Goal: Task Accomplishment & Management: Use online tool/utility

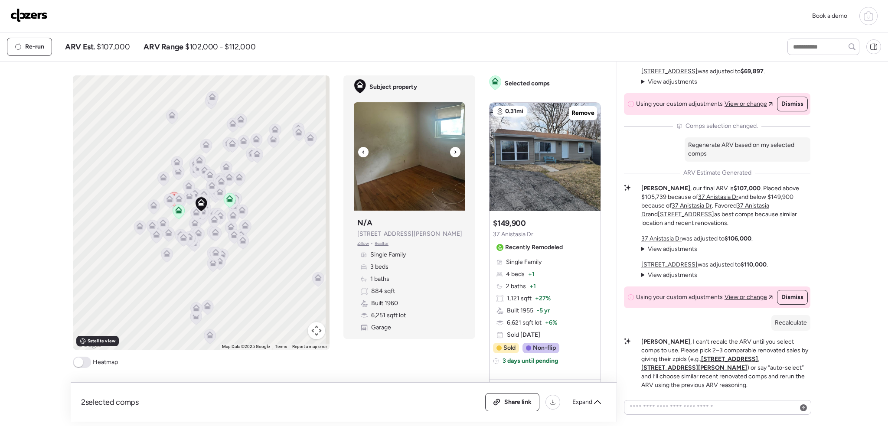
click at [453, 149] on icon at bounding box center [454, 152] width 3 height 10
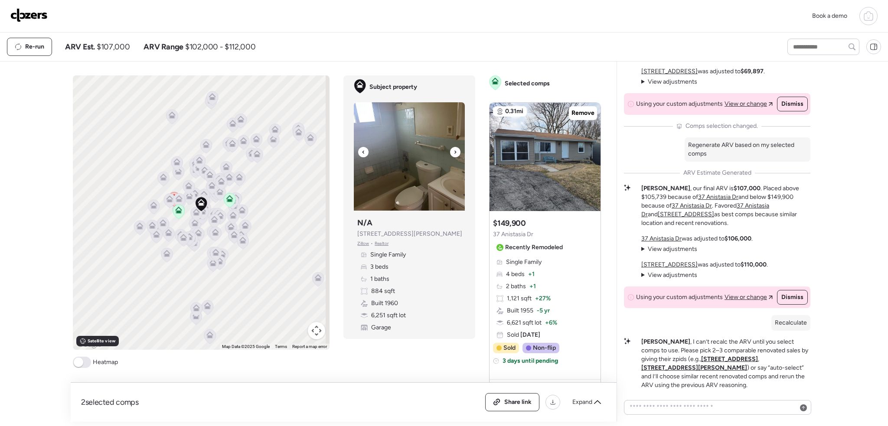
click at [453, 149] on icon at bounding box center [454, 152] width 3 height 10
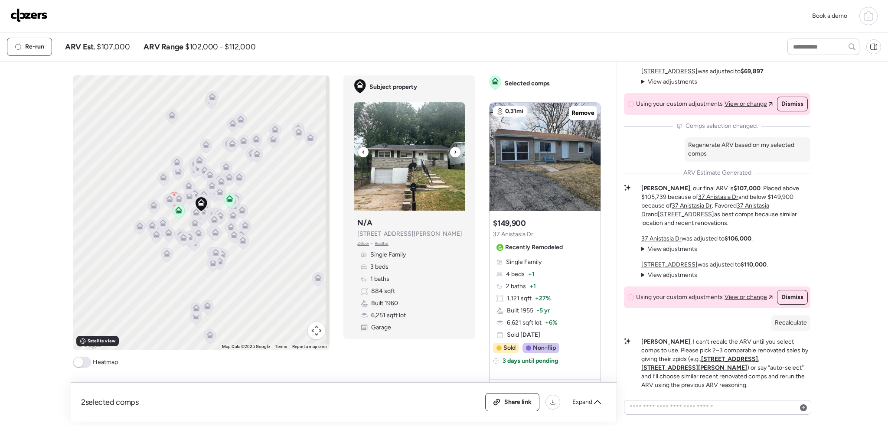
click at [453, 150] on icon at bounding box center [454, 152] width 3 height 10
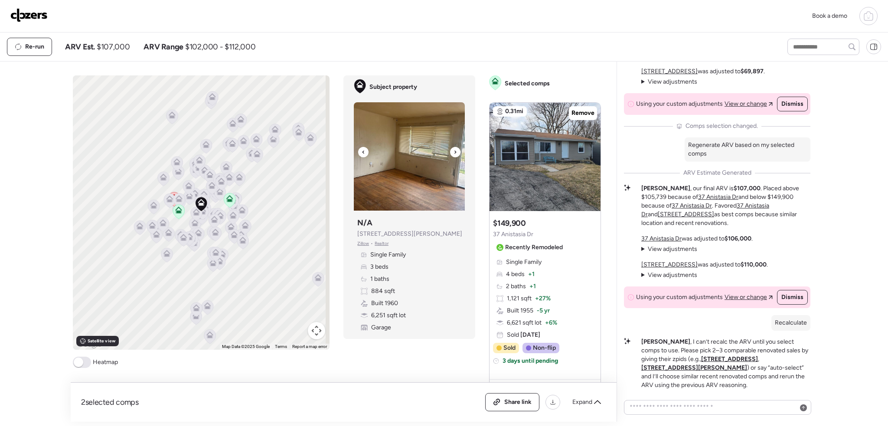
click at [453, 150] on icon at bounding box center [454, 152] width 3 height 10
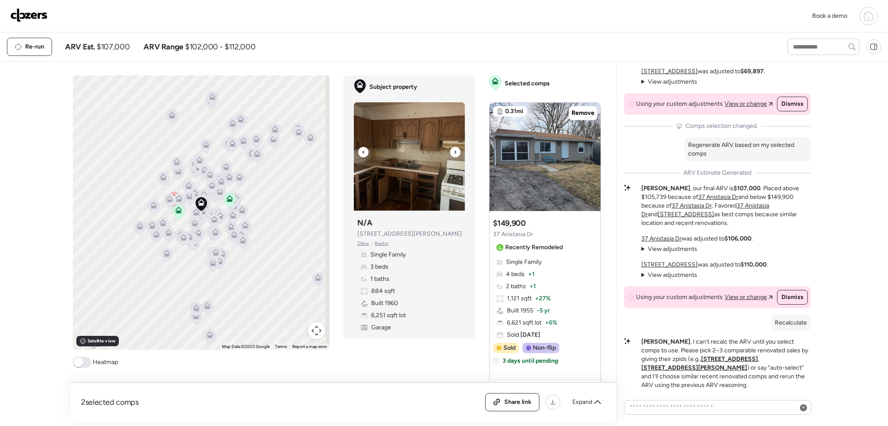
click at [453, 150] on icon at bounding box center [454, 152] width 3 height 10
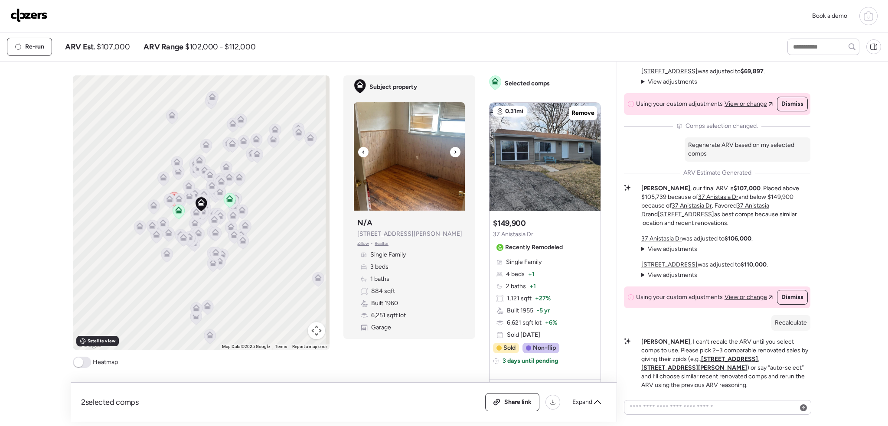
click at [453, 150] on icon at bounding box center [454, 152] width 3 height 10
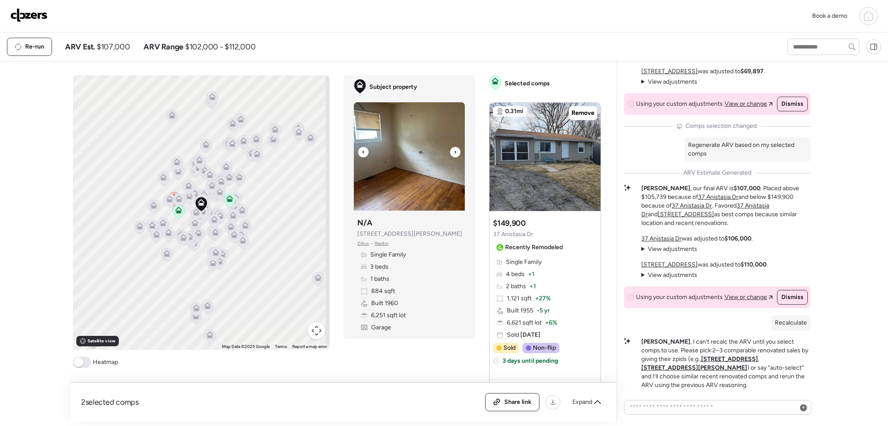
click at [453, 150] on icon at bounding box center [454, 152] width 3 height 10
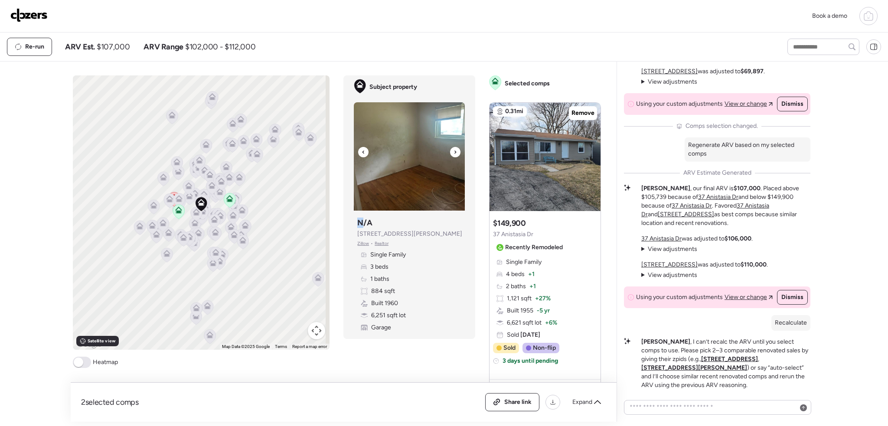
click at [453, 150] on icon at bounding box center [454, 152] width 3 height 10
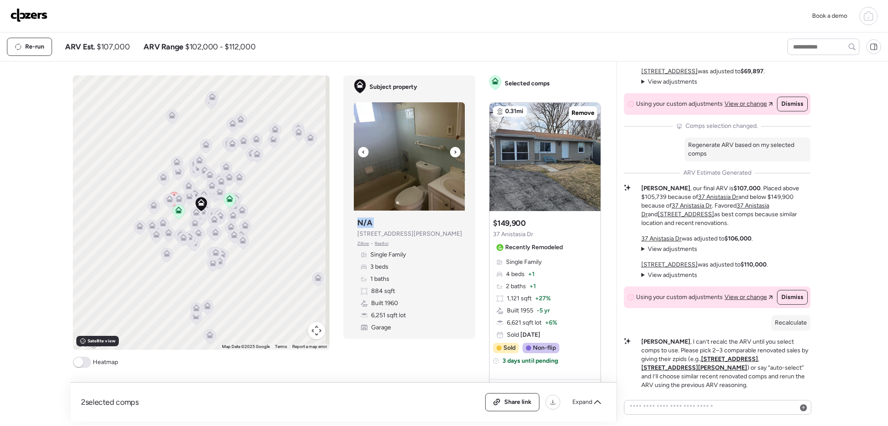
click at [453, 150] on icon at bounding box center [454, 152] width 3 height 10
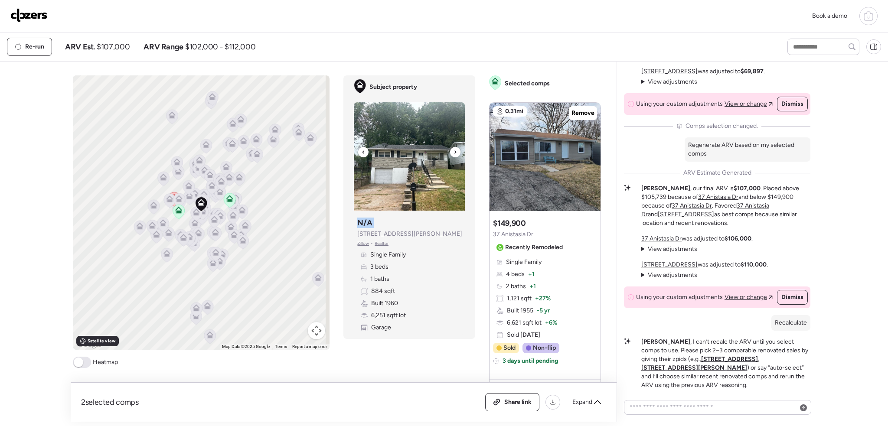
click at [453, 150] on icon at bounding box center [454, 152] width 3 height 10
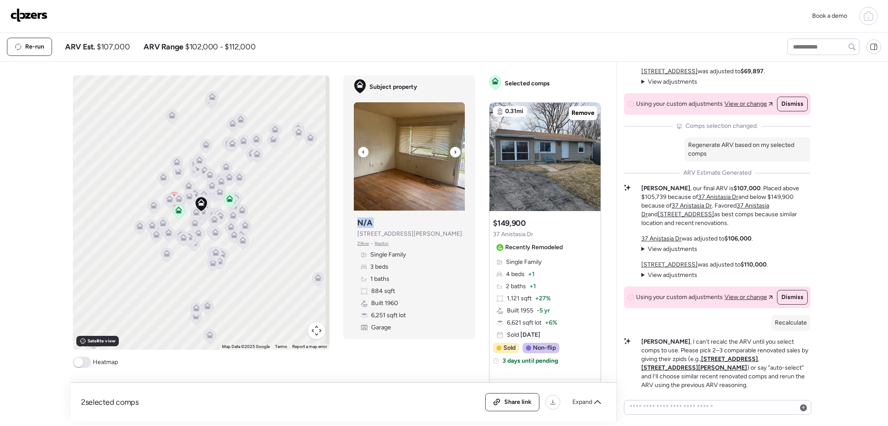
click at [400, 168] on img at bounding box center [409, 156] width 111 height 108
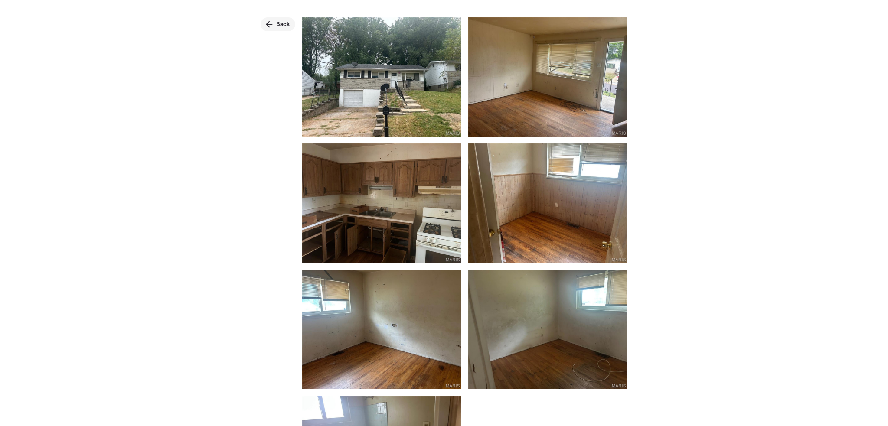
click at [287, 25] on span "Back" at bounding box center [283, 24] width 14 height 9
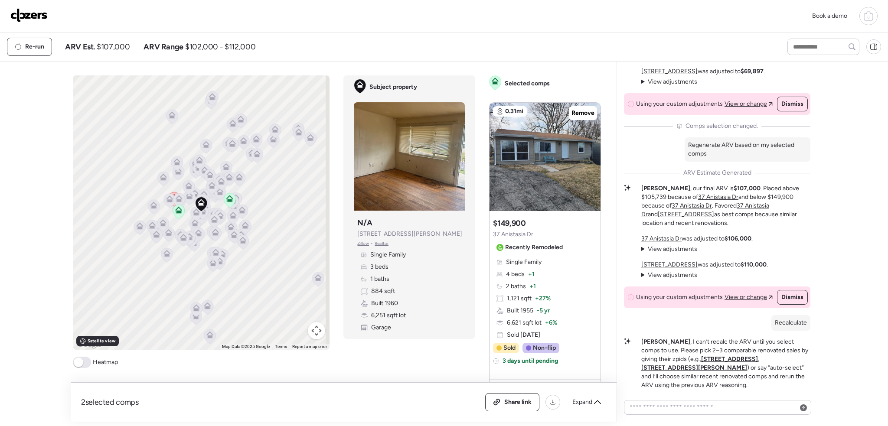
click at [867, 19] on icon at bounding box center [868, 16] width 10 height 10
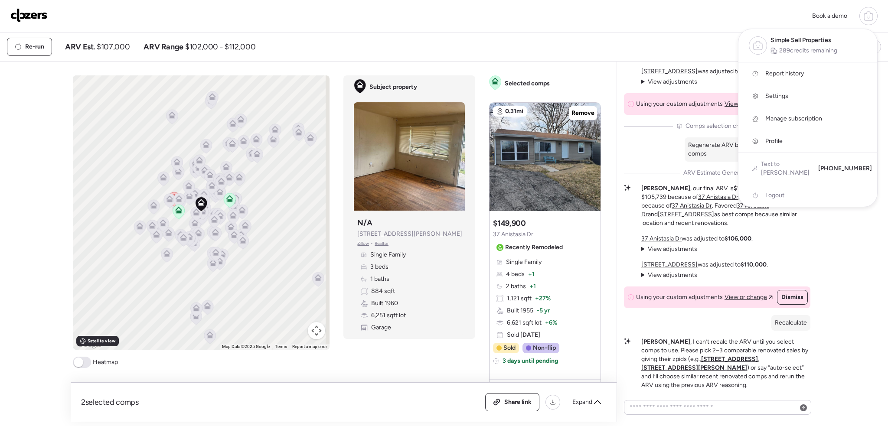
click at [799, 74] on span "Report history" at bounding box center [784, 73] width 39 height 9
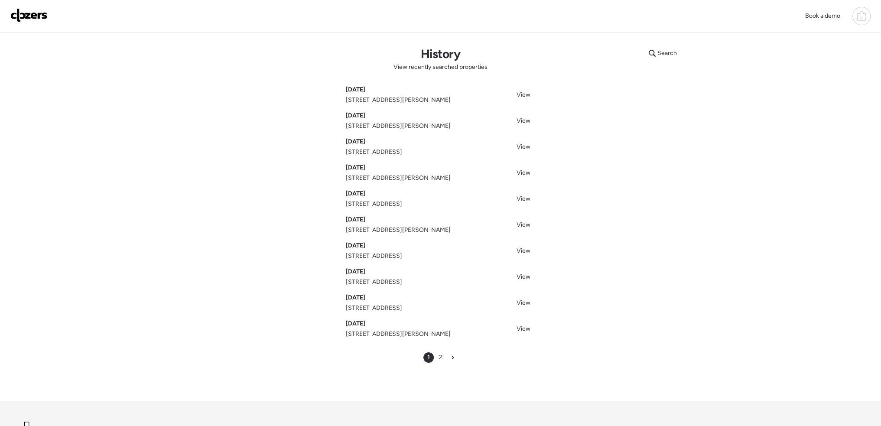
click at [26, 16] on img at bounding box center [28, 15] width 37 height 14
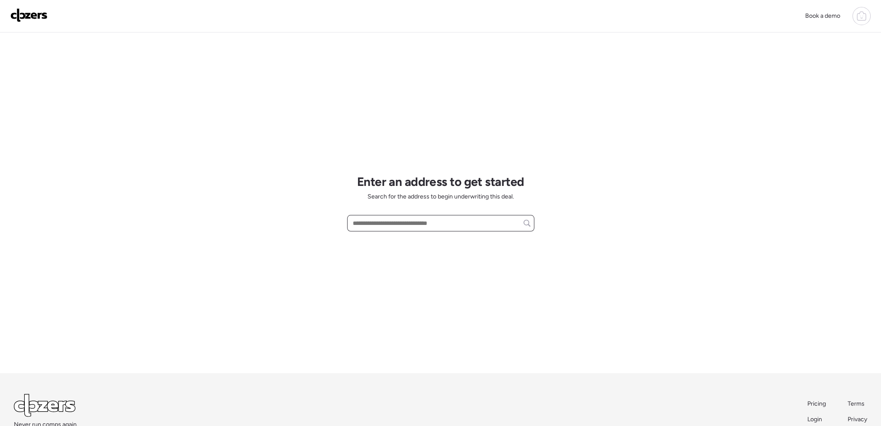
click at [426, 225] on input "text" at bounding box center [440, 223] width 179 height 12
paste input "**********"
click at [430, 240] on span "[STREET_ADDRESS][PERSON_NAME]" at bounding box center [403, 239] width 105 height 9
type input "**********"
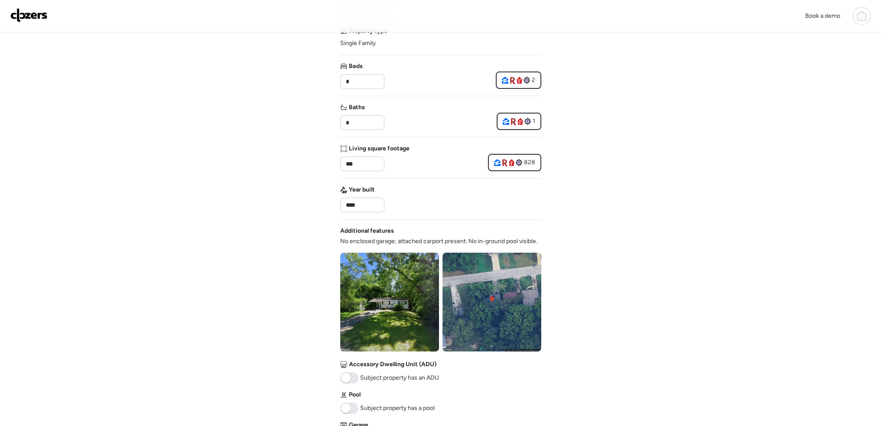
scroll to position [173, 0]
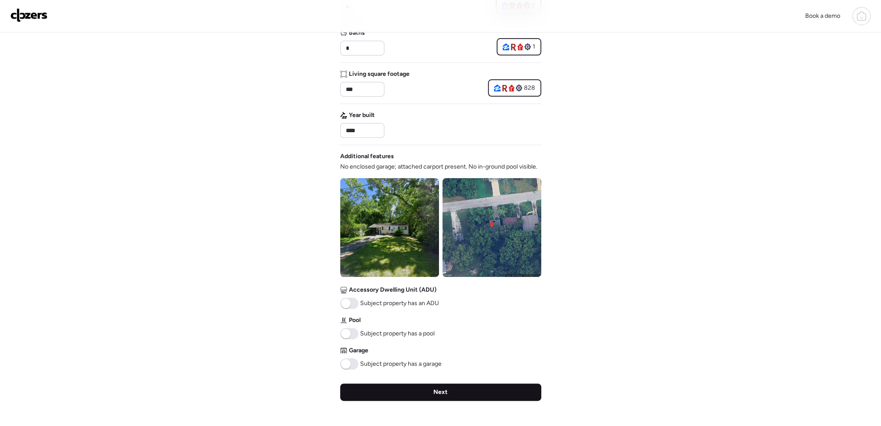
click at [447, 392] on span "Next" at bounding box center [441, 392] width 14 height 9
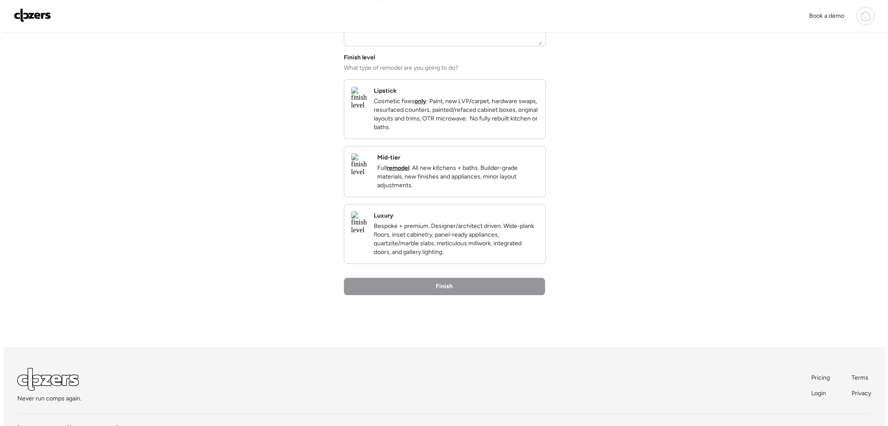
scroll to position [0, 0]
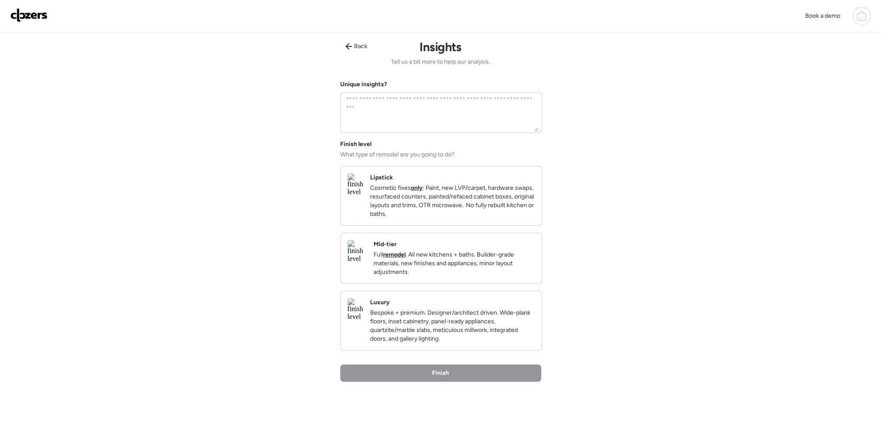
click at [471, 192] on p "Cosmetic fixes only : Paint, new LVP/carpet, hardware swaps, resurfaced counter…" at bounding box center [452, 201] width 165 height 35
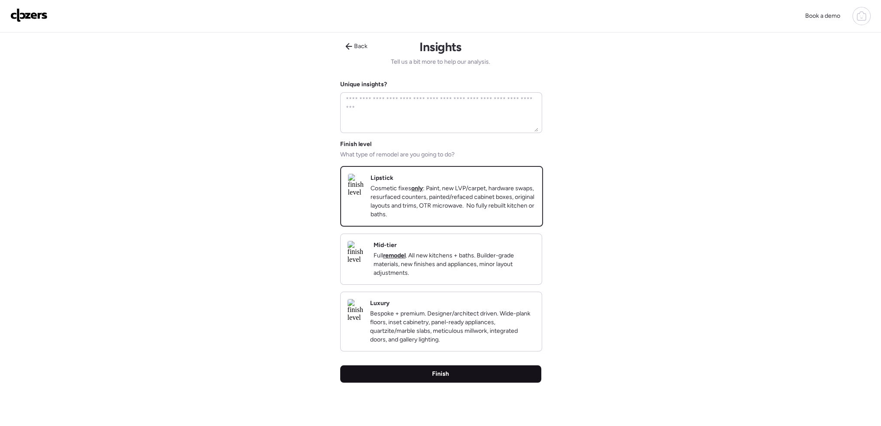
click at [446, 378] on span "Finish" at bounding box center [440, 374] width 17 height 9
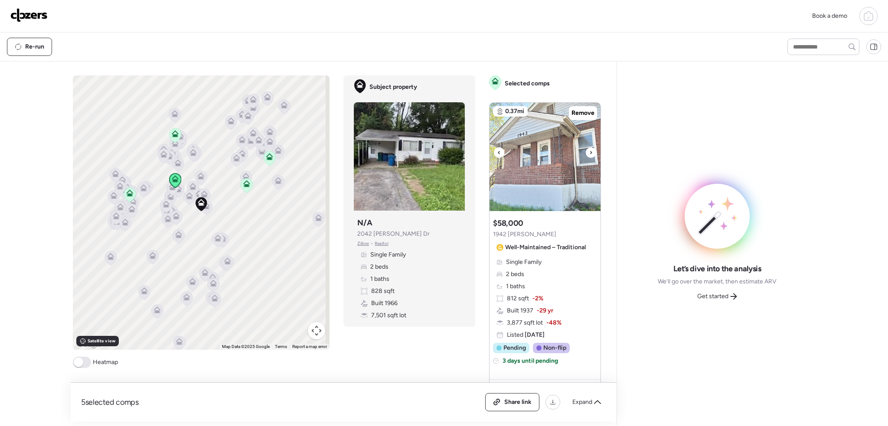
click at [591, 145] on img at bounding box center [544, 157] width 111 height 108
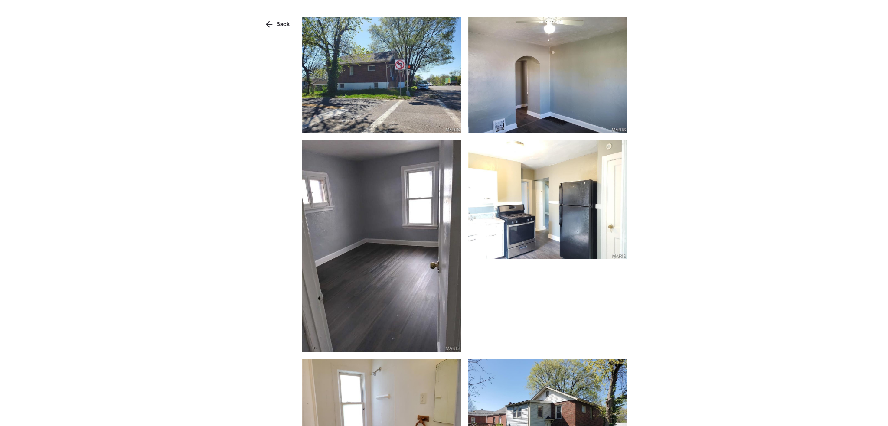
scroll to position [170, 0]
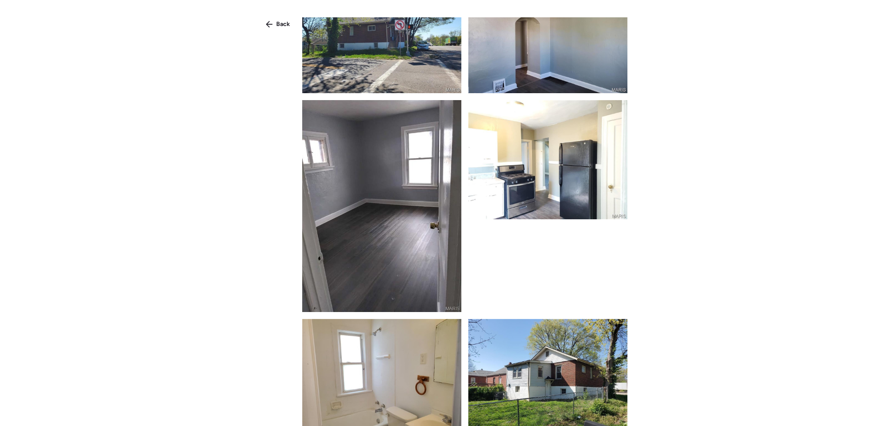
click at [741, 161] on div "Back" at bounding box center [444, 228] width 888 height 457
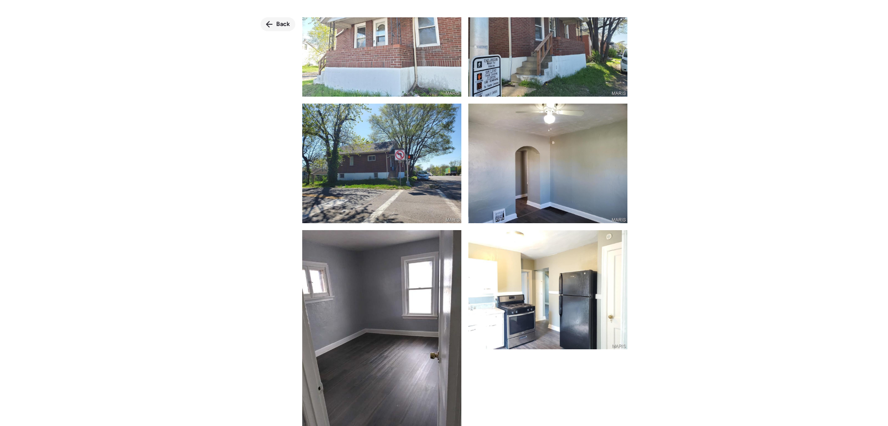
click at [283, 22] on span "Back" at bounding box center [283, 24] width 14 height 9
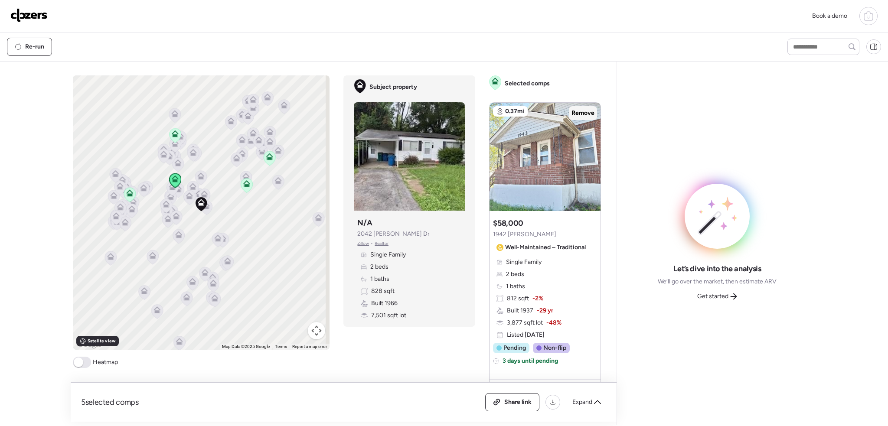
click at [582, 110] on span "Remove" at bounding box center [582, 113] width 23 height 9
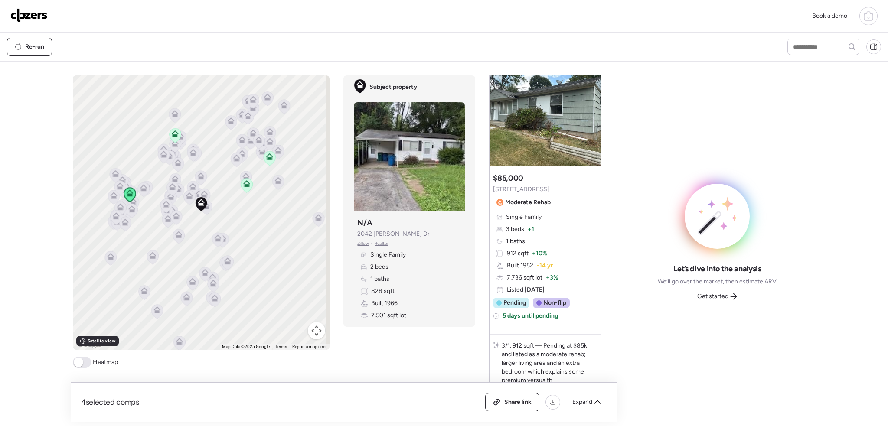
scroll to position [0, 0]
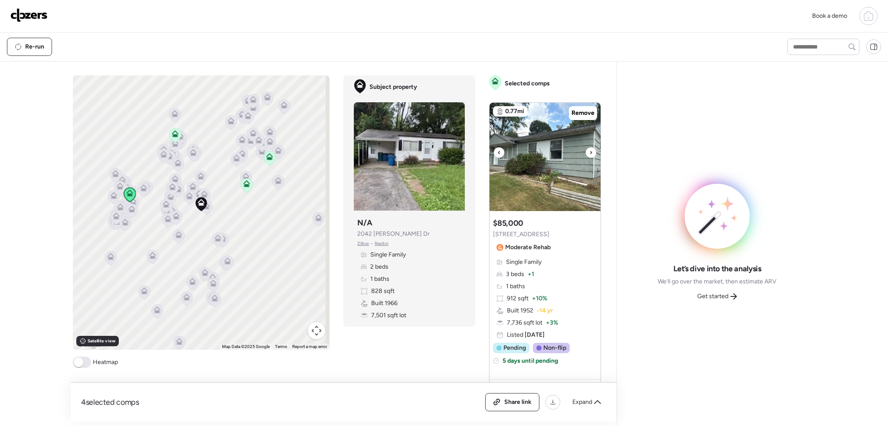
click at [589, 152] on icon at bounding box center [590, 152] width 3 height 10
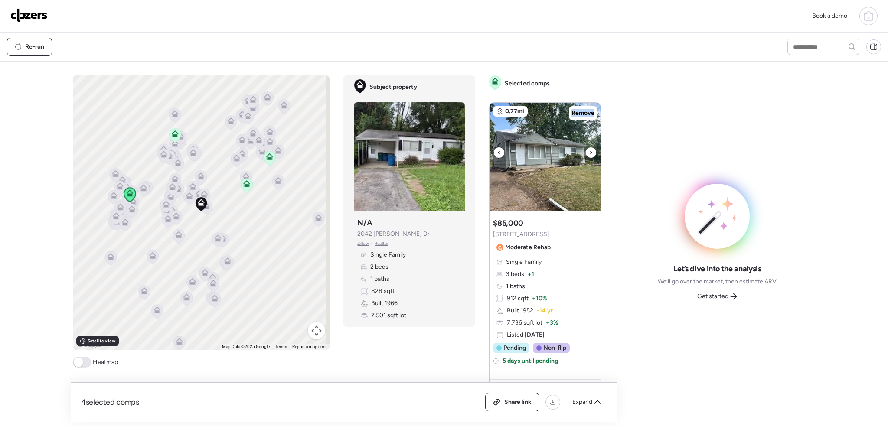
click at [589, 152] on icon at bounding box center [590, 152] width 3 height 10
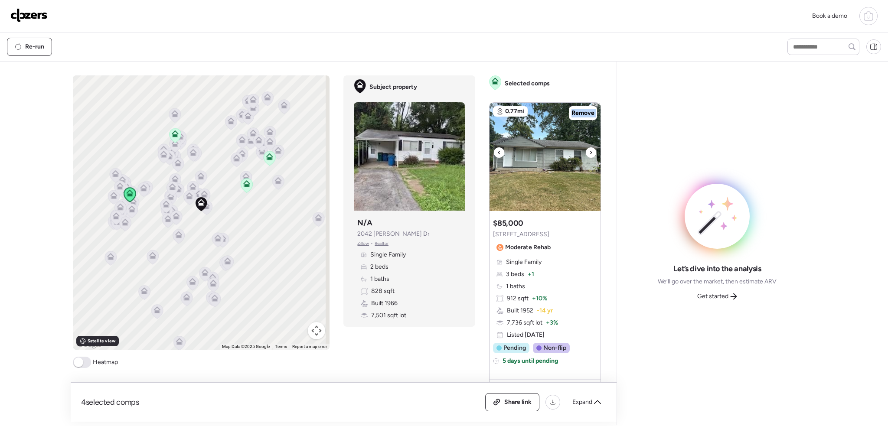
click at [589, 152] on icon at bounding box center [590, 152] width 3 height 10
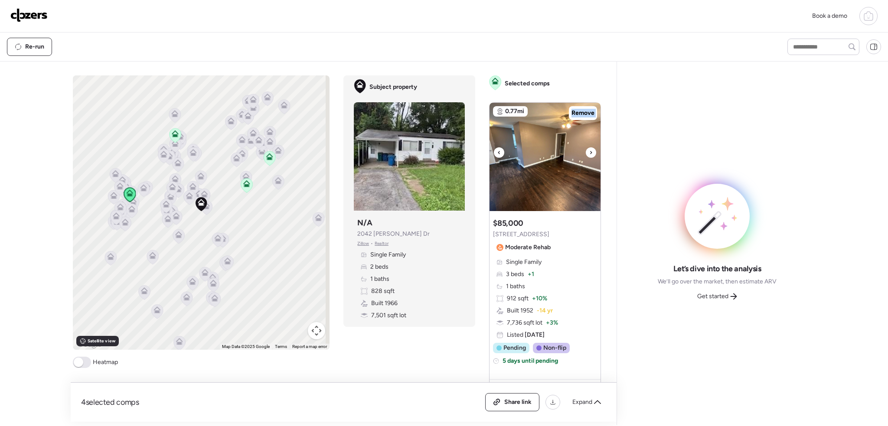
click at [589, 152] on icon at bounding box center [590, 152] width 3 height 10
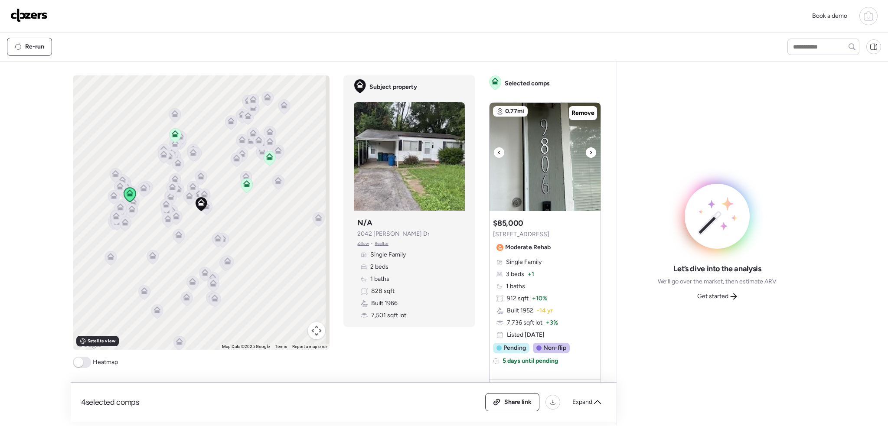
click at [589, 152] on icon at bounding box center [590, 152] width 3 height 10
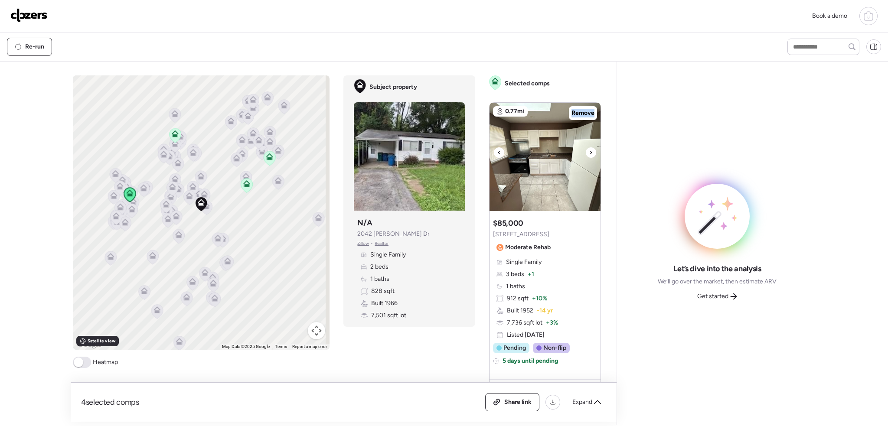
click at [589, 152] on icon at bounding box center [590, 152] width 3 height 10
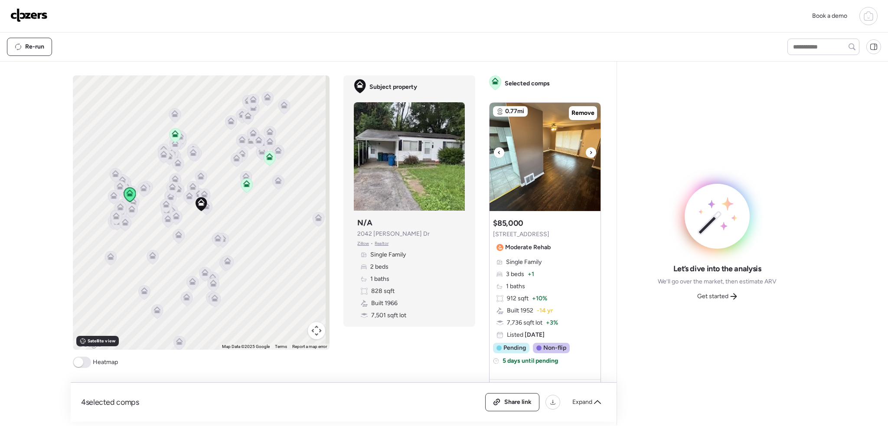
click at [589, 152] on icon at bounding box center [590, 152] width 3 height 10
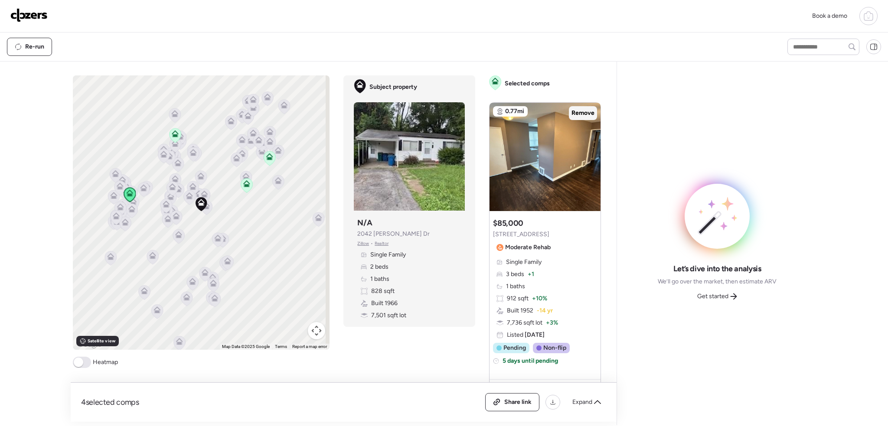
click at [580, 110] on span "Remove" at bounding box center [582, 113] width 23 height 9
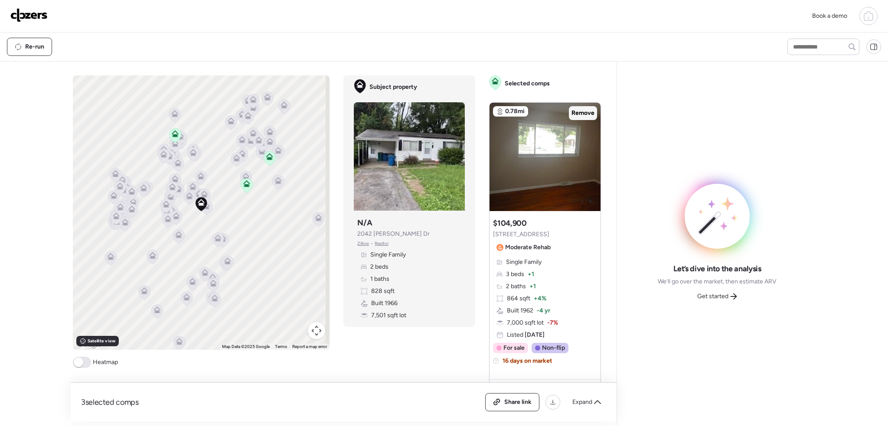
click at [577, 114] on span "Remove" at bounding box center [582, 113] width 23 height 9
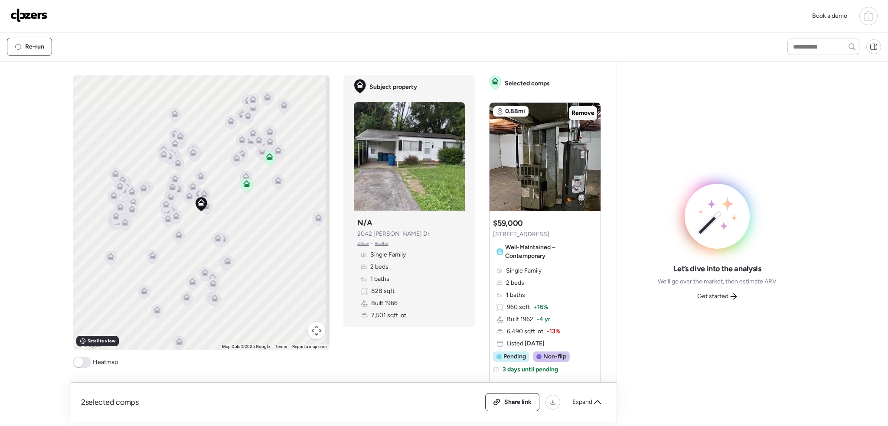
click at [571, 112] on span "Remove" at bounding box center [582, 113] width 23 height 9
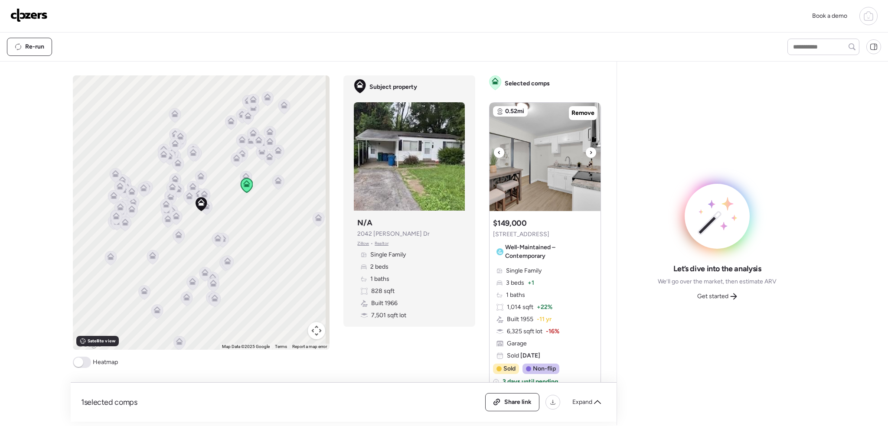
click at [589, 150] on icon at bounding box center [590, 152] width 3 height 10
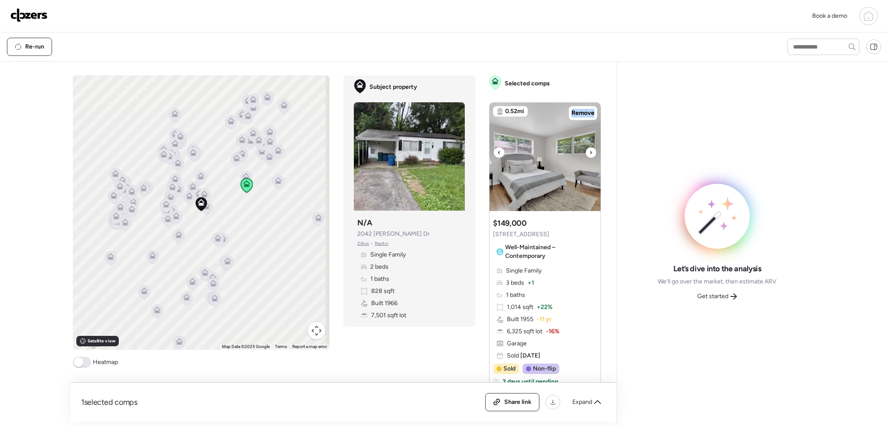
click at [589, 150] on icon at bounding box center [590, 152] width 3 height 10
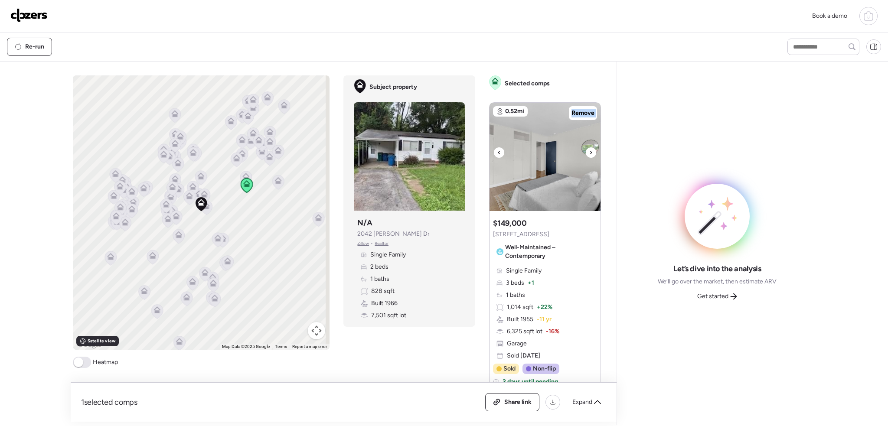
click at [589, 150] on icon at bounding box center [590, 152] width 3 height 10
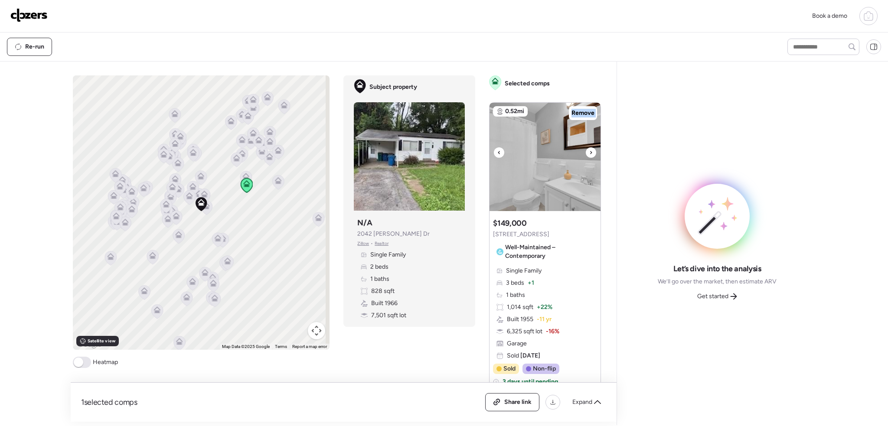
click at [589, 150] on icon at bounding box center [590, 152] width 3 height 10
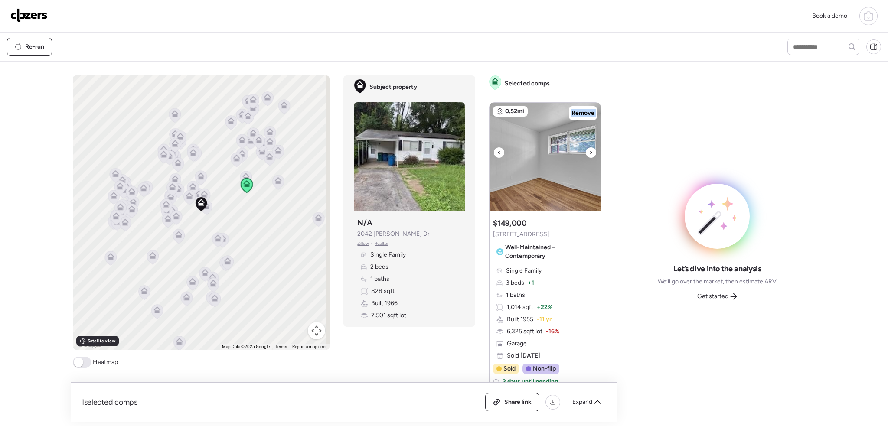
click at [589, 150] on icon at bounding box center [590, 152] width 3 height 10
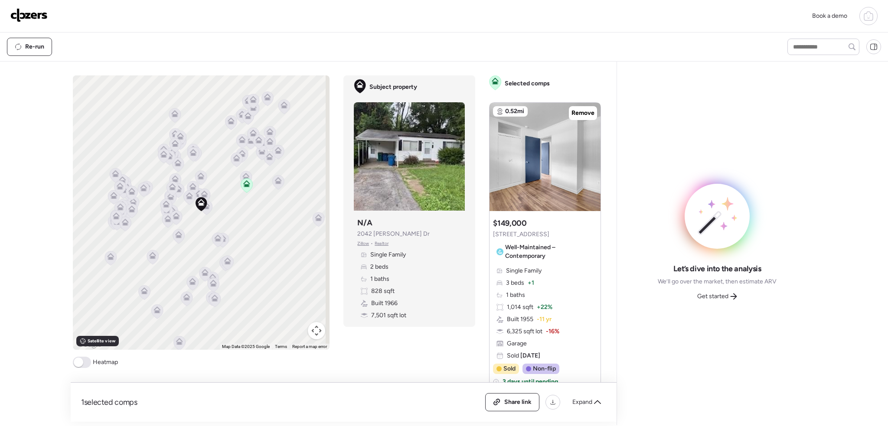
drag, startPoint x: 85, startPoint y: 362, endPoint x: 97, endPoint y: 351, distance: 15.9
click at [87, 362] on span at bounding box center [82, 362] width 18 height 11
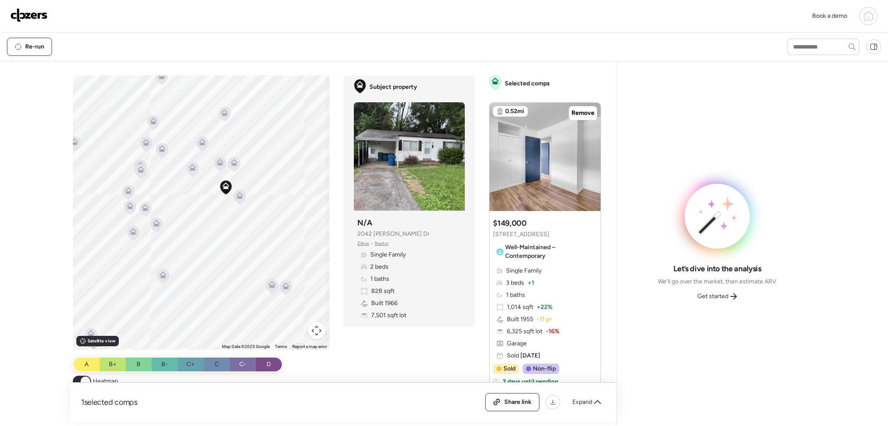
drag, startPoint x: 192, startPoint y: 196, endPoint x: 256, endPoint y: 228, distance: 72.1
click at [254, 242] on div "To activate drag with keyboard, press Alt + Enter. Once in keyboard drag state,…" at bounding box center [201, 212] width 257 height 274
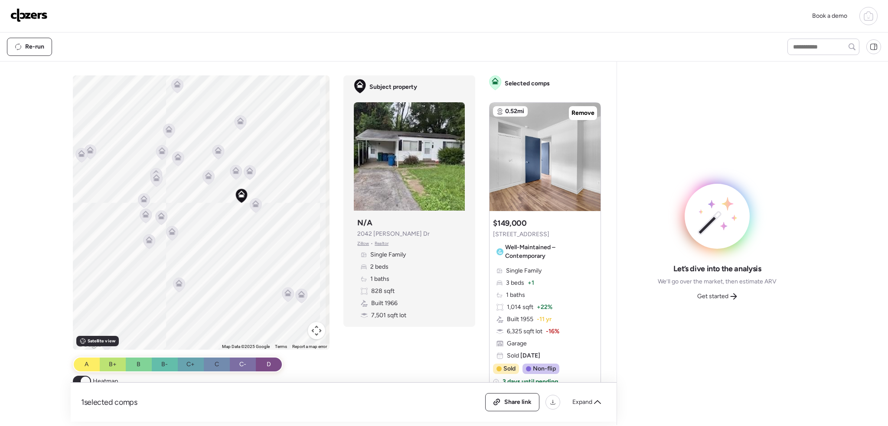
click at [253, 199] on icon at bounding box center [256, 205] width 12 height 14
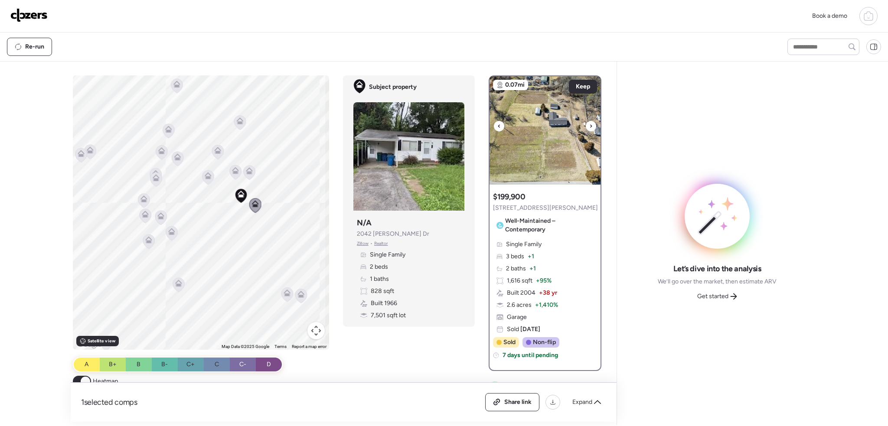
click at [589, 124] on icon at bounding box center [590, 126] width 3 height 10
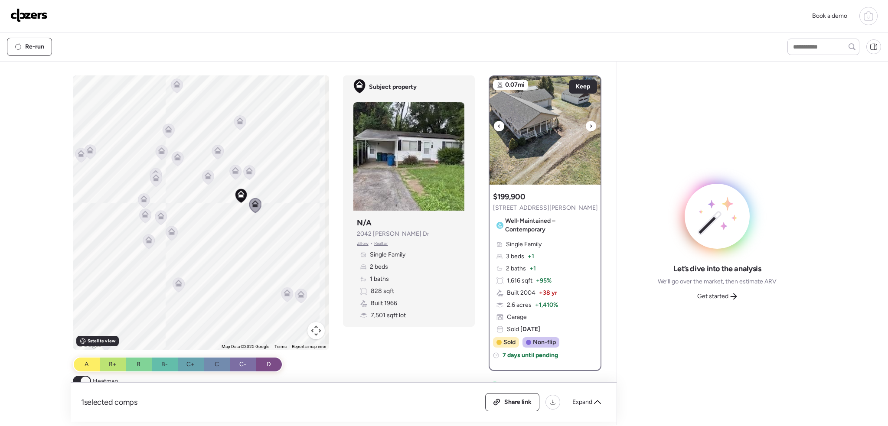
click at [589, 124] on icon at bounding box center [590, 126] width 3 height 10
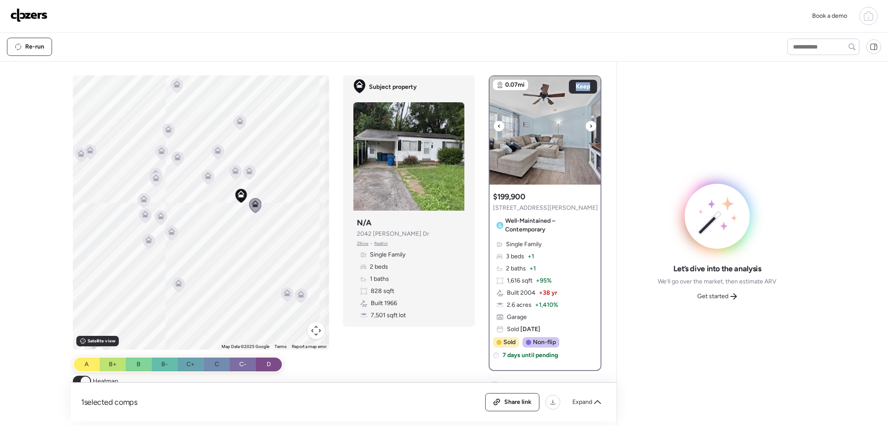
click at [589, 124] on icon at bounding box center [590, 126] width 3 height 10
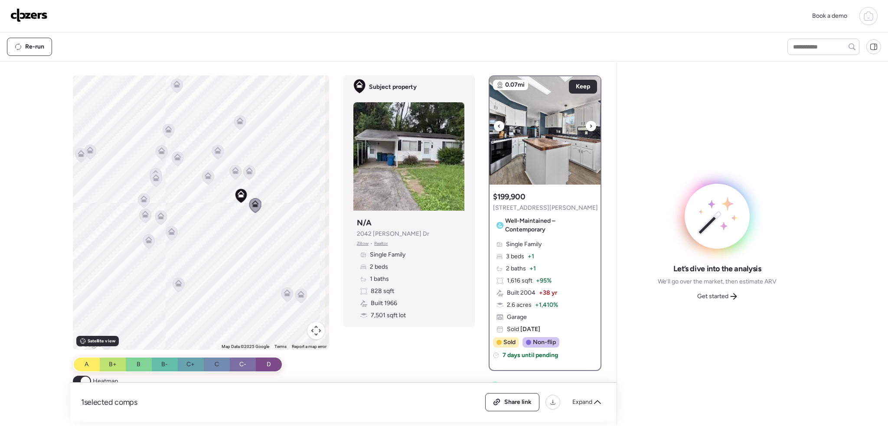
click at [589, 124] on icon at bounding box center [590, 126] width 3 height 10
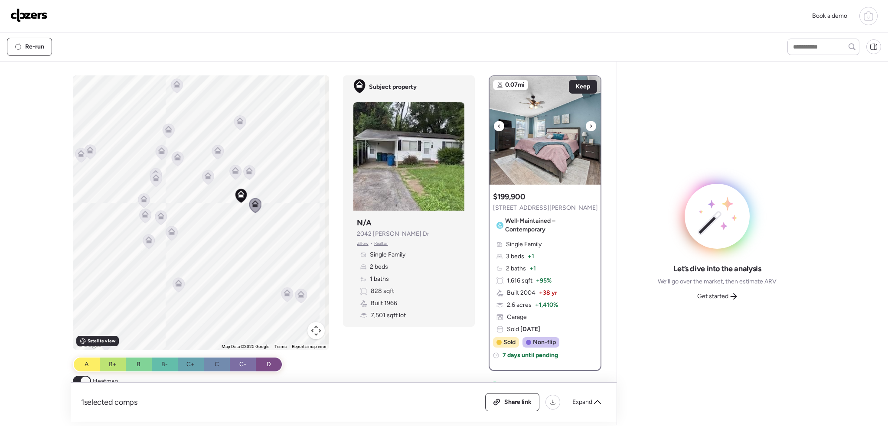
click at [589, 124] on icon at bounding box center [590, 126] width 3 height 10
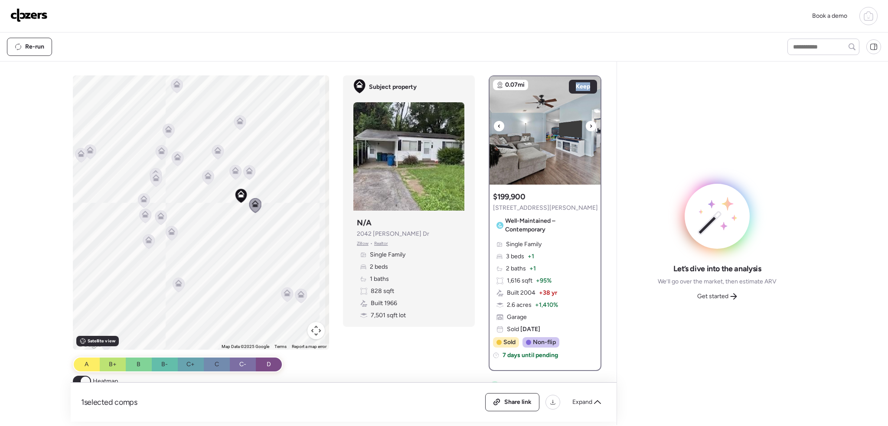
click at [589, 124] on icon at bounding box center [590, 126] width 3 height 10
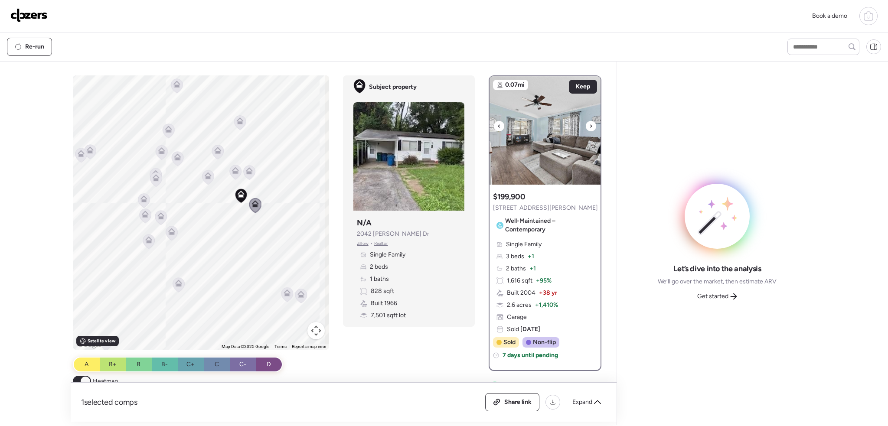
click at [589, 124] on icon at bounding box center [590, 126] width 3 height 10
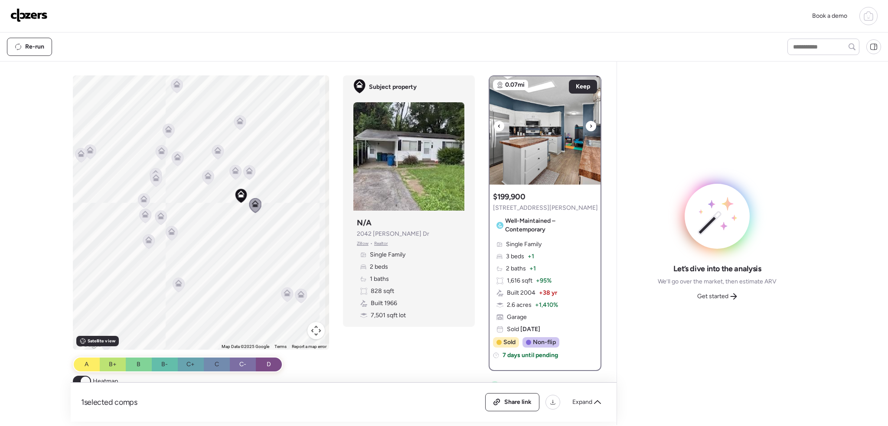
click at [589, 126] on icon at bounding box center [590, 126] width 3 height 10
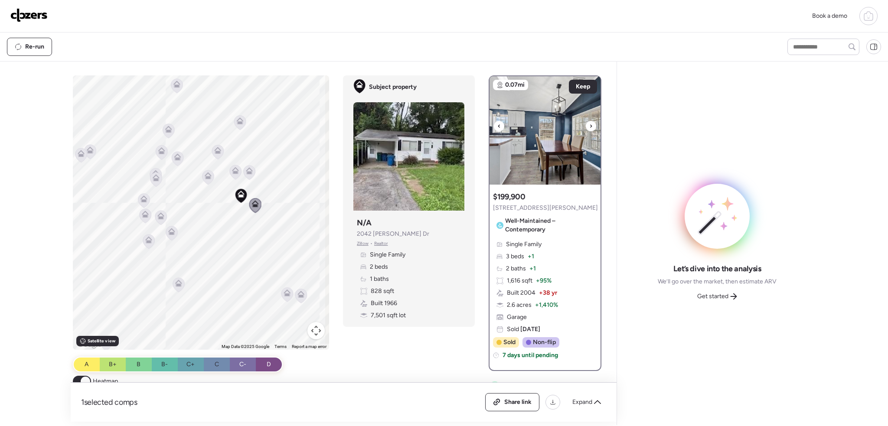
click at [589, 126] on icon at bounding box center [590, 126] width 3 height 10
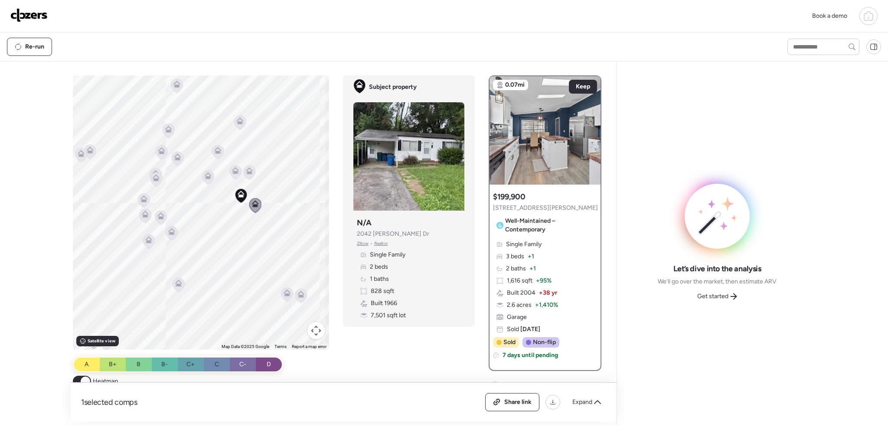
click at [247, 172] on icon at bounding box center [250, 172] width 6 height 3
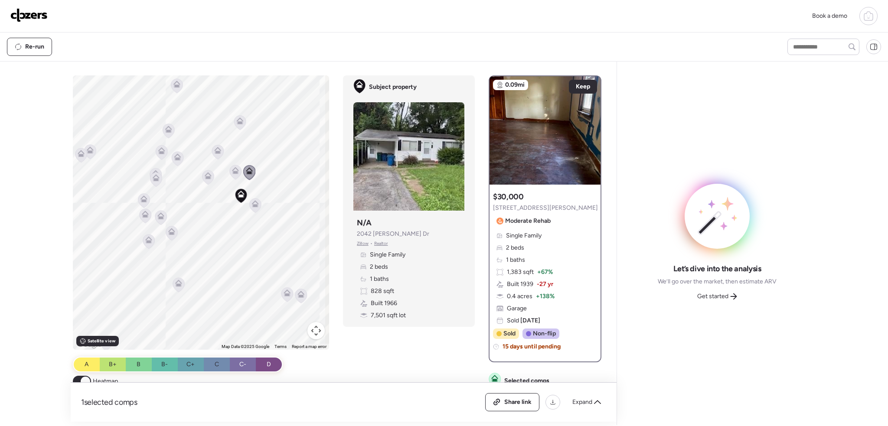
click at [233, 171] on icon at bounding box center [236, 172] width 6 height 3
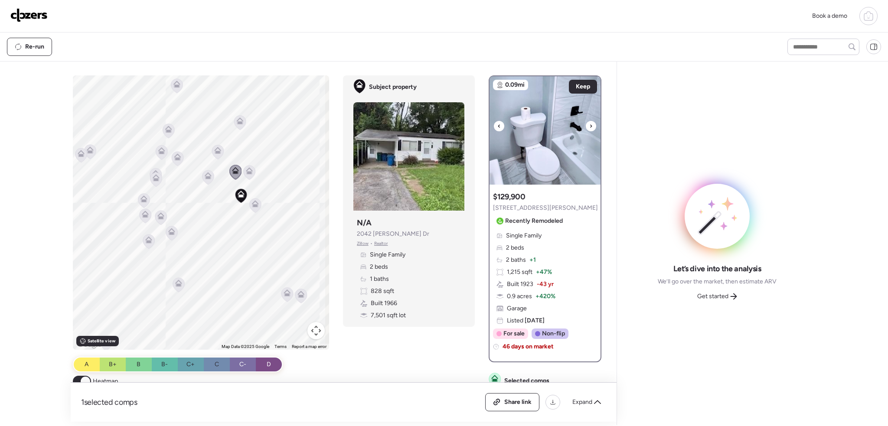
click at [590, 125] on icon at bounding box center [591, 125] width 2 height 3
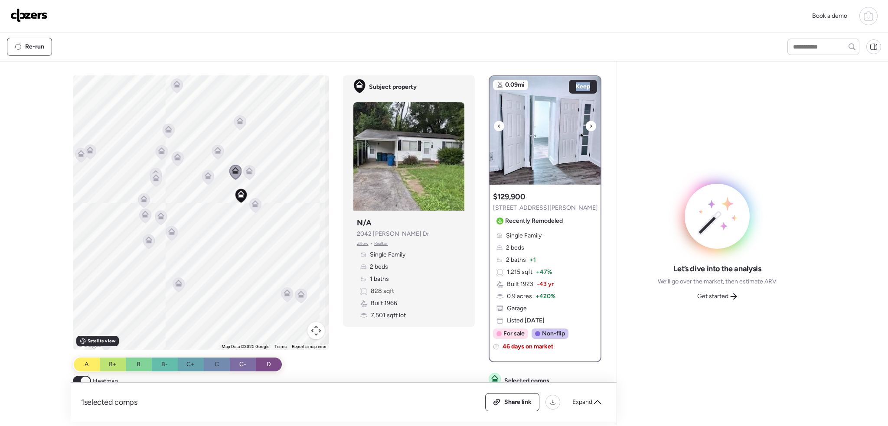
click at [590, 125] on icon at bounding box center [591, 125] width 2 height 3
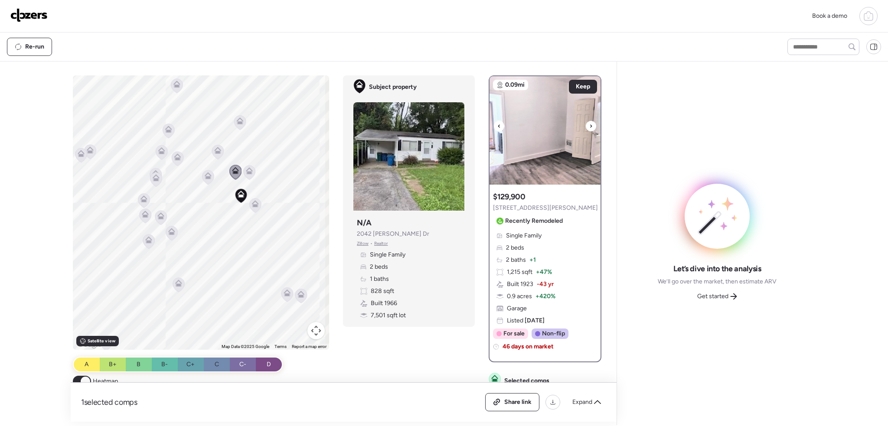
click at [589, 127] on icon at bounding box center [590, 126] width 3 height 10
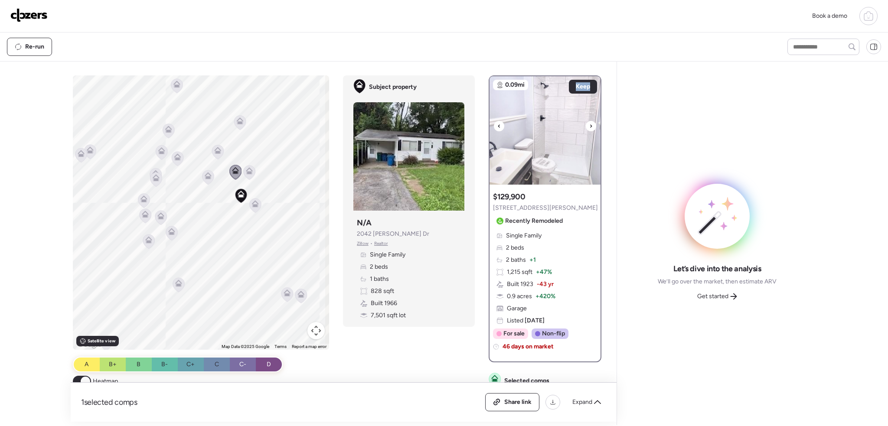
click at [589, 127] on icon at bounding box center [590, 126] width 3 height 10
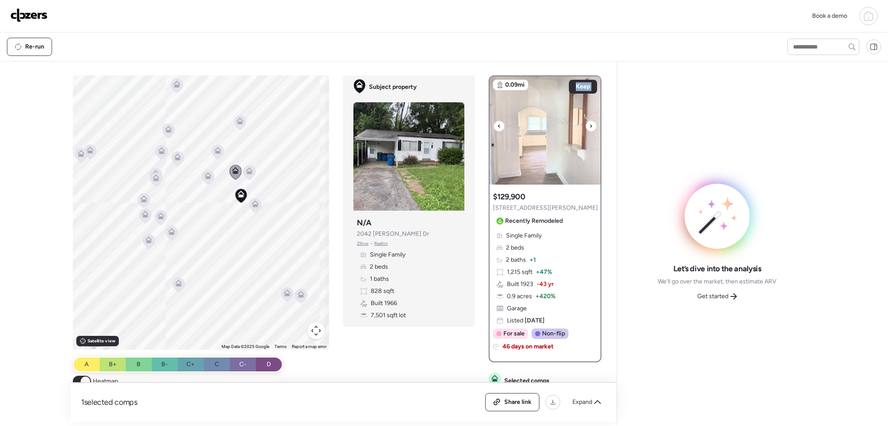
click at [589, 127] on icon at bounding box center [590, 126] width 3 height 10
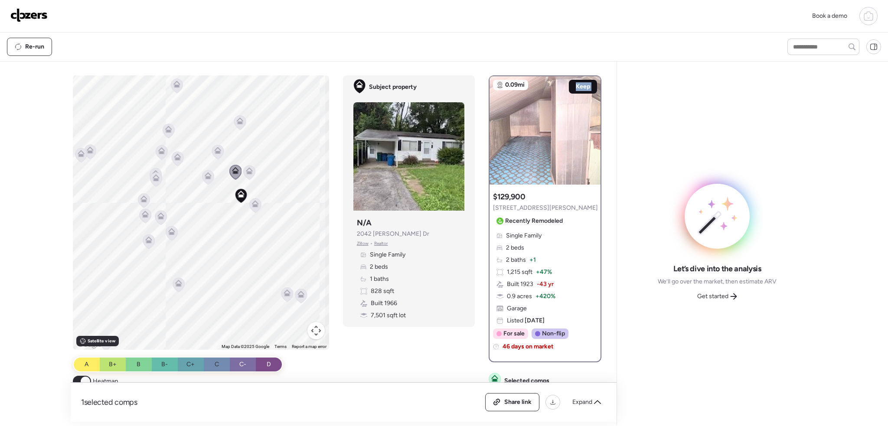
click at [583, 87] on span "Keep" at bounding box center [583, 86] width 14 height 9
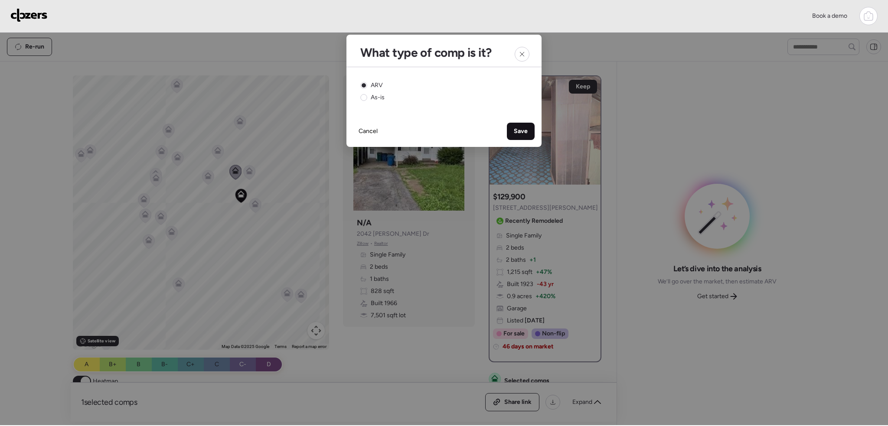
click at [515, 131] on span "Save" at bounding box center [521, 131] width 14 height 9
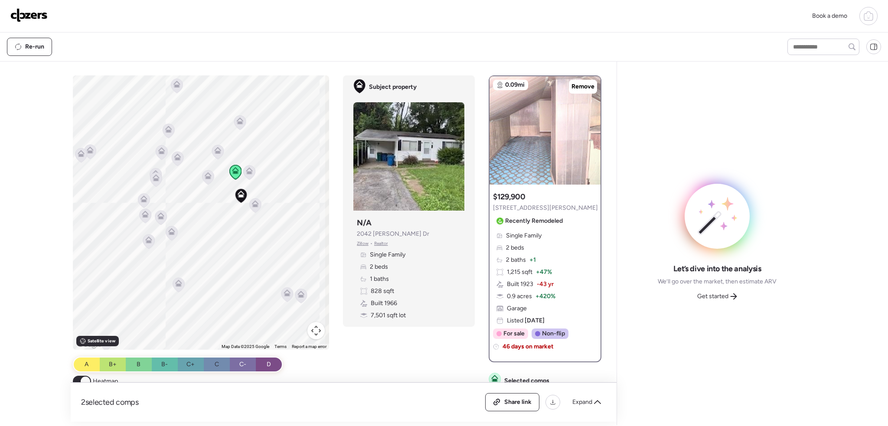
click at [207, 176] on icon at bounding box center [208, 177] width 6 height 3
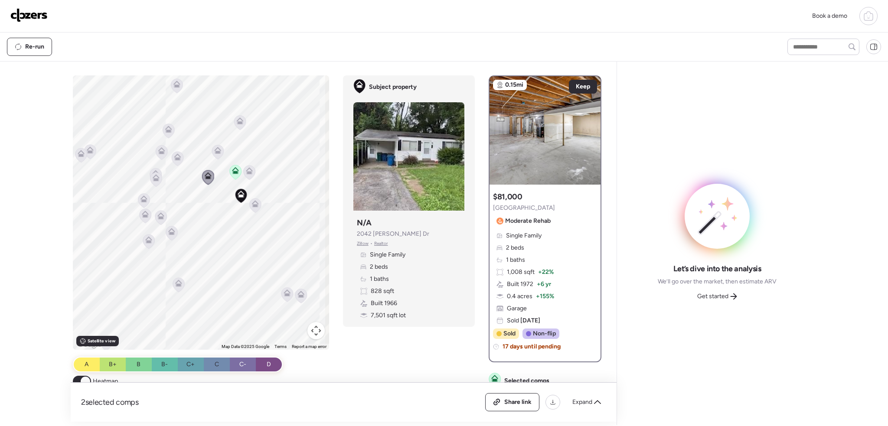
click at [215, 152] on icon at bounding box center [218, 150] width 7 height 7
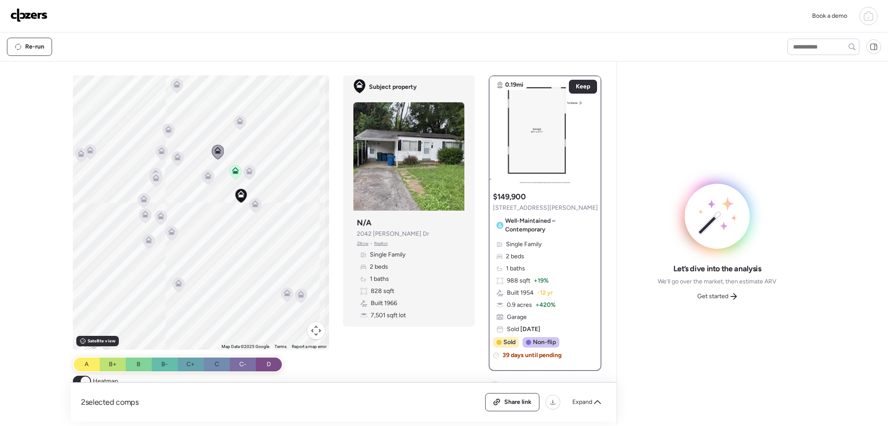
click at [169, 229] on icon at bounding box center [172, 230] width 7 height 4
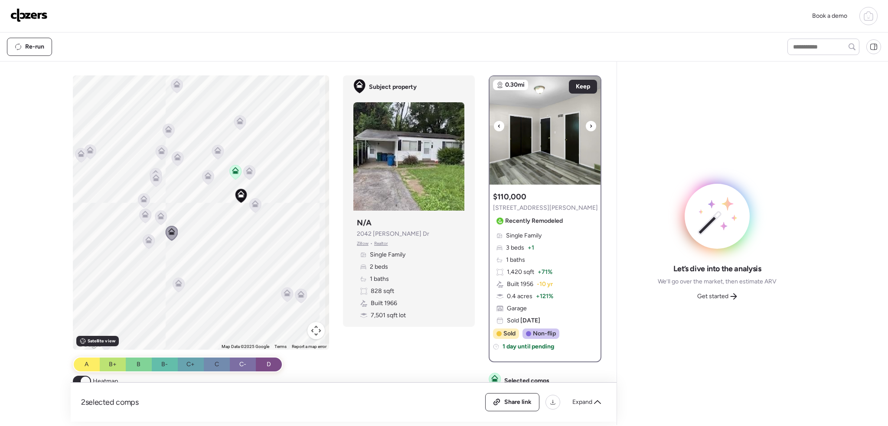
click at [589, 126] on div at bounding box center [591, 126] width 10 height 10
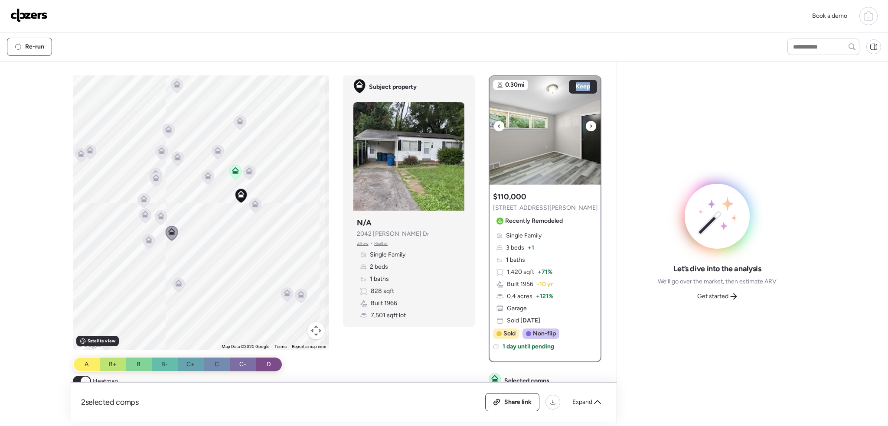
click at [589, 126] on div at bounding box center [591, 126] width 10 height 10
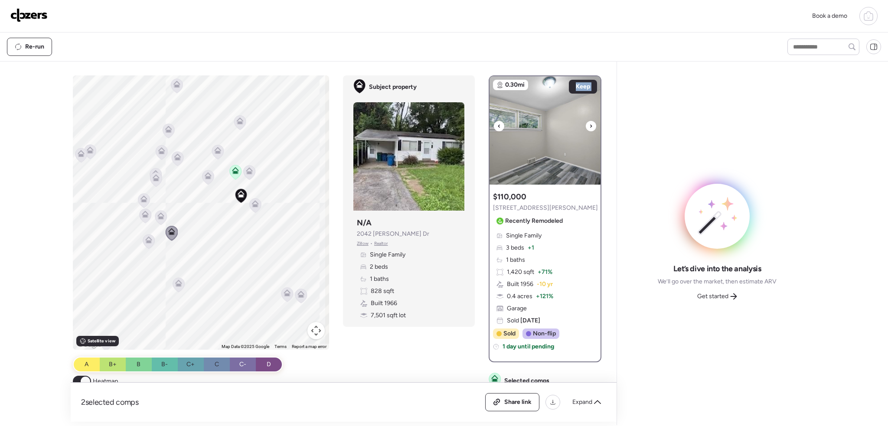
click at [589, 126] on div at bounding box center [591, 126] width 10 height 10
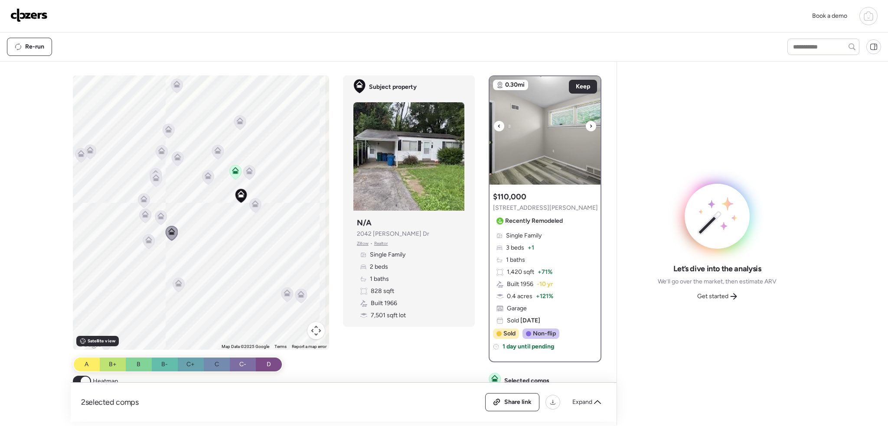
click at [589, 126] on div at bounding box center [591, 126] width 10 height 10
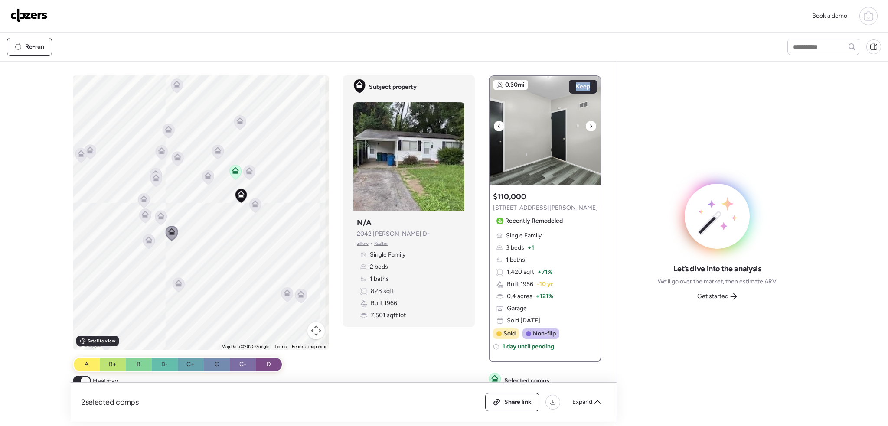
click at [589, 126] on div at bounding box center [591, 126] width 10 height 10
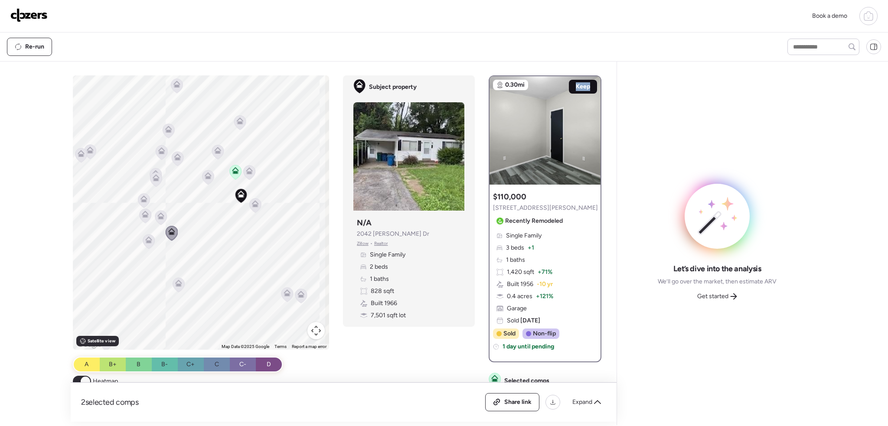
click at [577, 87] on span "Keep" at bounding box center [583, 86] width 14 height 9
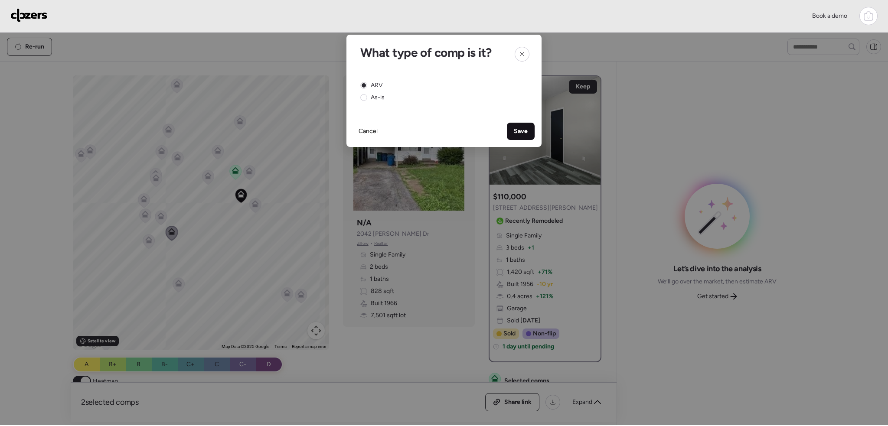
click at [520, 133] on span "Save" at bounding box center [521, 131] width 14 height 9
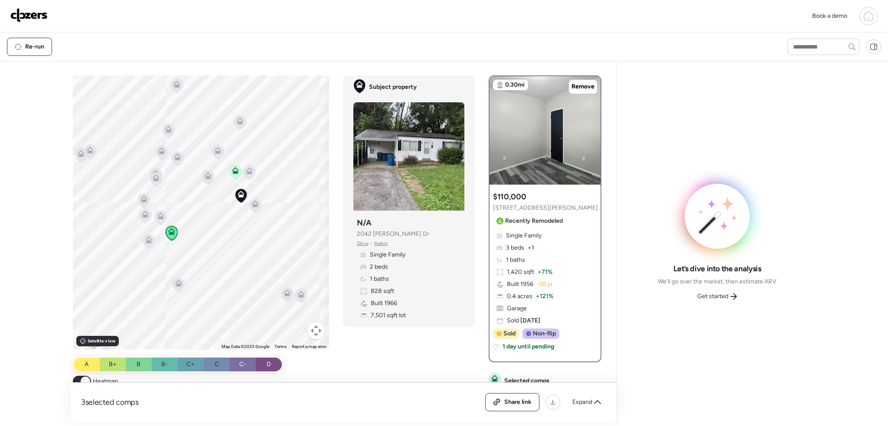
click at [158, 217] on icon at bounding box center [161, 217] width 6 height 3
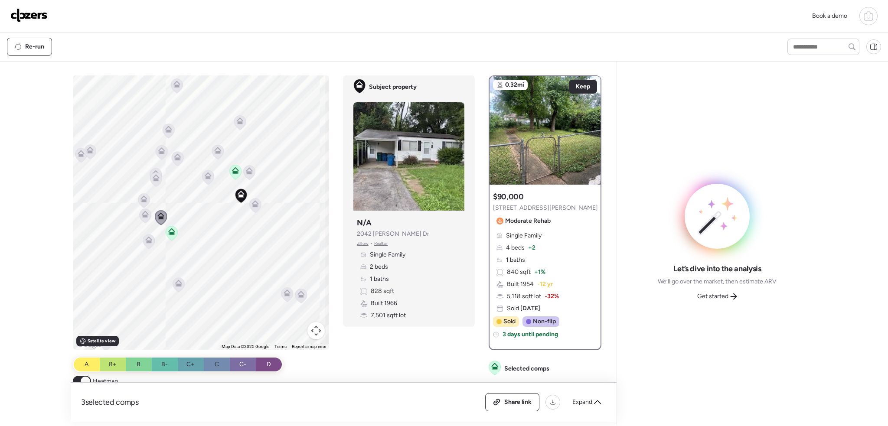
click at [156, 183] on icon at bounding box center [156, 179] width 12 height 14
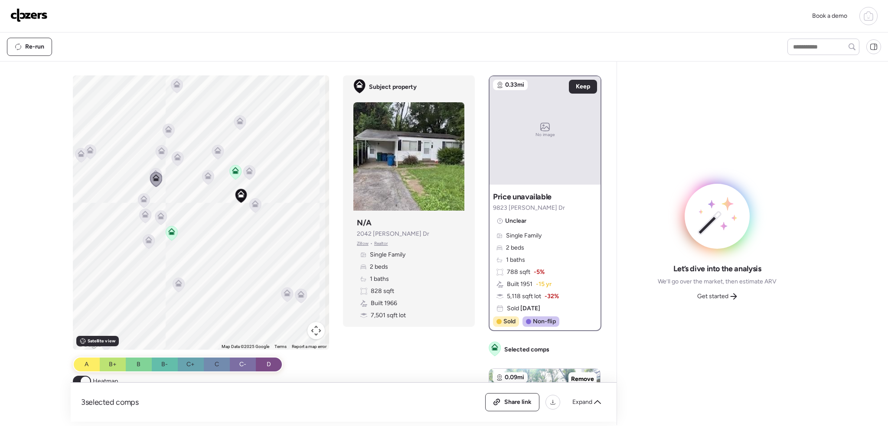
click at [175, 160] on icon at bounding box center [178, 158] width 12 height 14
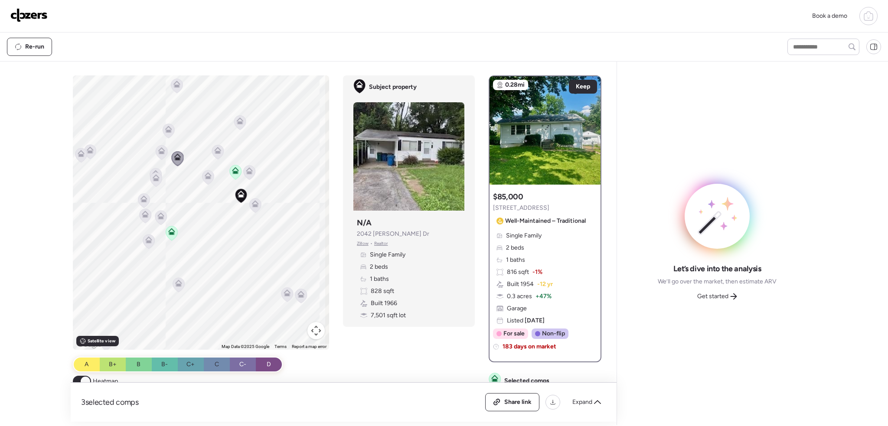
click at [158, 154] on icon at bounding box center [162, 152] width 12 height 14
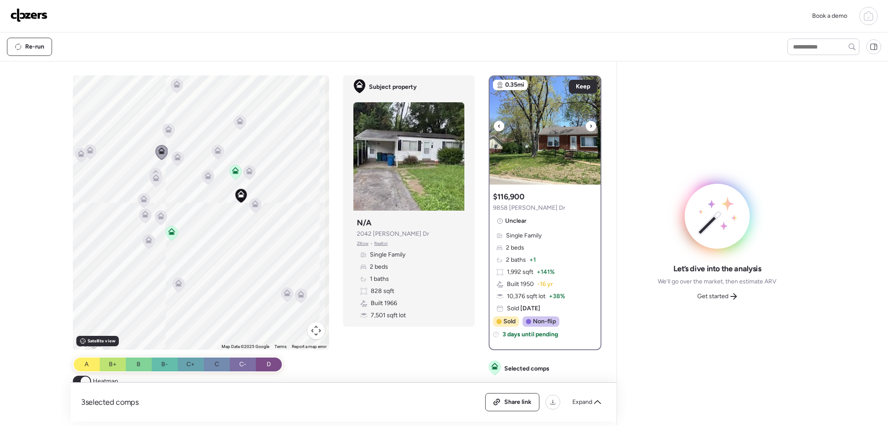
click at [589, 127] on icon at bounding box center [590, 126] width 3 height 10
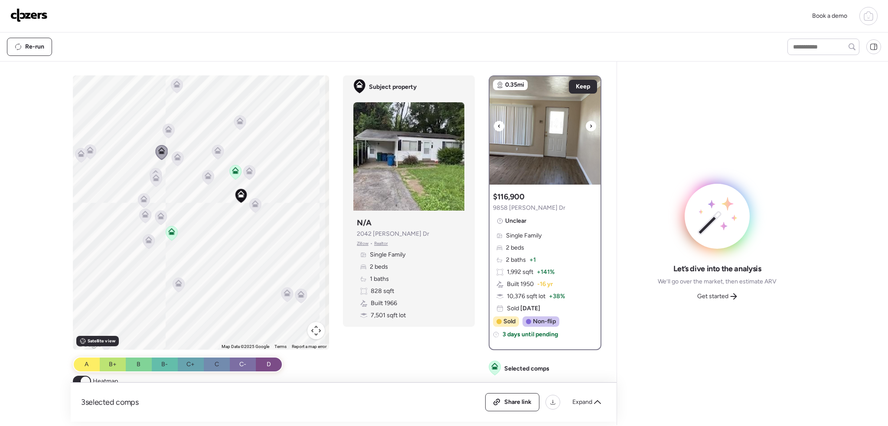
click at [589, 127] on icon at bounding box center [590, 126] width 3 height 10
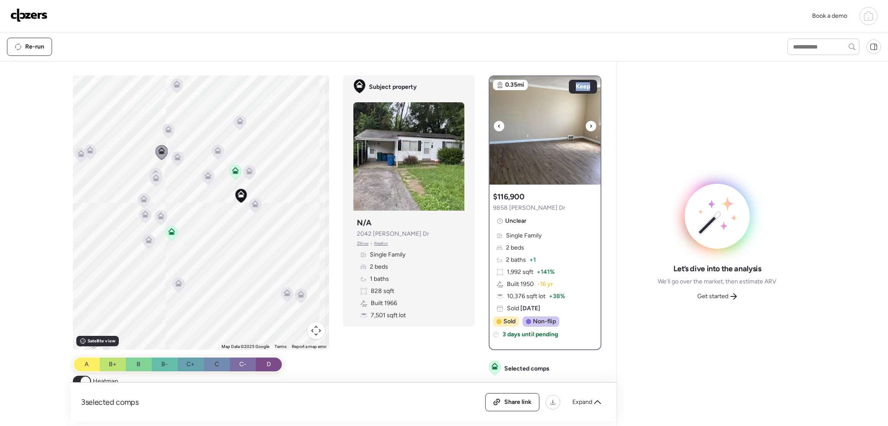
click at [589, 127] on icon at bounding box center [590, 126] width 3 height 10
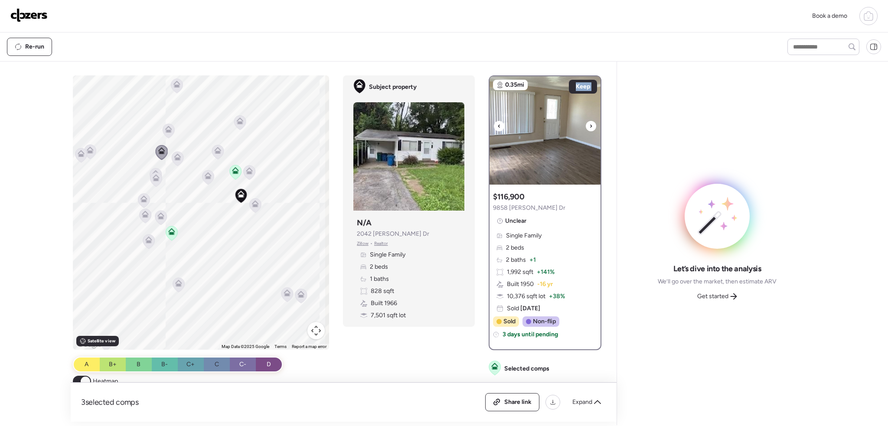
click at [589, 127] on icon at bounding box center [590, 126] width 3 height 10
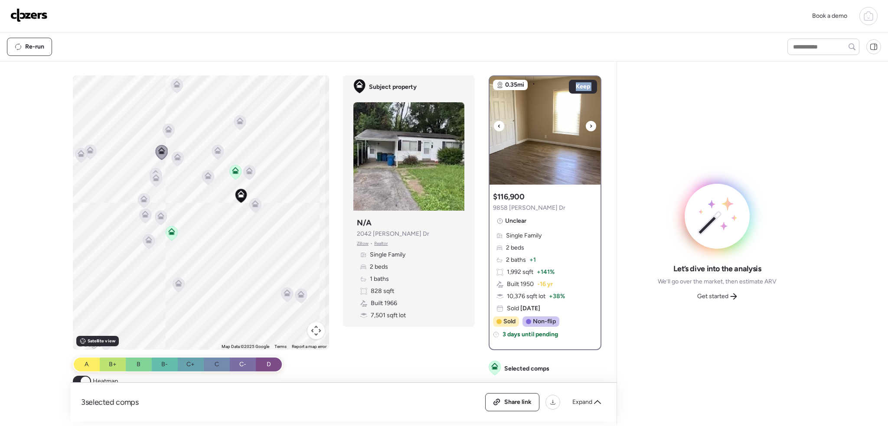
click at [589, 127] on icon at bounding box center [590, 126] width 3 height 10
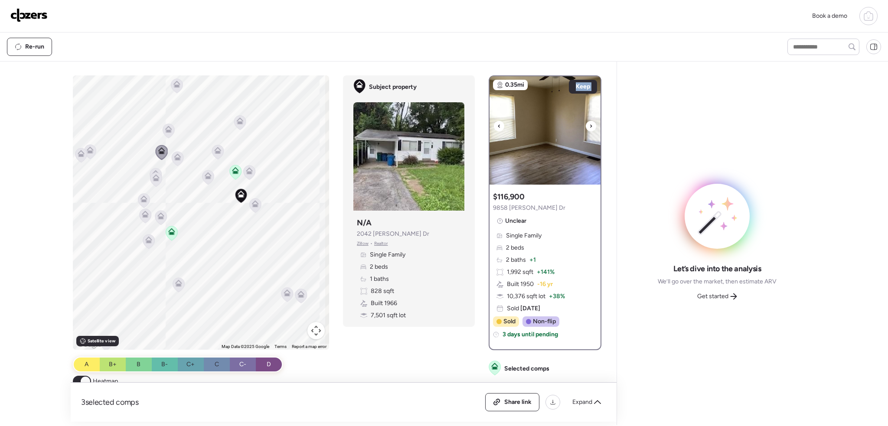
click at [589, 127] on icon at bounding box center [590, 126] width 3 height 10
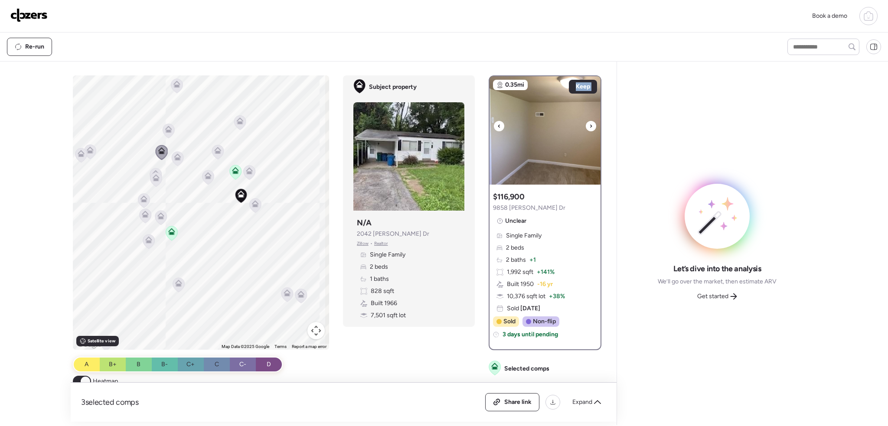
click at [589, 127] on icon at bounding box center [590, 126] width 3 height 10
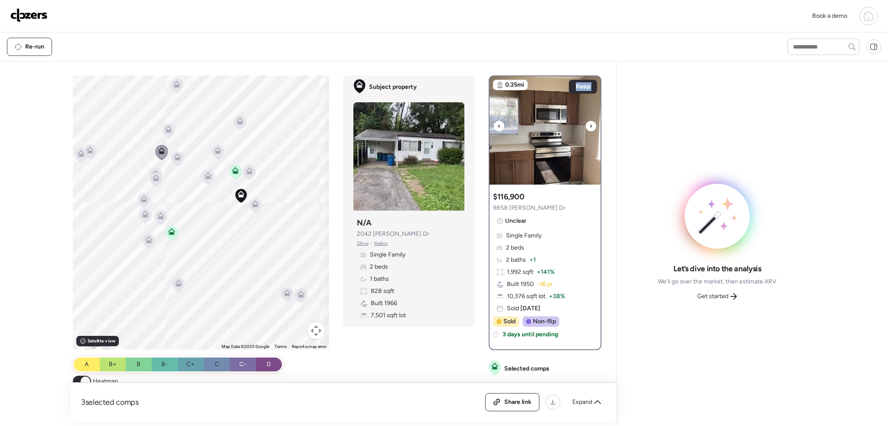
click at [589, 127] on icon at bounding box center [590, 126] width 3 height 10
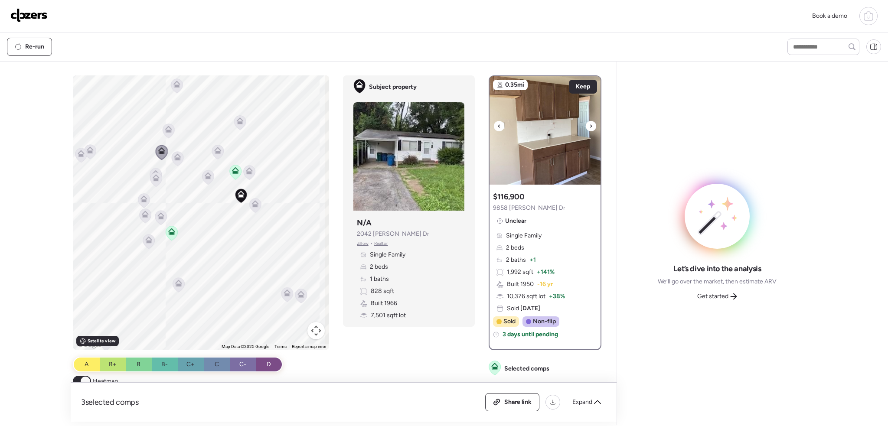
click at [589, 127] on icon at bounding box center [590, 126] width 3 height 10
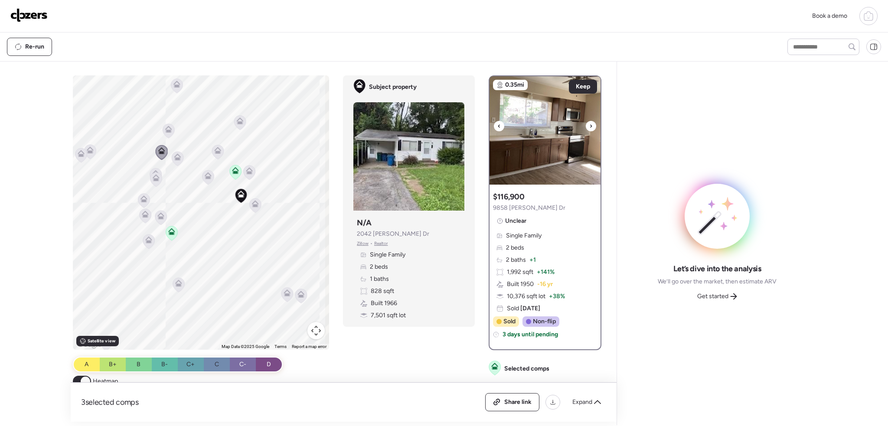
click at [589, 127] on icon at bounding box center [590, 126] width 3 height 10
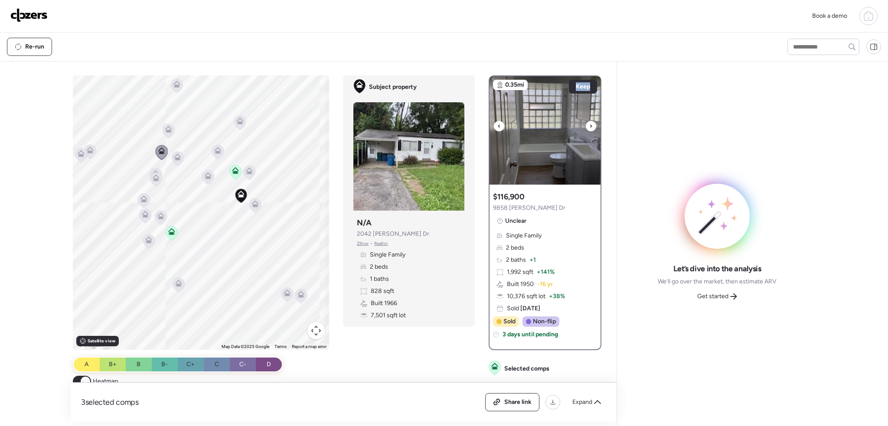
click at [589, 127] on icon at bounding box center [590, 126] width 3 height 10
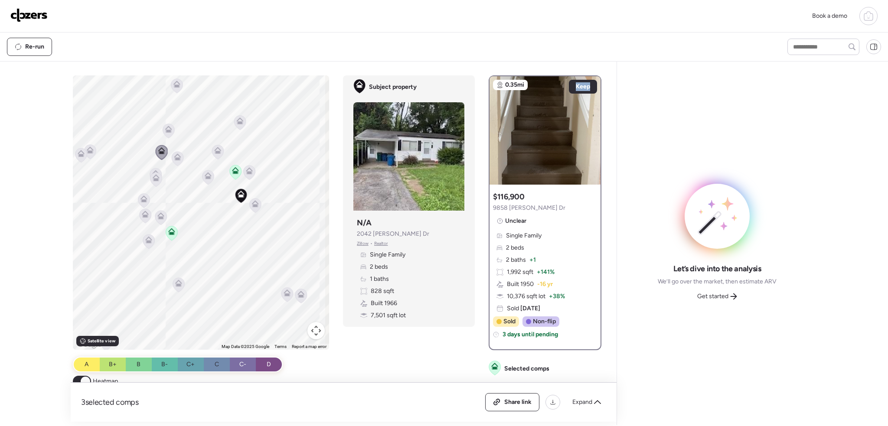
click at [158, 218] on icon at bounding box center [161, 217] width 6 height 3
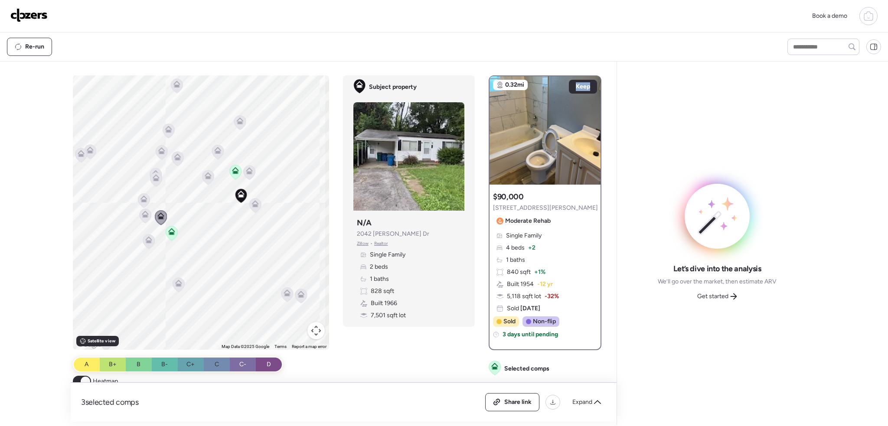
click at [140, 215] on icon at bounding box center [146, 216] width 12 height 14
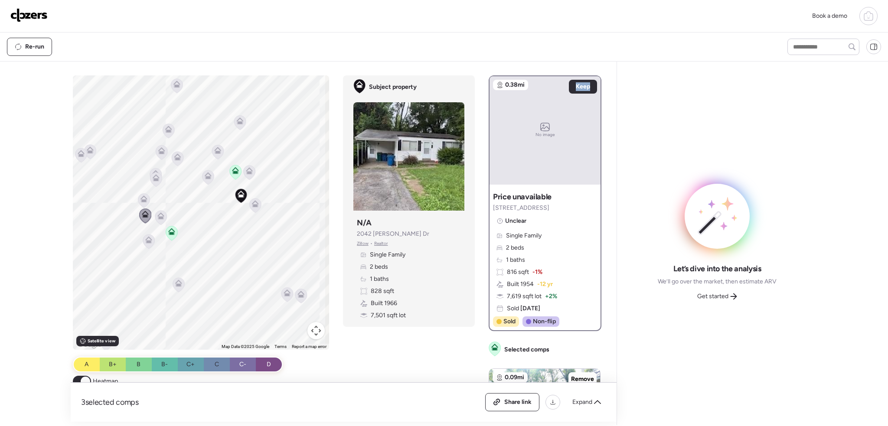
click at [141, 201] on icon at bounding box center [144, 200] width 6 height 3
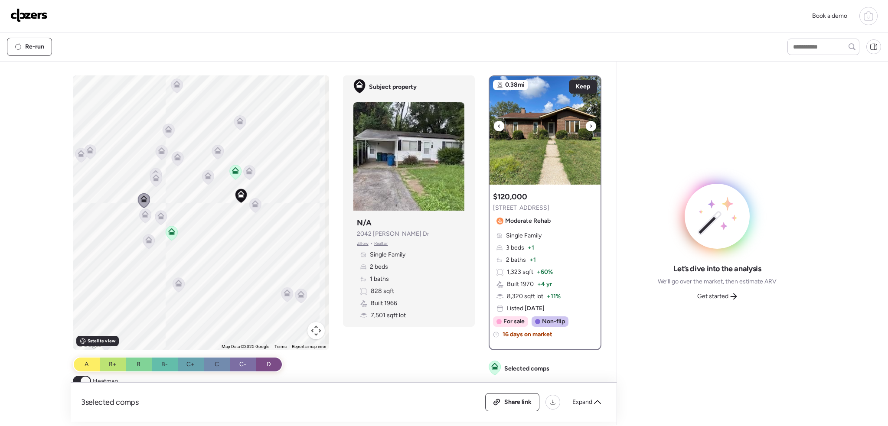
click at [589, 124] on div at bounding box center [591, 126] width 10 height 10
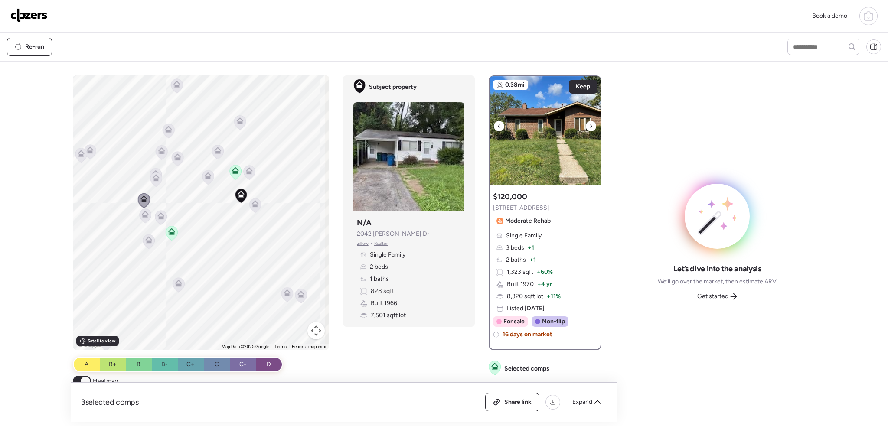
click at [589, 124] on div at bounding box center [591, 126] width 10 height 10
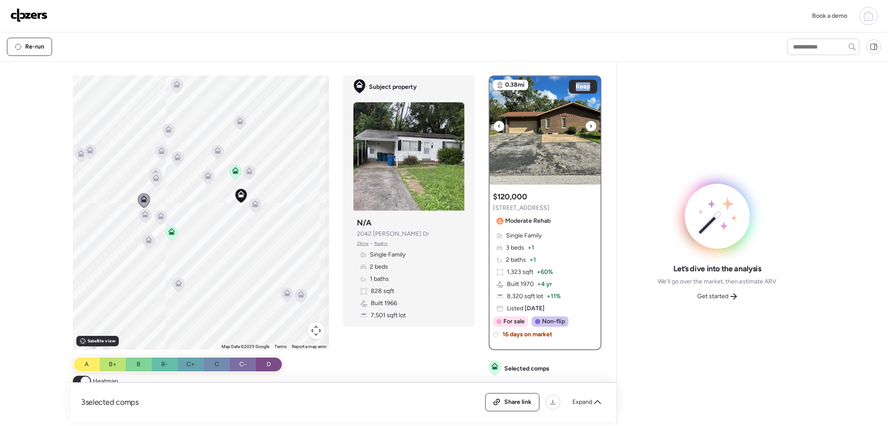
click at [589, 124] on div at bounding box center [591, 126] width 10 height 10
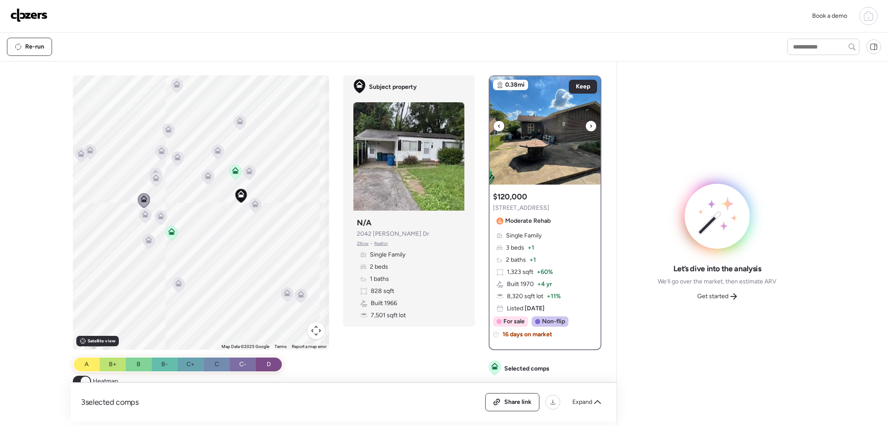
click at [589, 124] on div at bounding box center [591, 126] width 10 height 10
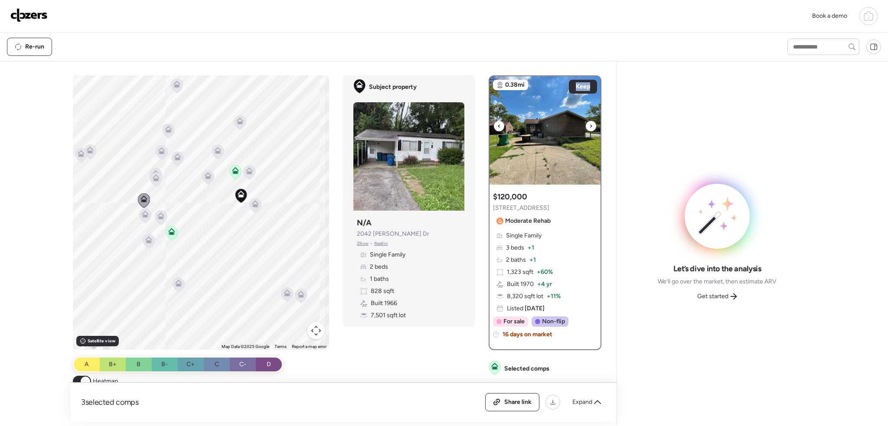
click at [589, 124] on div at bounding box center [591, 126] width 10 height 10
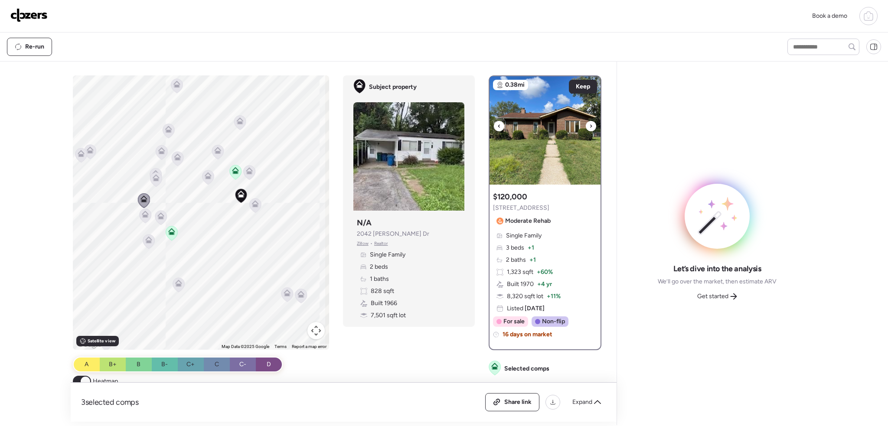
click at [589, 124] on div at bounding box center [591, 126] width 10 height 10
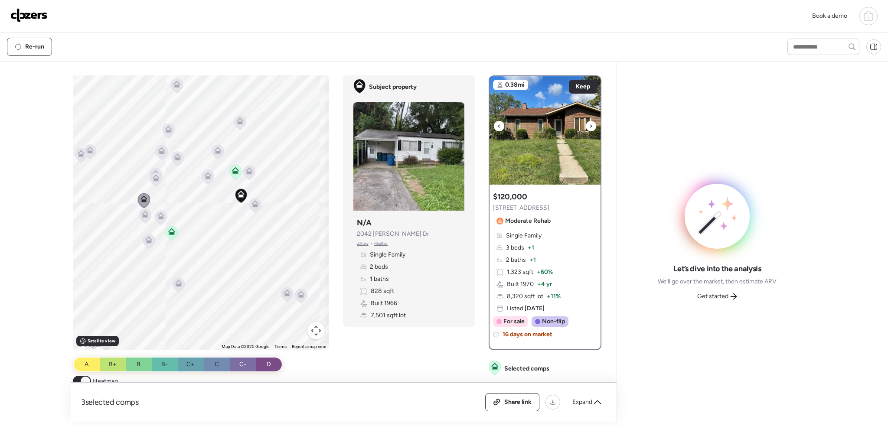
click at [589, 124] on div at bounding box center [591, 126] width 10 height 10
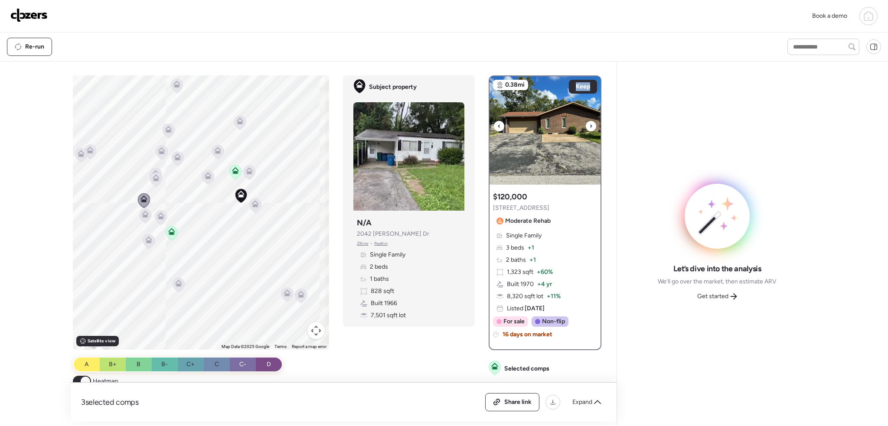
click at [589, 124] on div at bounding box center [591, 126] width 10 height 10
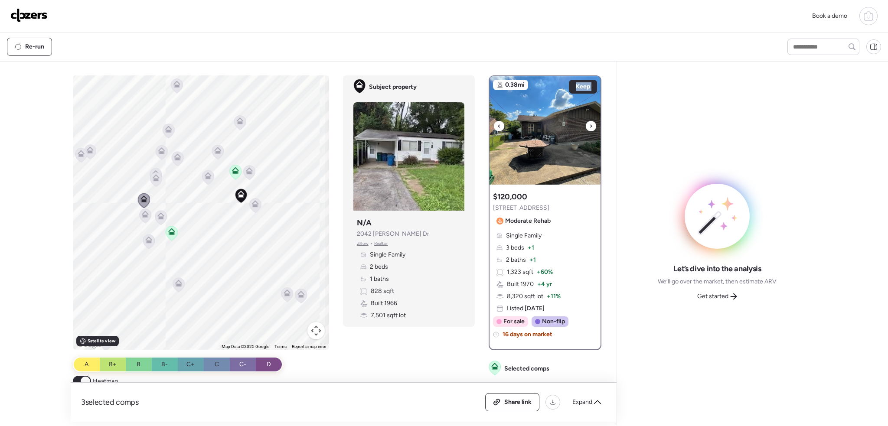
click at [589, 124] on div at bounding box center [591, 126] width 10 height 10
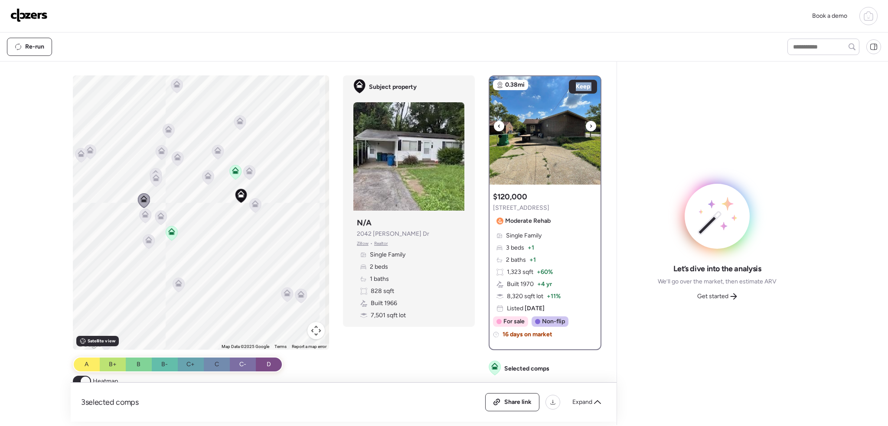
click at [589, 124] on div at bounding box center [591, 126] width 10 height 10
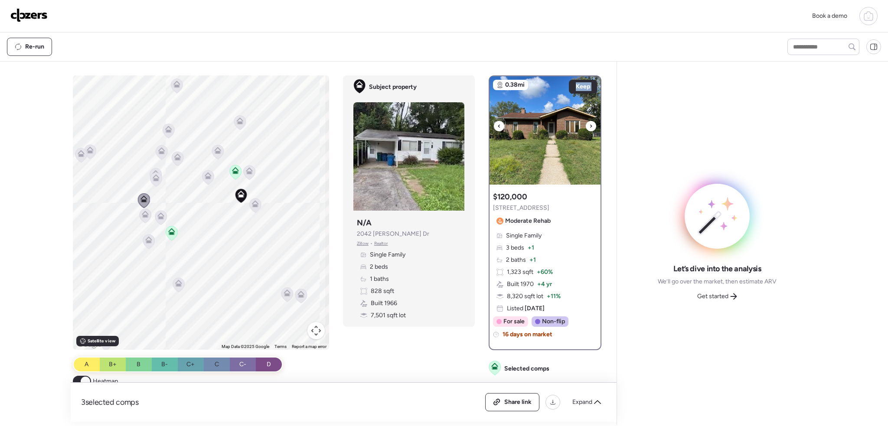
click at [589, 124] on div at bounding box center [591, 126] width 10 height 10
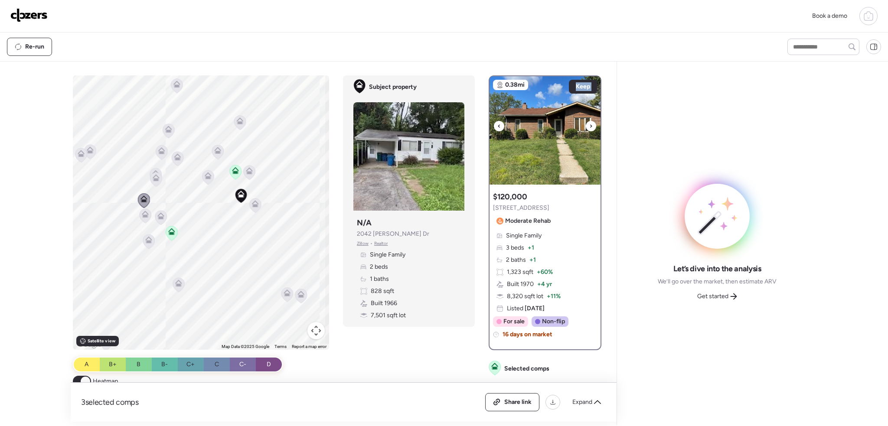
click at [589, 124] on div at bounding box center [591, 126] width 10 height 10
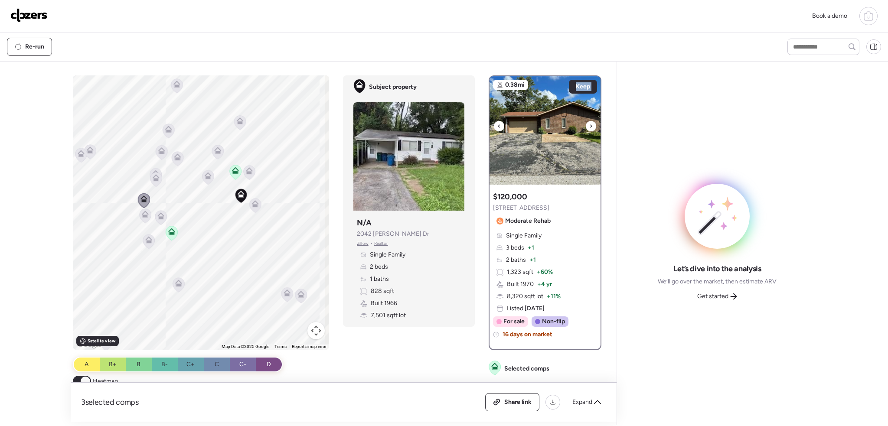
click at [589, 124] on div at bounding box center [591, 126] width 10 height 10
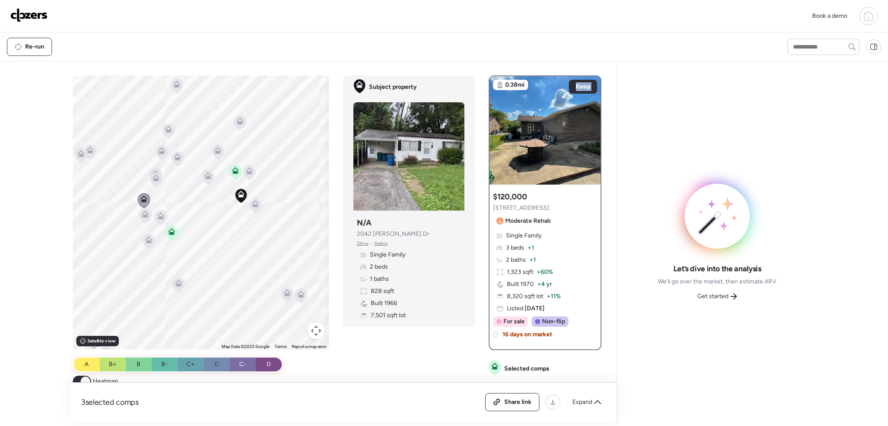
click at [155, 179] on icon at bounding box center [156, 179] width 6 height 3
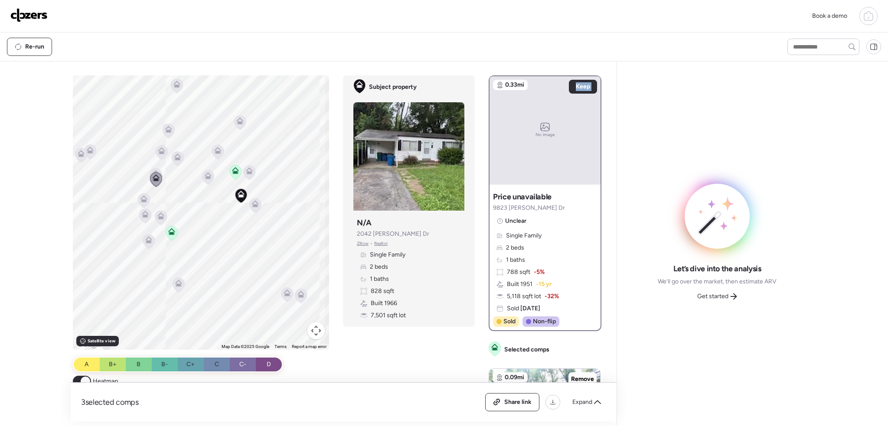
click at [154, 170] on icon at bounding box center [156, 172] width 7 height 4
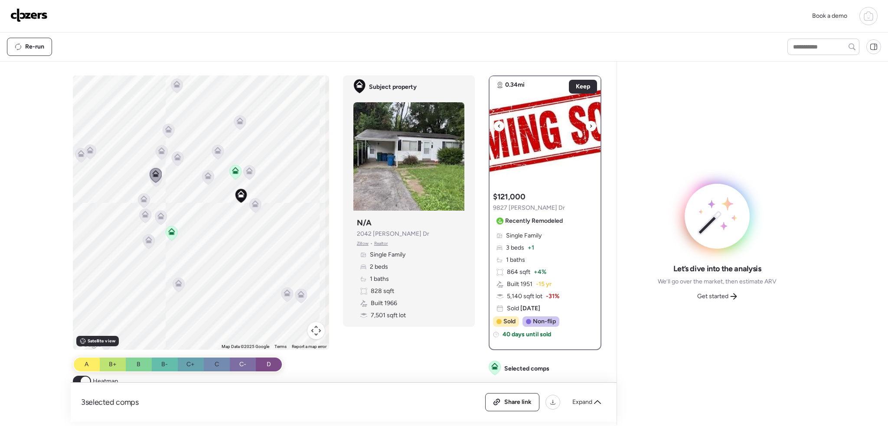
click at [589, 127] on icon at bounding box center [590, 126] width 3 height 10
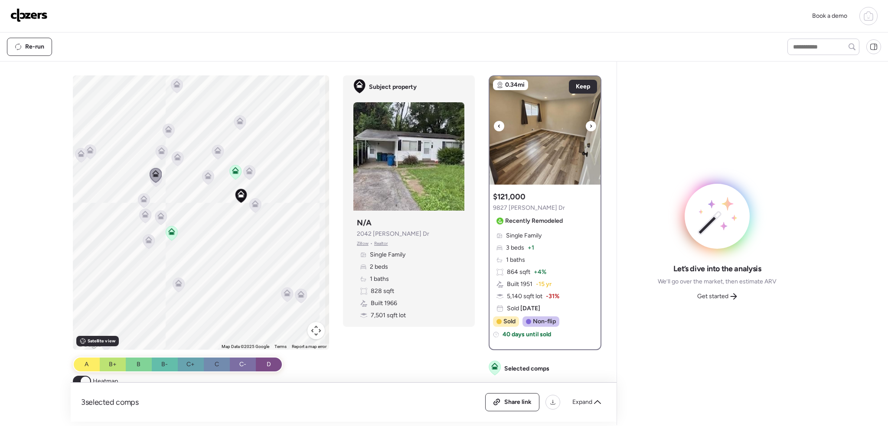
click at [589, 127] on icon at bounding box center [590, 126] width 3 height 10
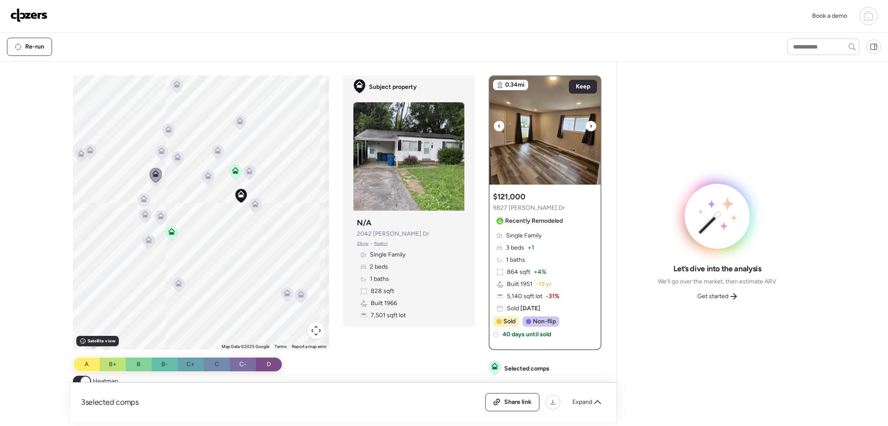
click at [589, 127] on icon at bounding box center [590, 126] width 3 height 10
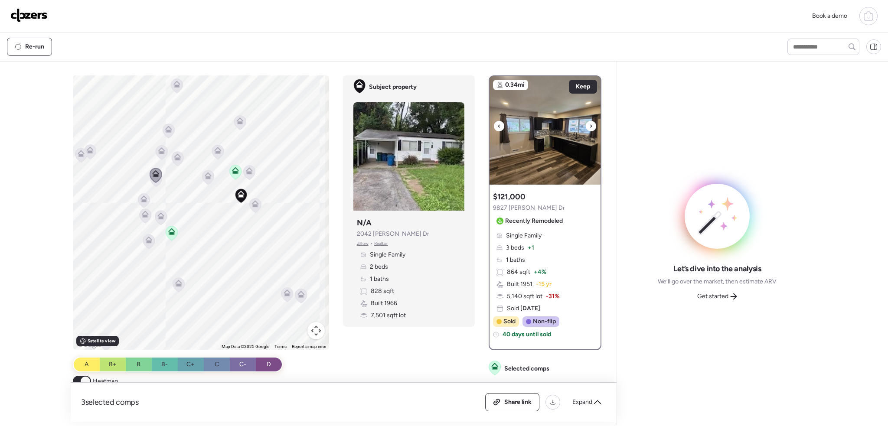
click at [589, 127] on icon at bounding box center [590, 126] width 3 height 10
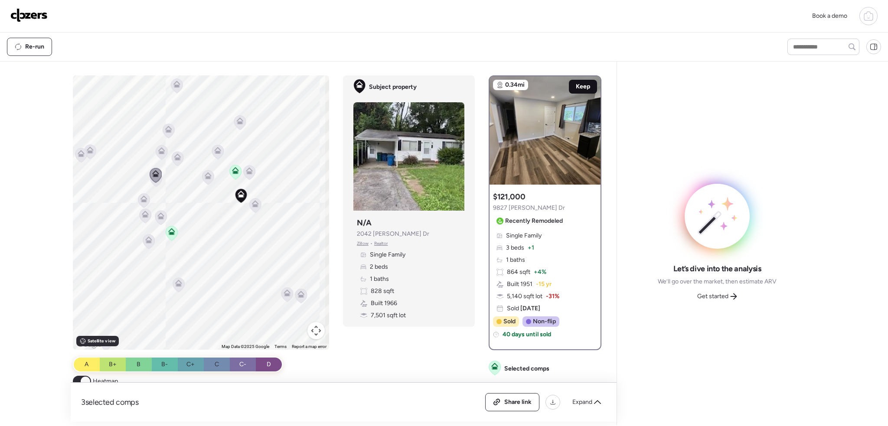
click at [583, 86] on span "Keep" at bounding box center [583, 86] width 14 height 9
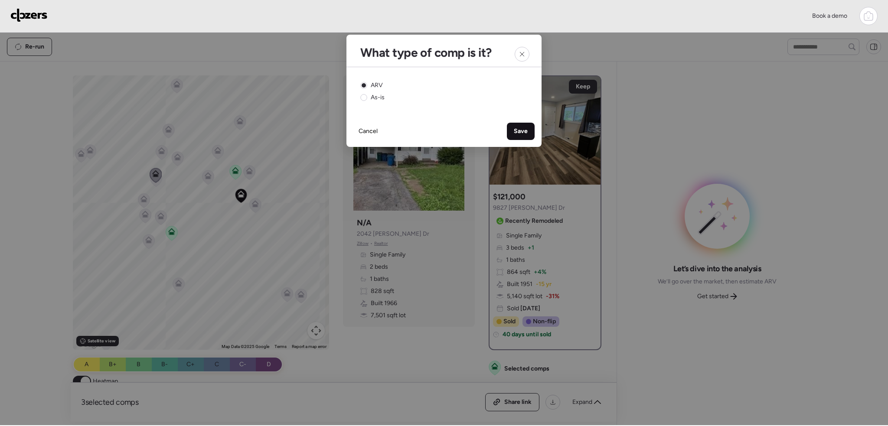
click at [528, 133] on div "Save" at bounding box center [521, 131] width 28 height 17
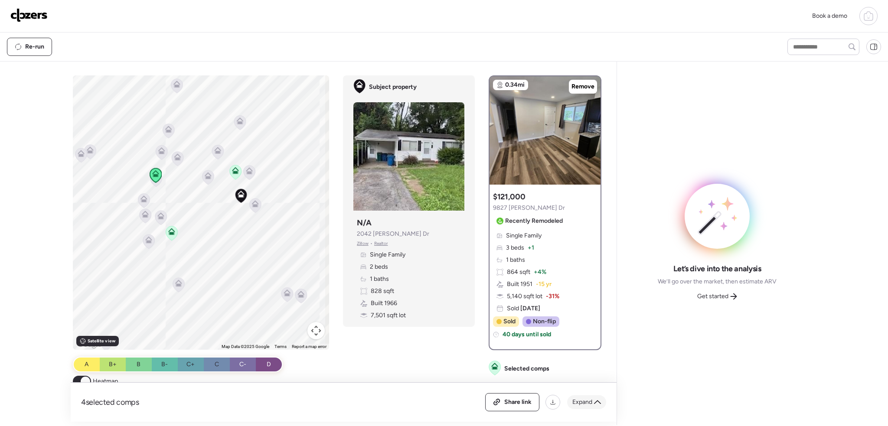
click at [597, 404] on icon at bounding box center [597, 402] width 7 height 7
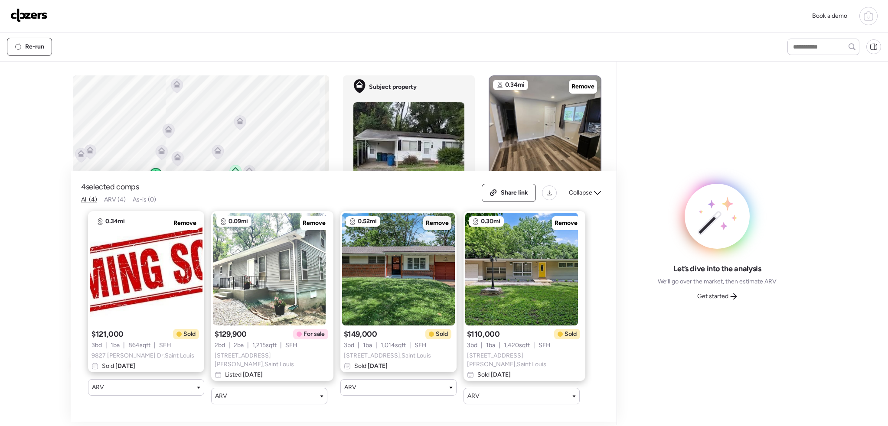
click at [430, 225] on span "Remove" at bounding box center [437, 223] width 23 height 9
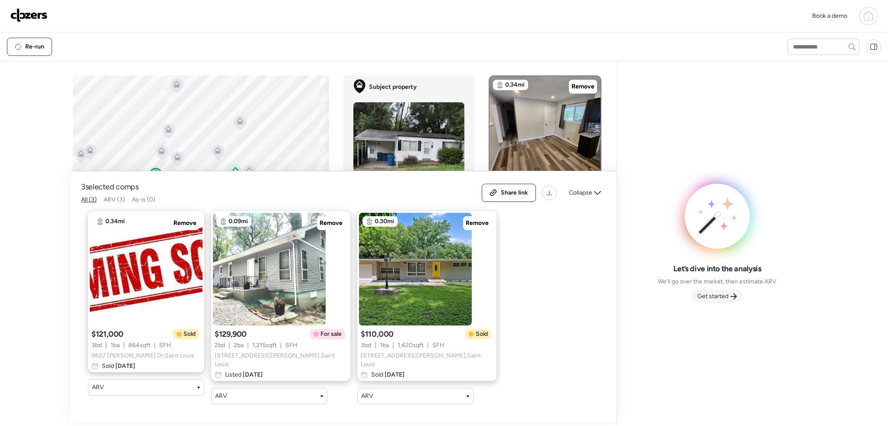
click at [719, 296] on span "Get started" at bounding box center [712, 296] width 31 height 9
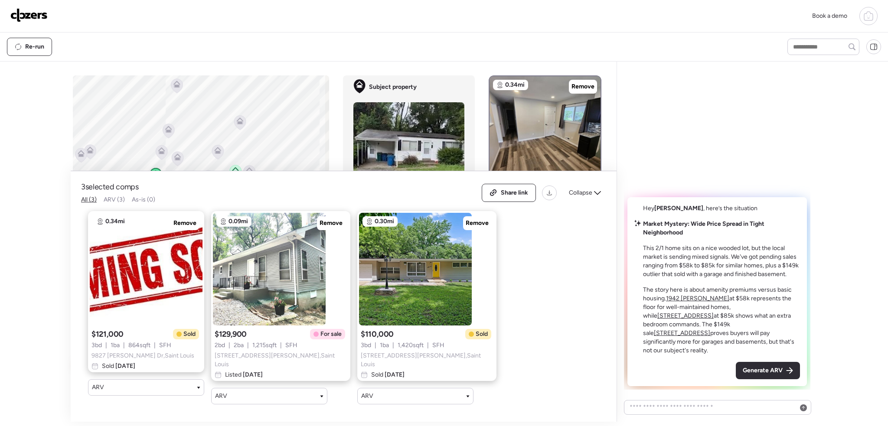
click at [775, 371] on span "Generate ARV" at bounding box center [763, 370] width 40 height 9
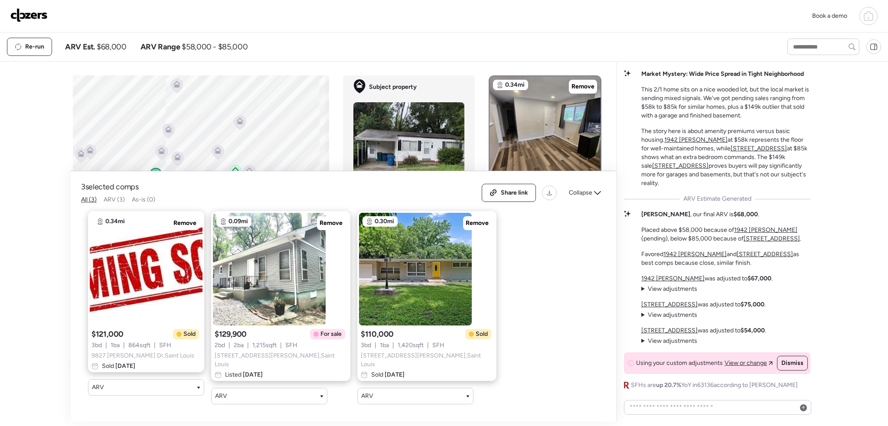
click at [648, 289] on span "View adjustments" at bounding box center [672, 288] width 49 height 7
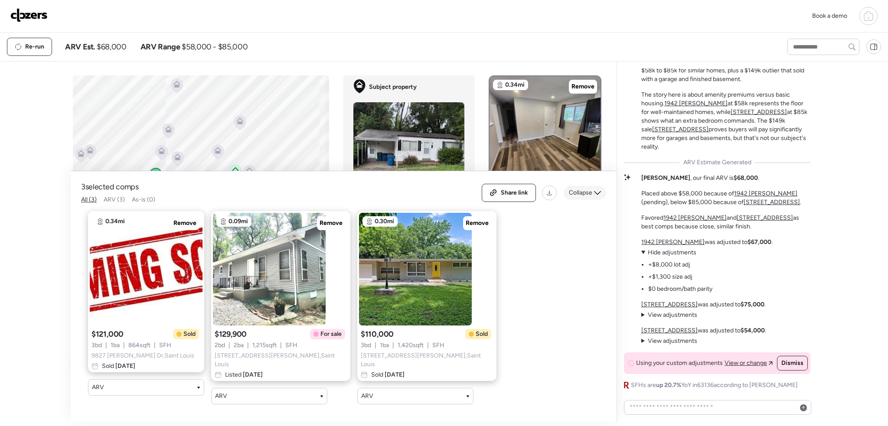
click at [598, 196] on icon at bounding box center [597, 192] width 7 height 7
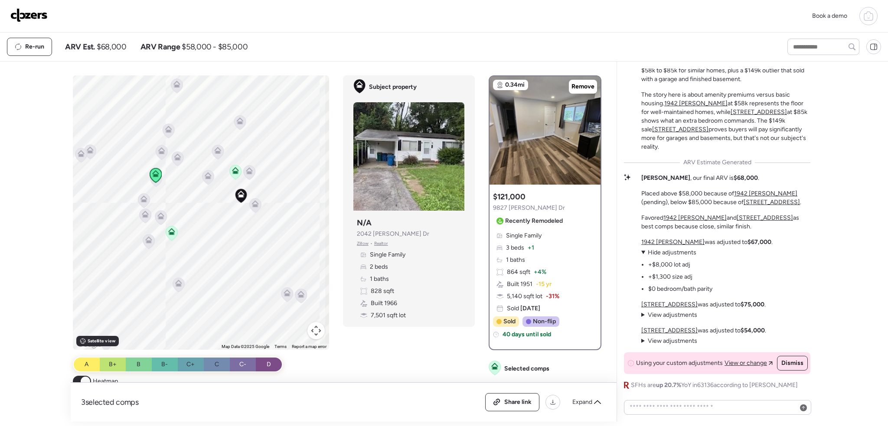
click at [644, 311] on summary "View adjustments Hide adjustments" at bounding box center [669, 315] width 56 height 9
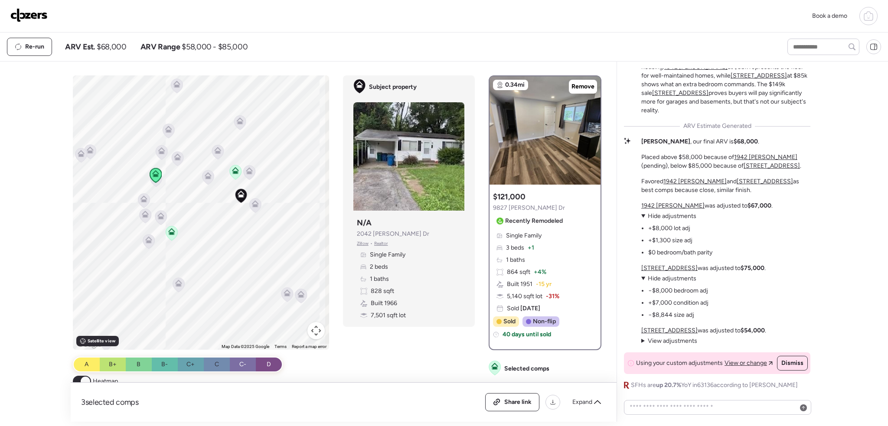
click at [642, 338] on summary "View adjustments Hide adjustments" at bounding box center [669, 341] width 56 height 9
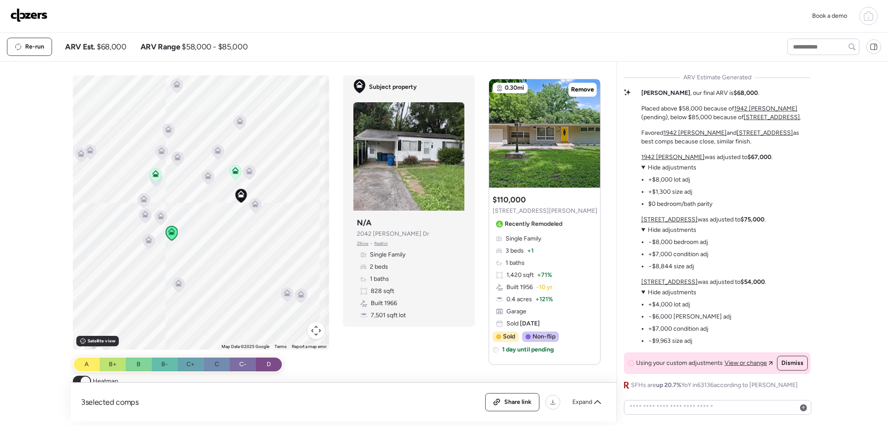
scroll to position [607, 0]
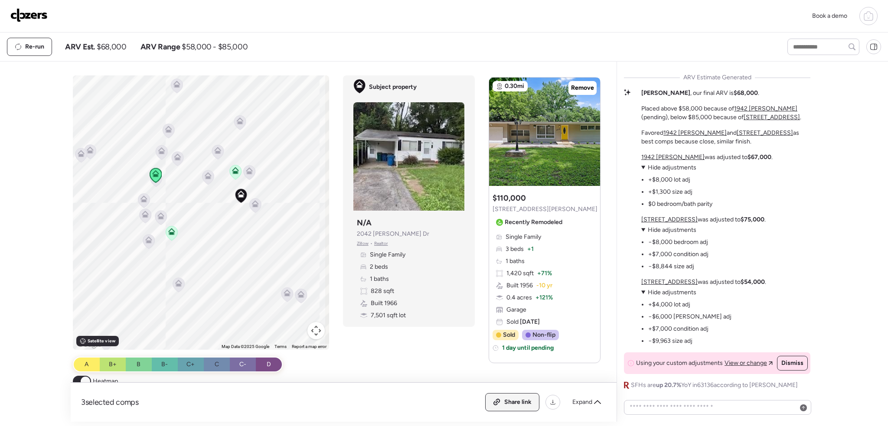
click at [499, 400] on icon at bounding box center [497, 402] width 8 height 7
click at [39, 16] on img at bounding box center [28, 15] width 37 height 14
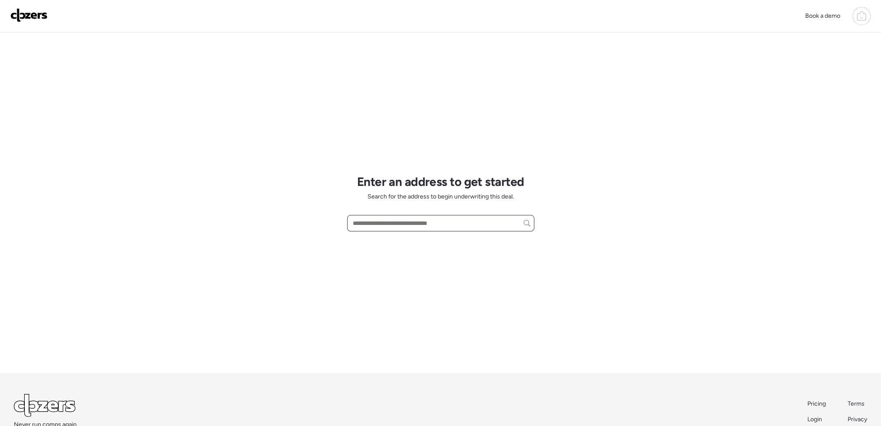
click at [374, 224] on input "text" at bounding box center [440, 223] width 179 height 12
paste input "**********"
click at [382, 235] on span "4419 Holly Ave, Saint Louis, MO, 63115" at bounding box center [403, 239] width 105 height 9
type input "**********"
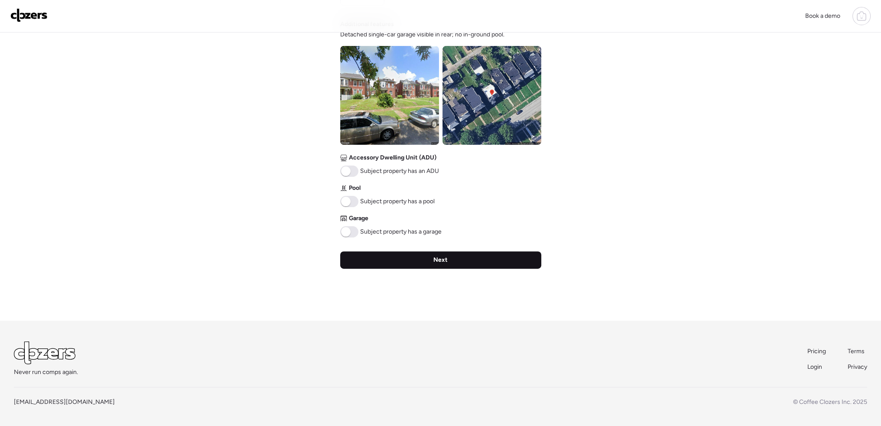
click at [442, 262] on span "Next" at bounding box center [441, 260] width 14 height 9
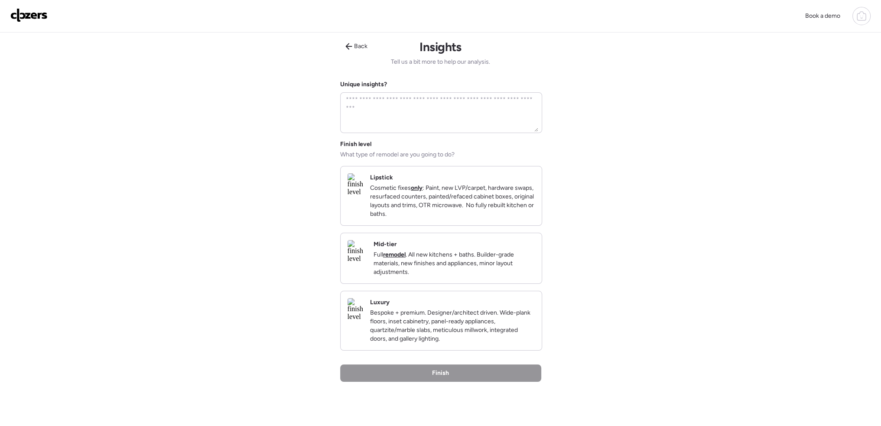
click at [455, 192] on p "Cosmetic fixes only : Paint, new LVP/carpet, hardware swaps, resurfaced counter…" at bounding box center [452, 201] width 165 height 35
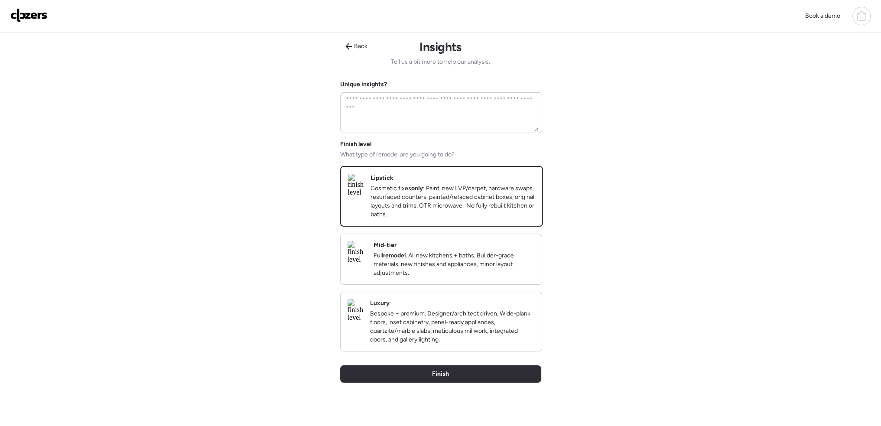
drag, startPoint x: 437, startPoint y: 386, endPoint x: 389, endPoint y: 346, distance: 62.8
click at [437, 378] on span "Finish" at bounding box center [440, 374] width 17 height 9
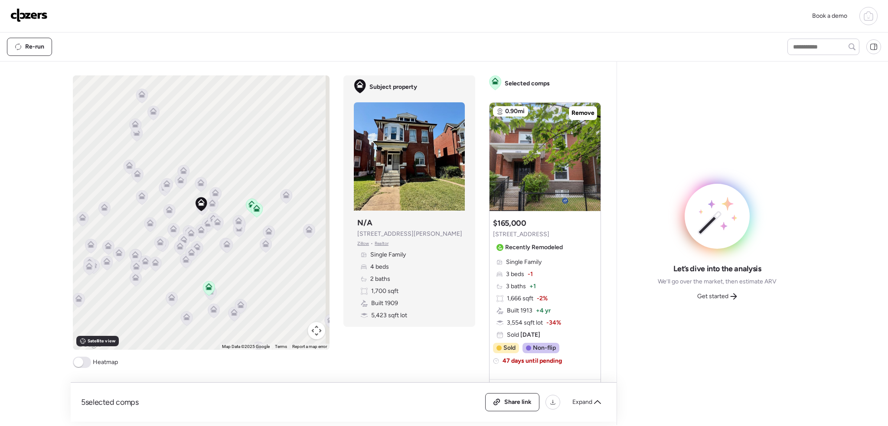
click at [75, 366] on span at bounding box center [82, 362] width 18 height 11
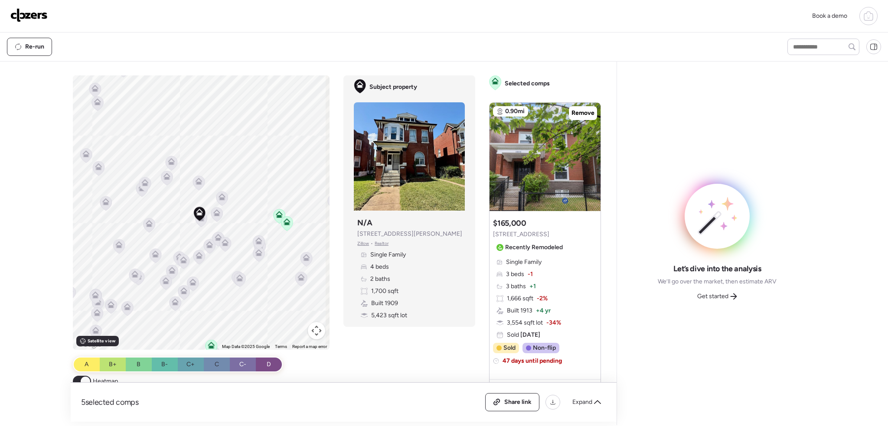
drag, startPoint x: 234, startPoint y: 192, endPoint x: 256, endPoint y: 264, distance: 75.7
click at [256, 267] on div "To activate drag with keyboard, press Alt + Enter. Once in keyboard drag state,…" at bounding box center [201, 212] width 257 height 274
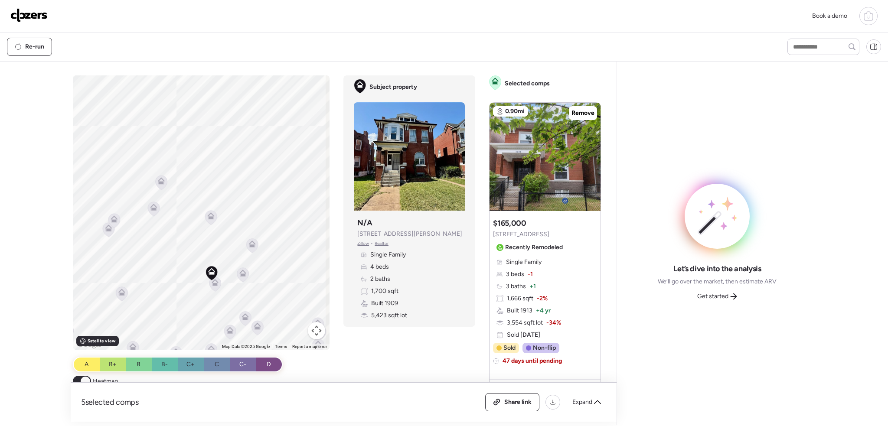
drag, startPoint x: 232, startPoint y: 251, endPoint x: 227, endPoint y: 291, distance: 39.8
click at [309, 281] on div "To activate drag with keyboard, press Alt + Enter. Once in keyboard drag state,…" at bounding box center [201, 212] width 257 height 274
click at [250, 294] on icon at bounding box center [250, 292] width 7 height 7
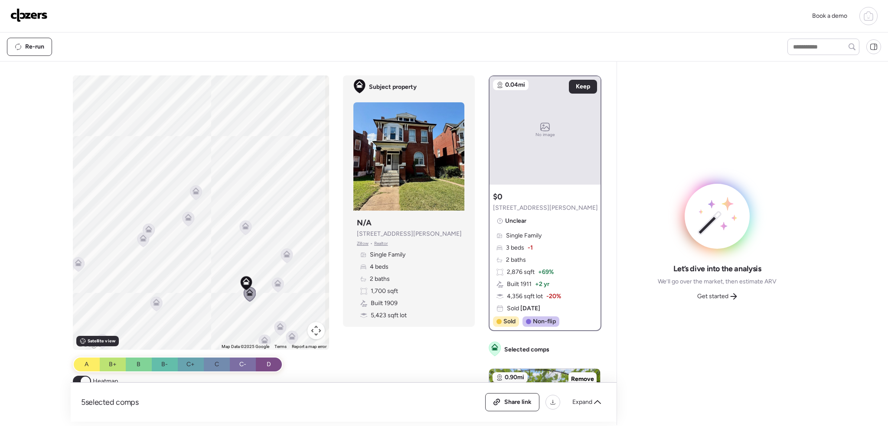
click at [274, 287] on icon at bounding box center [278, 285] width 12 height 14
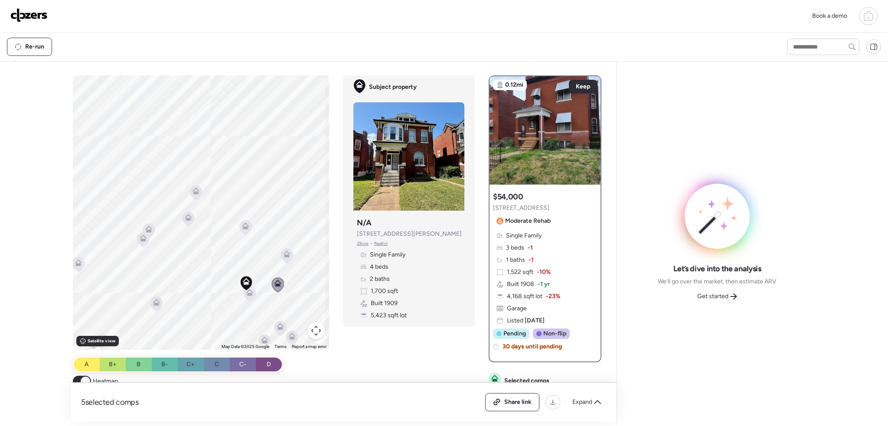
click at [286, 254] on icon at bounding box center [287, 254] width 7 height 7
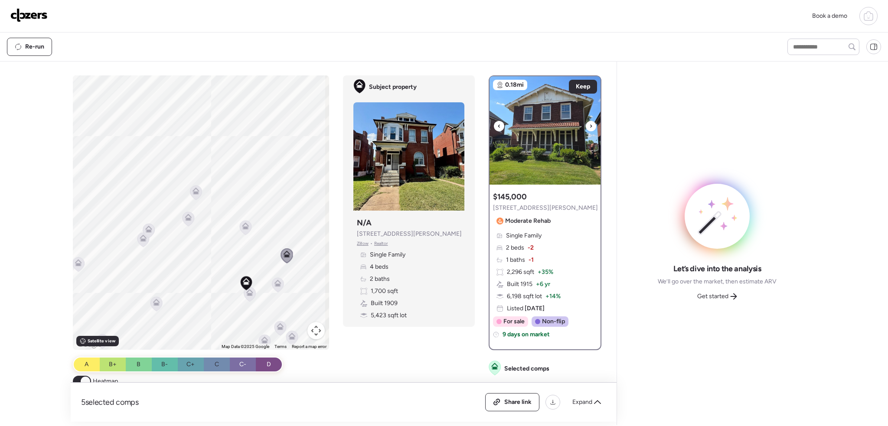
click at [586, 125] on div at bounding box center [591, 126] width 10 height 10
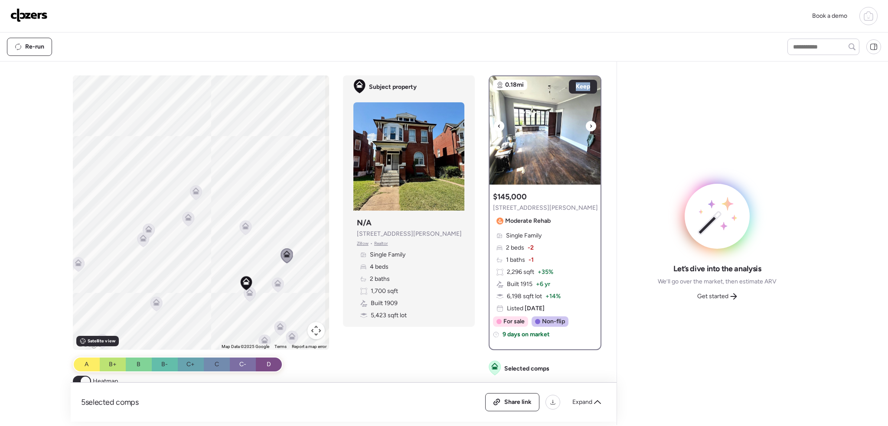
click at [586, 125] on div at bounding box center [591, 126] width 10 height 10
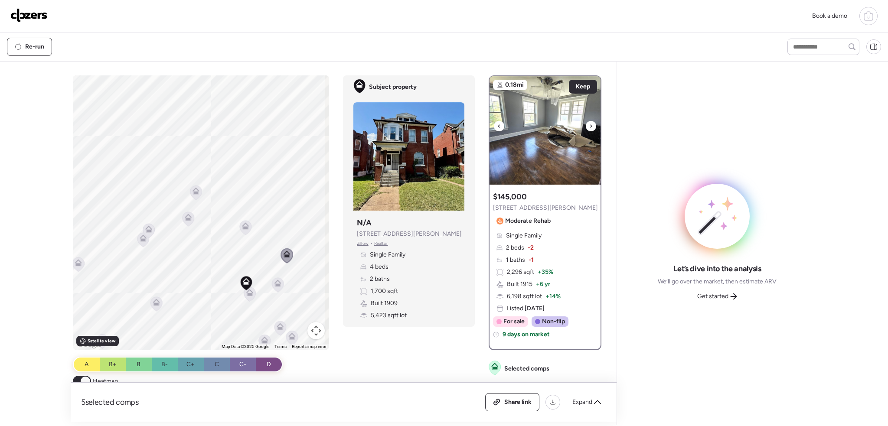
click at [586, 125] on div at bounding box center [591, 126] width 10 height 10
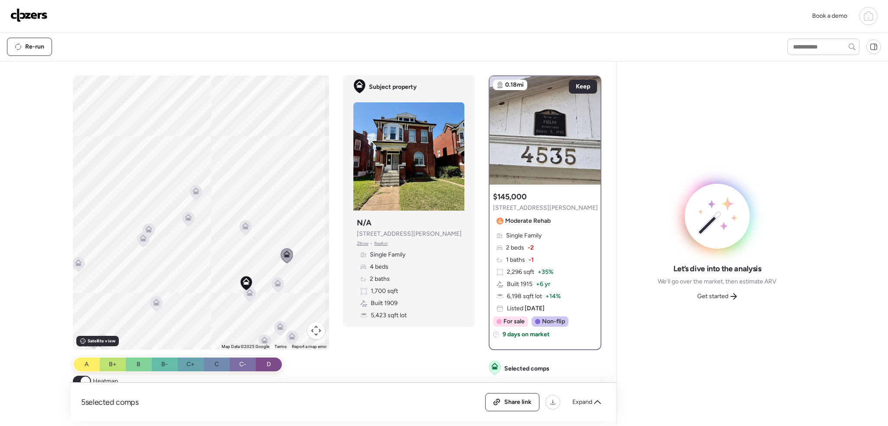
click at [246, 225] on icon at bounding box center [245, 225] width 7 height 7
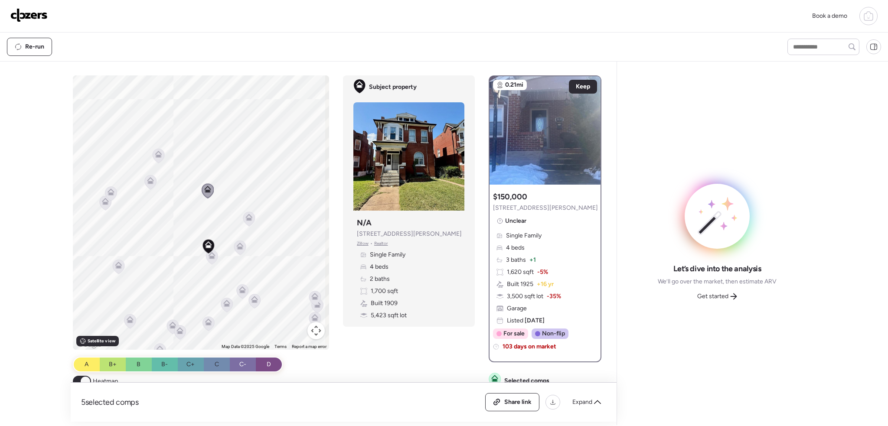
drag, startPoint x: 252, startPoint y: 244, endPoint x: 215, endPoint y: 224, distance: 42.3
click at [203, 201] on div "To activate drag with keyboard, press Alt + Enter. Once in keyboard drag state,…" at bounding box center [201, 212] width 257 height 274
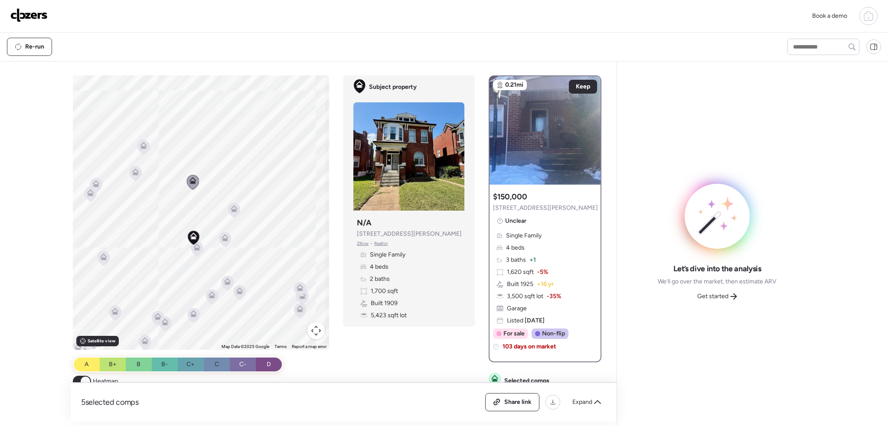
click at [223, 285] on icon at bounding box center [228, 283] width 12 height 14
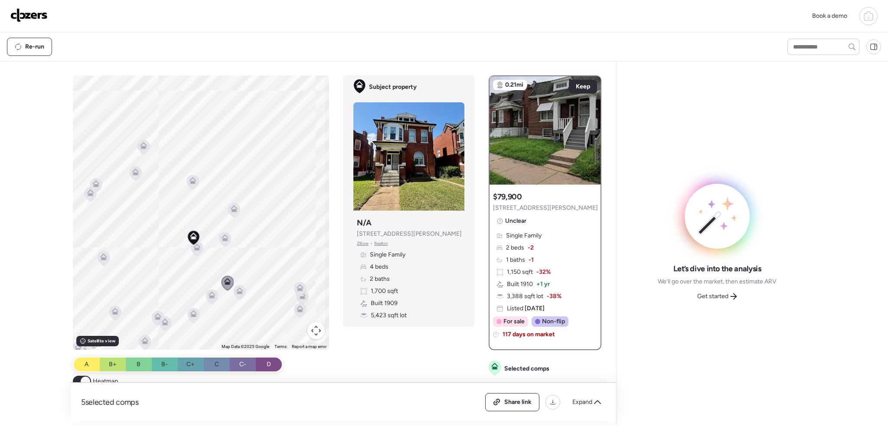
click at [240, 291] on icon at bounding box center [239, 290] width 7 height 7
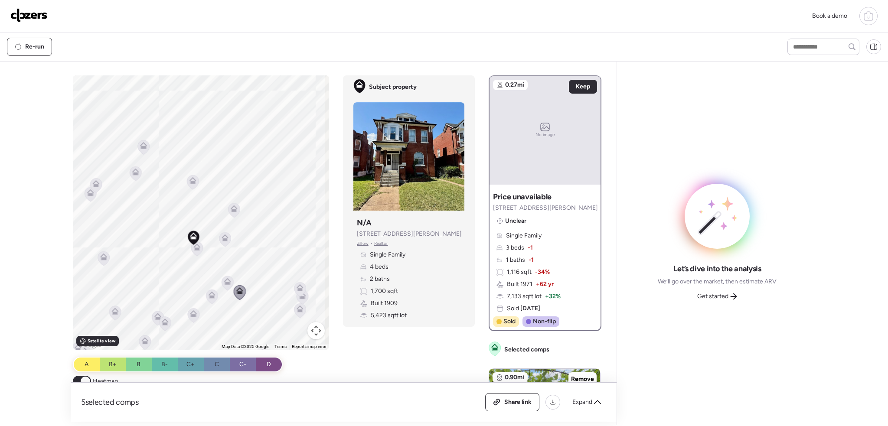
click at [224, 237] on icon at bounding box center [225, 237] width 7 height 7
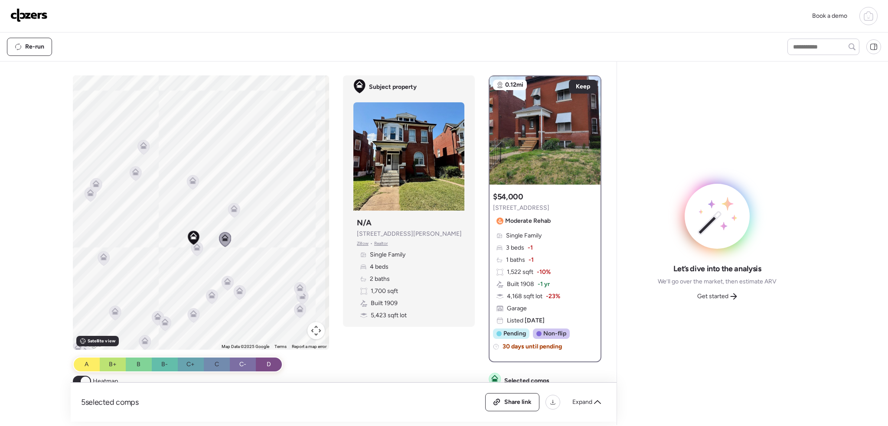
click at [198, 248] on icon at bounding box center [197, 247] width 7 height 7
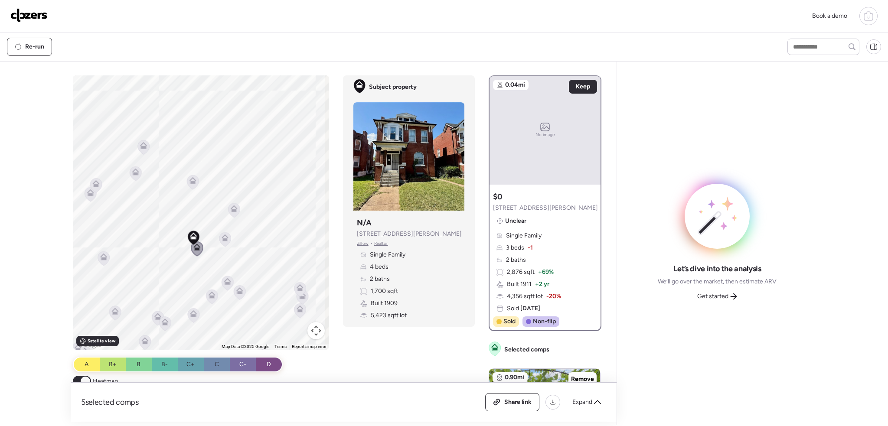
click at [232, 206] on icon at bounding box center [234, 208] width 7 height 7
click at [233, 211] on icon at bounding box center [234, 210] width 6 height 3
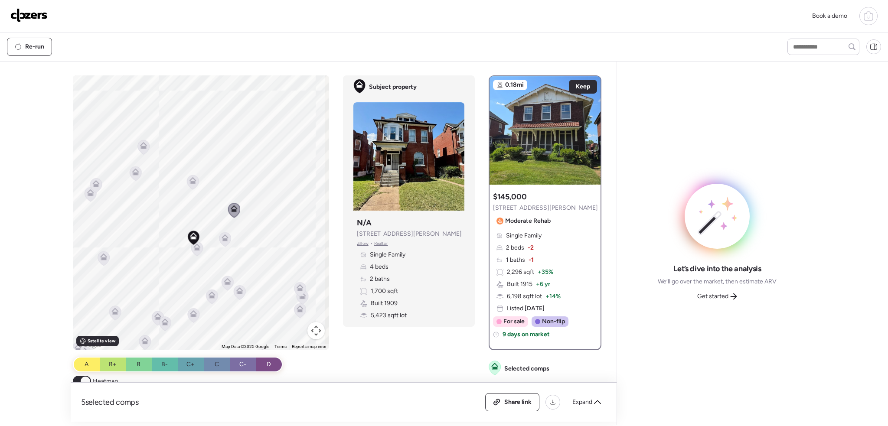
click at [210, 296] on icon at bounding box center [212, 296] width 6 height 3
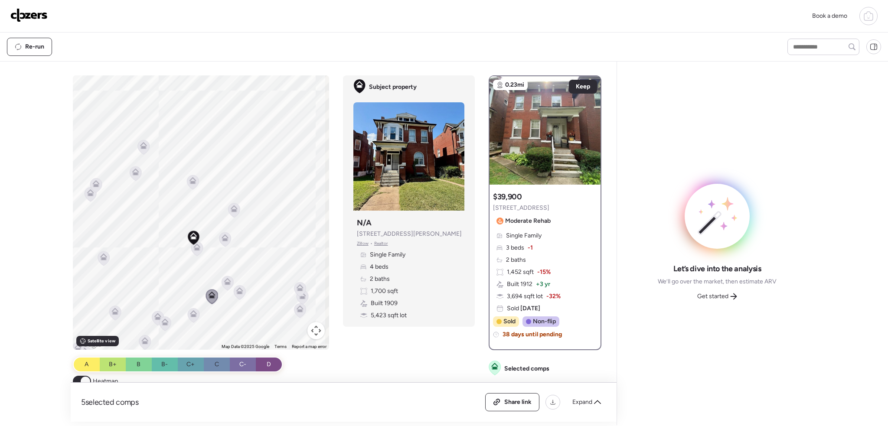
click at [194, 317] on icon at bounding box center [194, 315] width 12 height 14
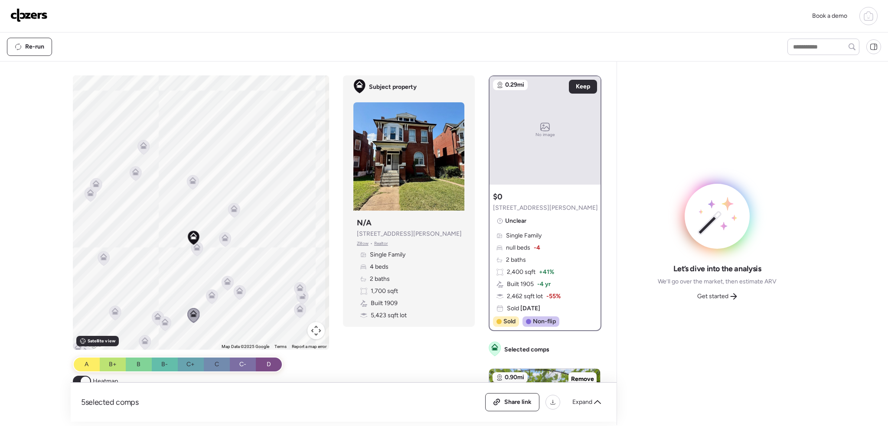
click at [162, 326] on icon at bounding box center [166, 323] width 12 height 14
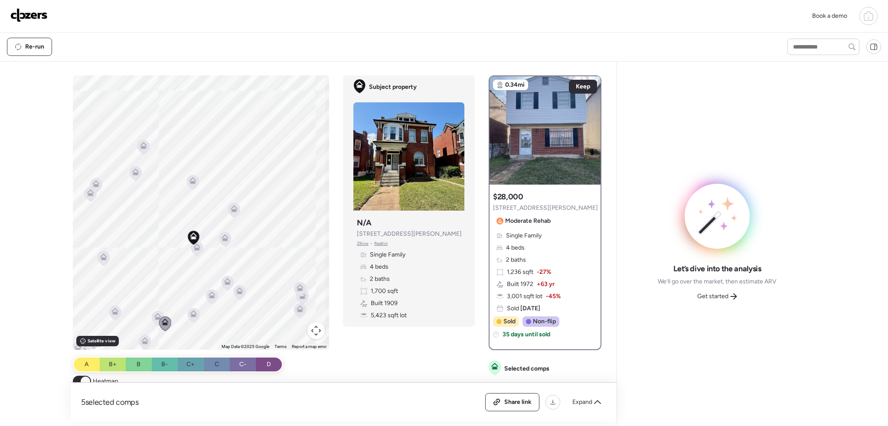
click at [155, 317] on icon at bounding box center [158, 318] width 6 height 3
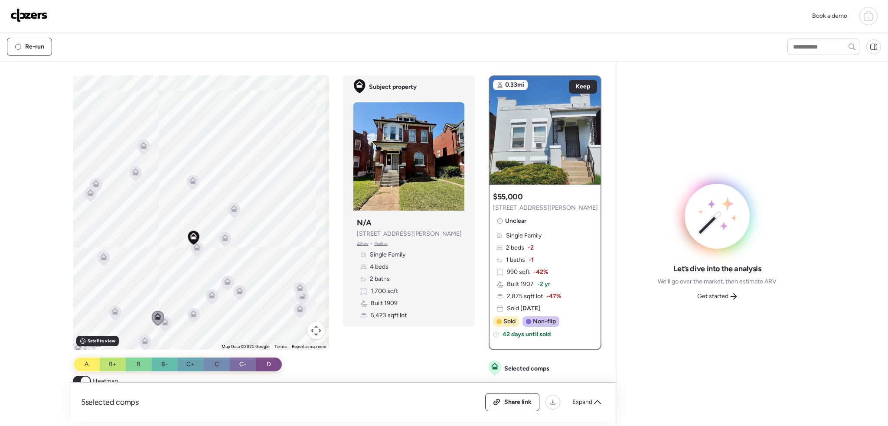
click at [300, 287] on icon at bounding box center [300, 287] width 7 height 7
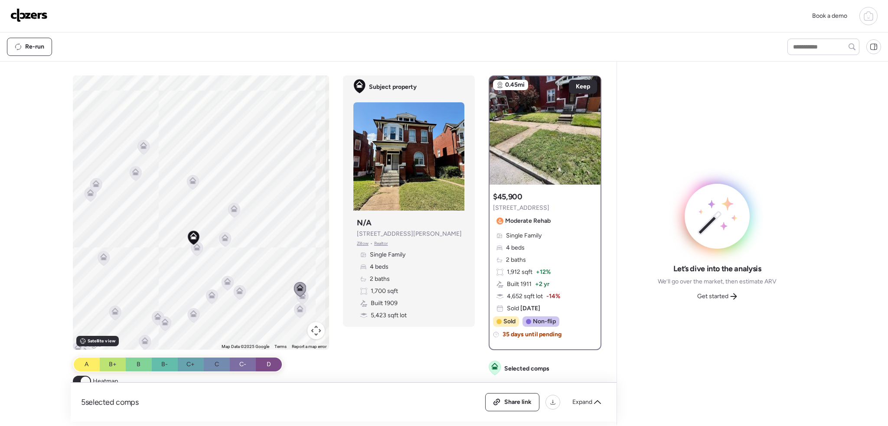
click at [300, 299] on icon at bounding box center [303, 297] width 12 height 14
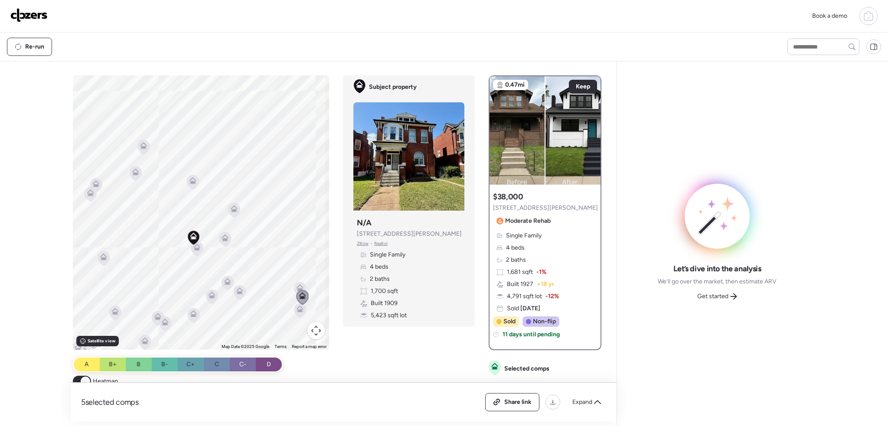
click at [299, 310] on icon at bounding box center [300, 310] width 6 height 3
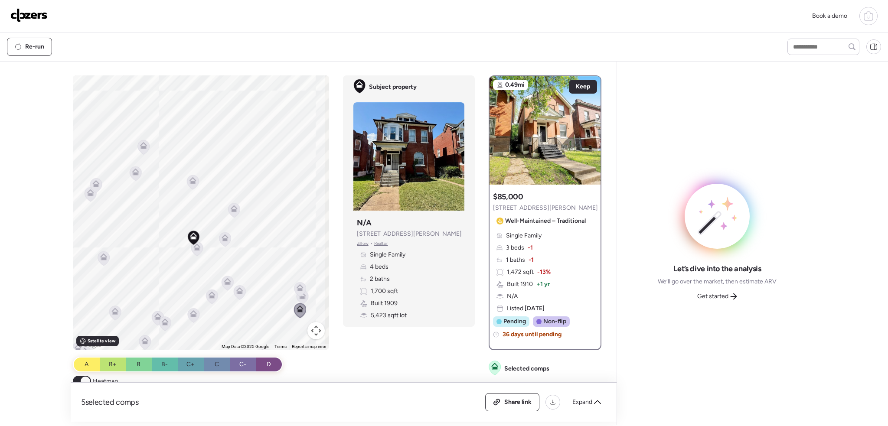
click at [31, 9] on img at bounding box center [28, 15] width 37 height 14
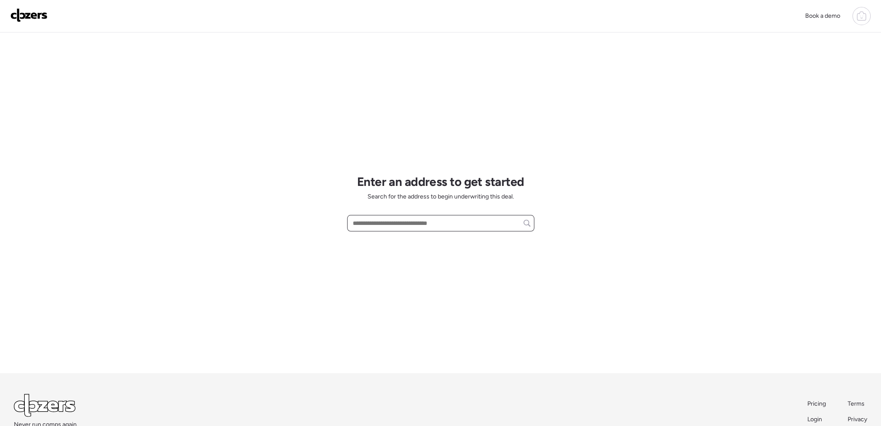
click at [398, 223] on input "text" at bounding box center [440, 223] width 179 height 12
paste input "**********"
click at [396, 235] on span "[STREET_ADDRESS]" at bounding box center [379, 239] width 56 height 9
type input "**********"
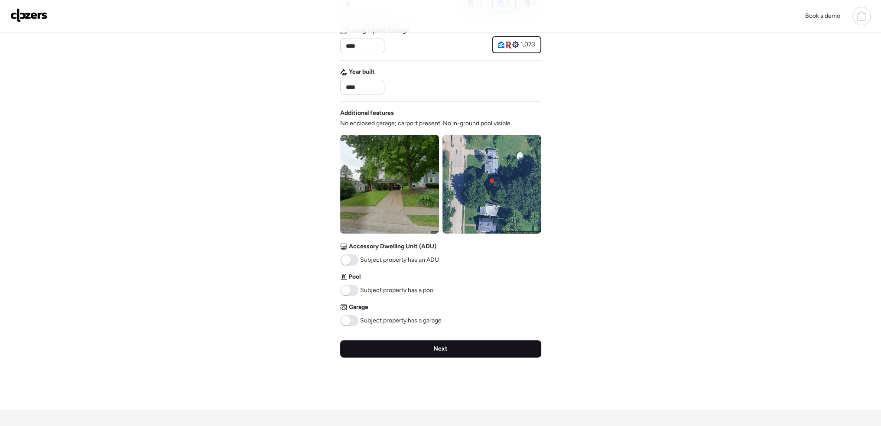
click at [444, 351] on span "Next" at bounding box center [441, 349] width 14 height 9
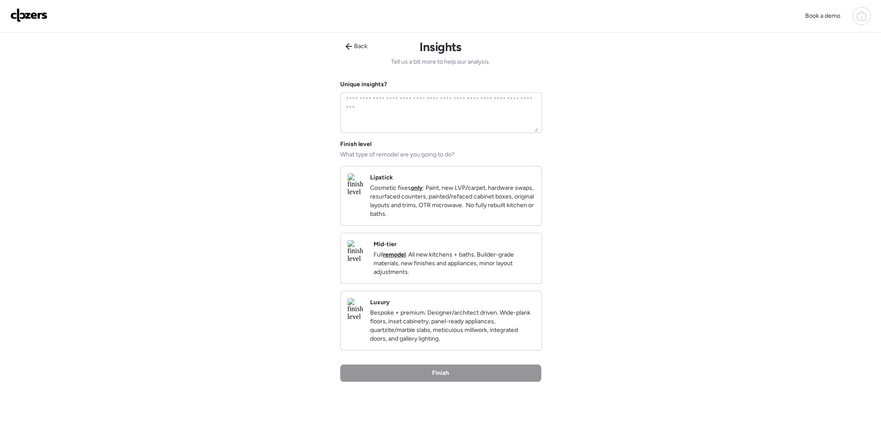
click at [512, 191] on p "Cosmetic fixes only : Paint, new LVP/carpet, hardware swaps, resurfaced counter…" at bounding box center [452, 201] width 165 height 35
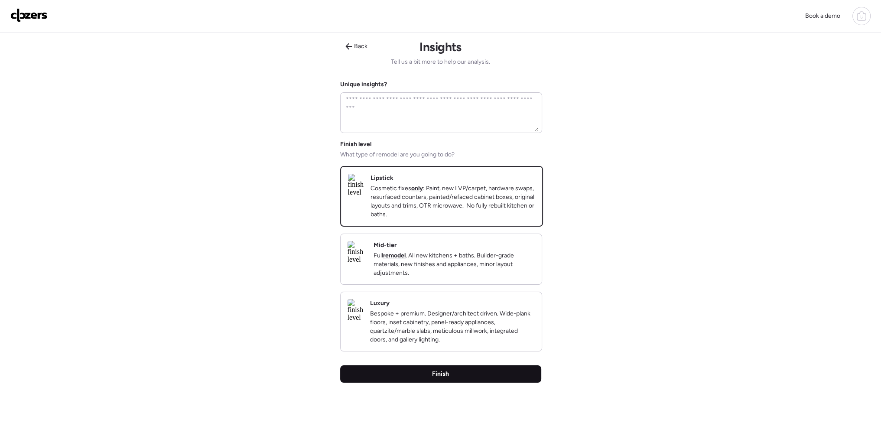
click at [465, 383] on div "Finish" at bounding box center [440, 373] width 201 height 17
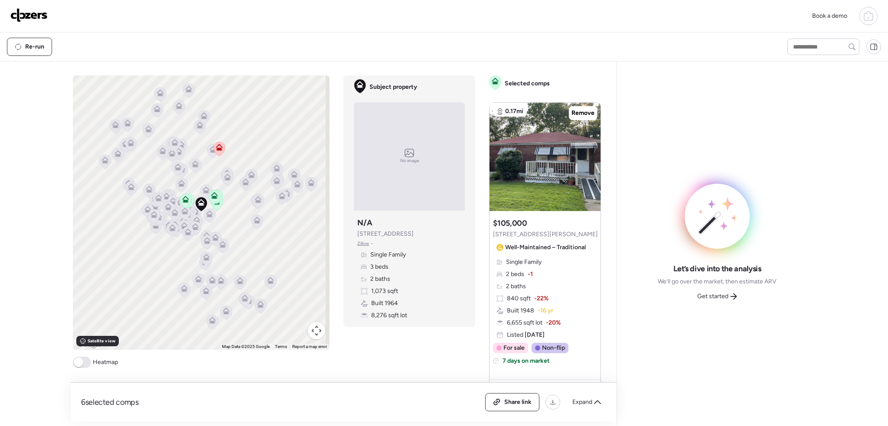
drag, startPoint x: 82, startPoint y: 364, endPoint x: 230, endPoint y: 347, distance: 149.2
click at [89, 359] on span at bounding box center [82, 362] width 18 height 11
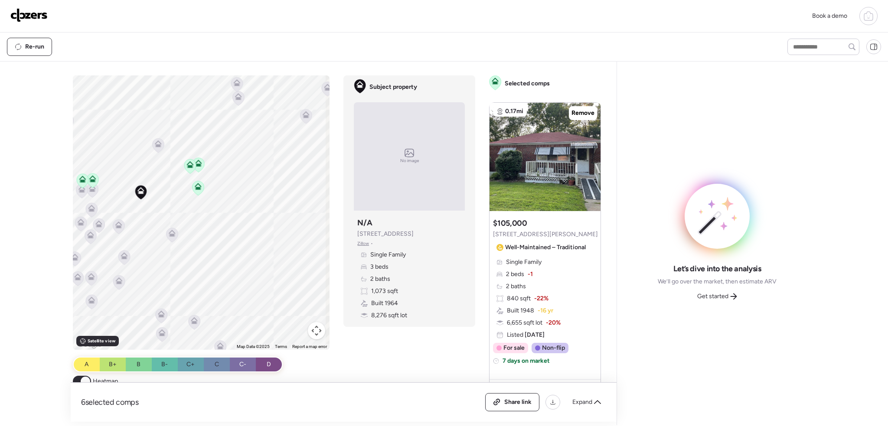
drag, startPoint x: 218, startPoint y: 218, endPoint x: 240, endPoint y: 244, distance: 33.8
click at [240, 244] on div "To activate drag with keyboard, press Alt + Enter. Once in keyboard drag state,…" at bounding box center [201, 212] width 257 height 274
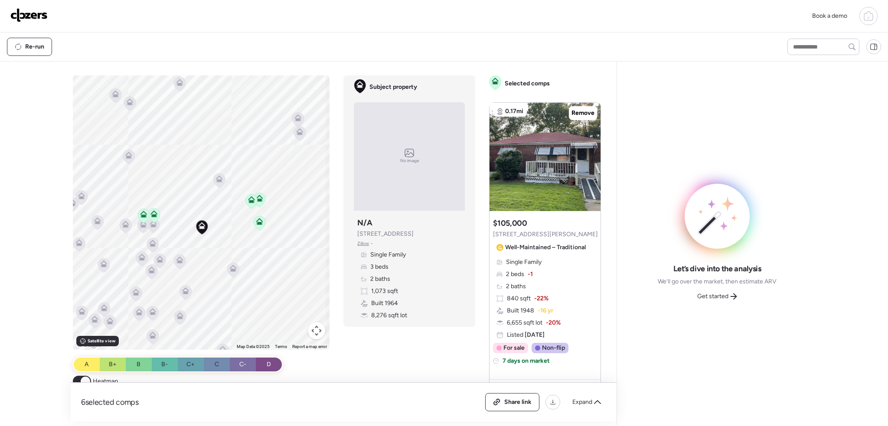
drag, startPoint x: 218, startPoint y: 241, endPoint x: 263, endPoint y: 256, distance: 47.3
click at [263, 256] on div "To activate drag with keyboard, press Alt + Enter. Once in keyboard drag state,…" at bounding box center [201, 212] width 257 height 274
click at [258, 223] on icon at bounding box center [260, 223] width 6 height 3
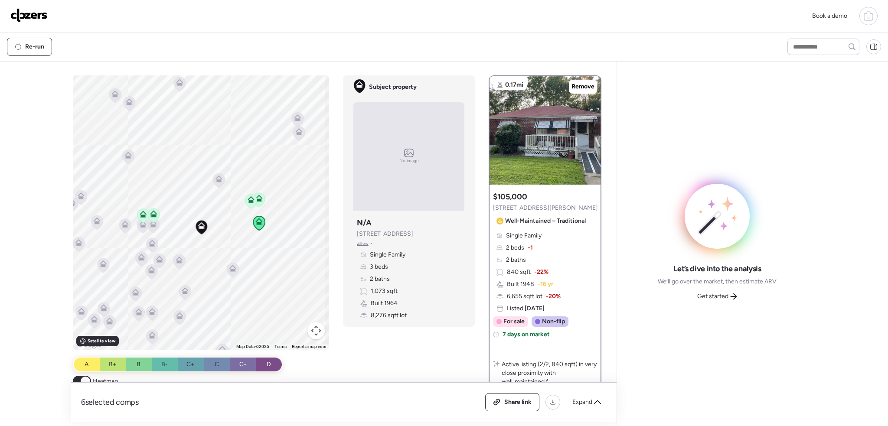
click at [248, 202] on icon at bounding box center [251, 201] width 6 height 3
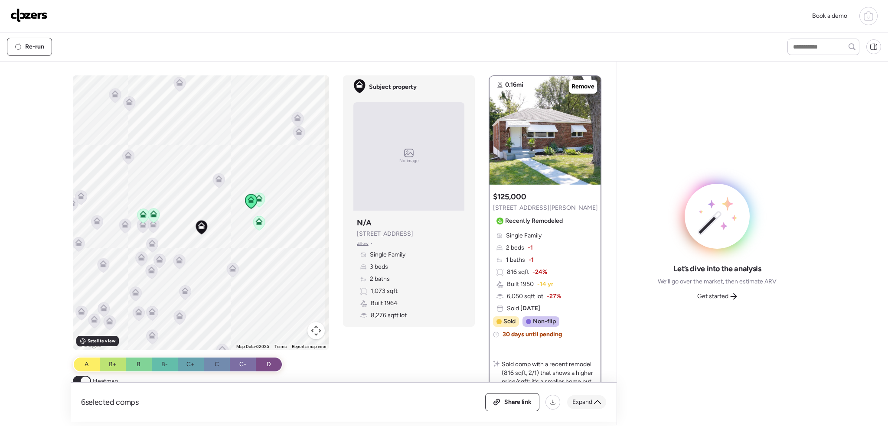
click at [592, 402] on div "Expand" at bounding box center [586, 402] width 39 height 14
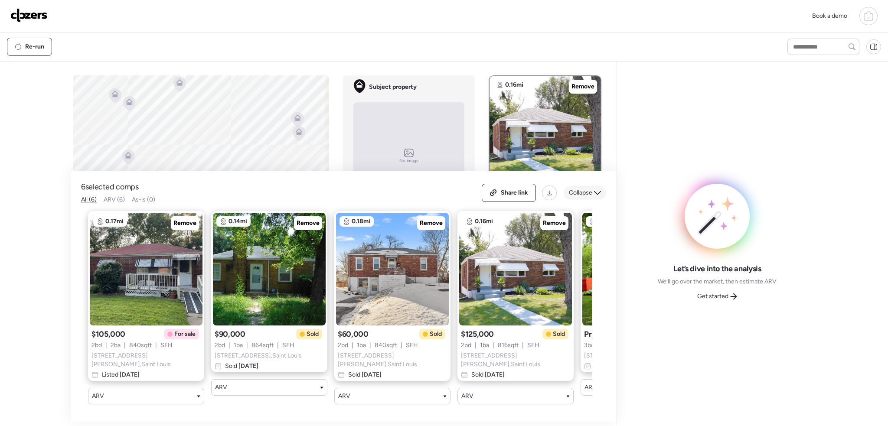
click at [598, 192] on icon at bounding box center [597, 192] width 7 height 7
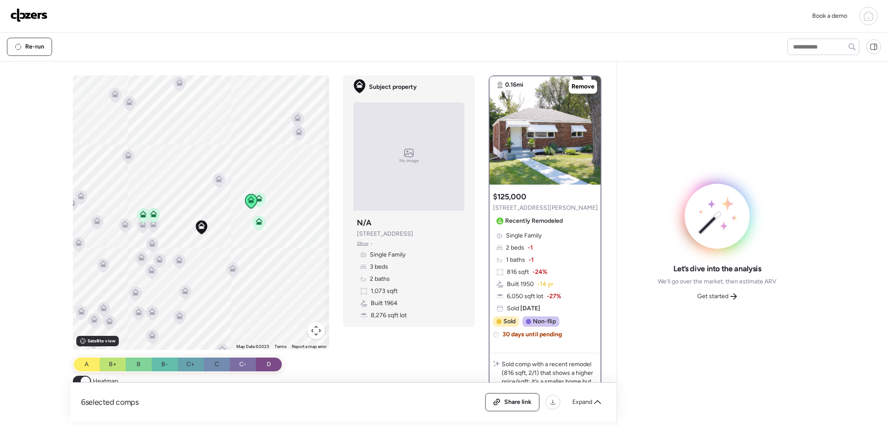
click at [256, 220] on icon at bounding box center [259, 221] width 7 height 7
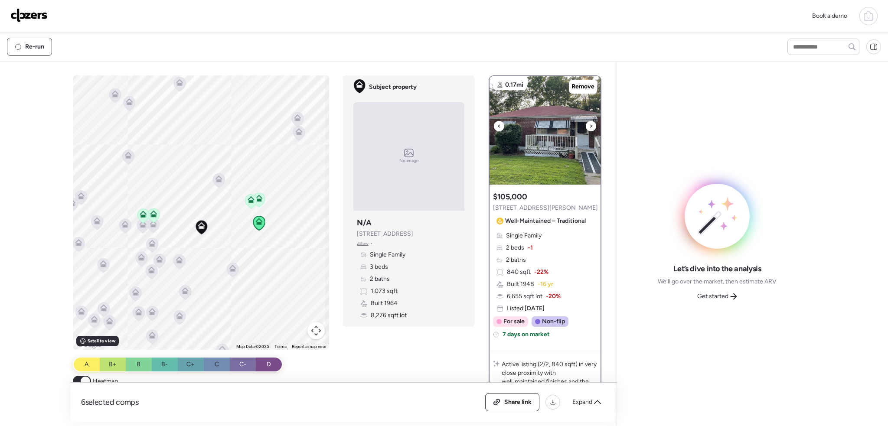
click at [589, 124] on div at bounding box center [591, 126] width 10 height 10
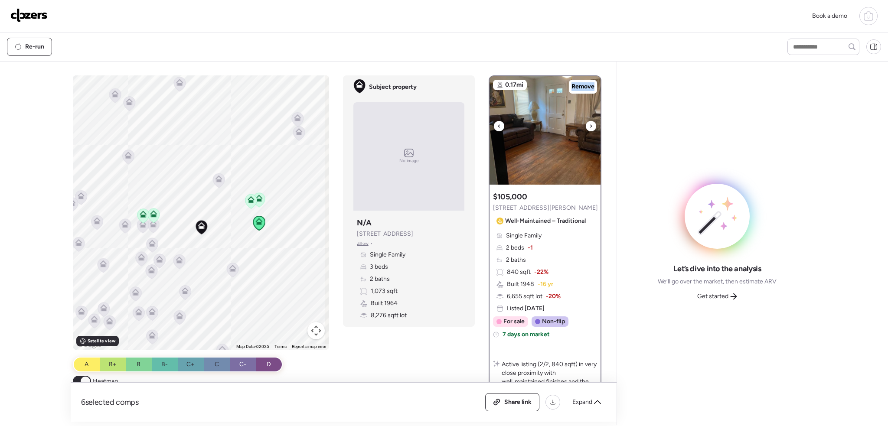
click at [589, 124] on div at bounding box center [591, 126] width 10 height 10
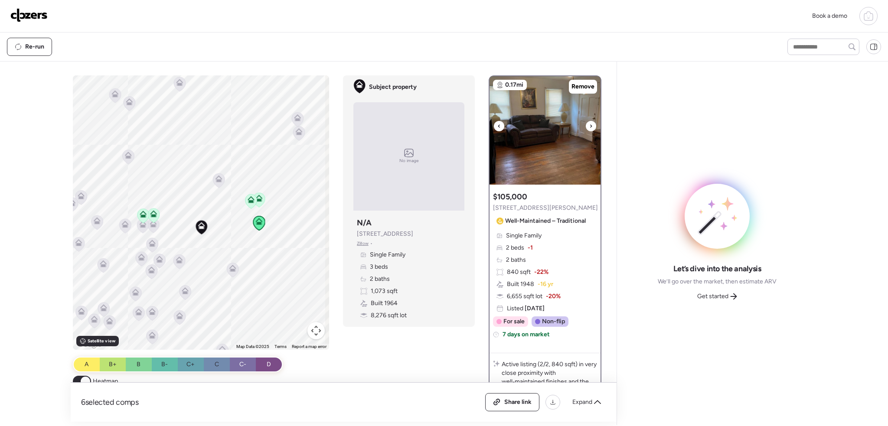
click at [589, 124] on div at bounding box center [591, 126] width 10 height 10
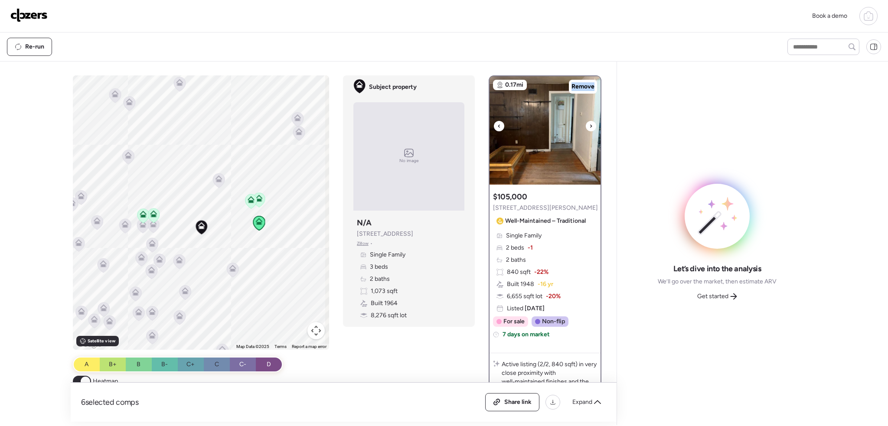
click at [589, 124] on div at bounding box center [591, 126] width 10 height 10
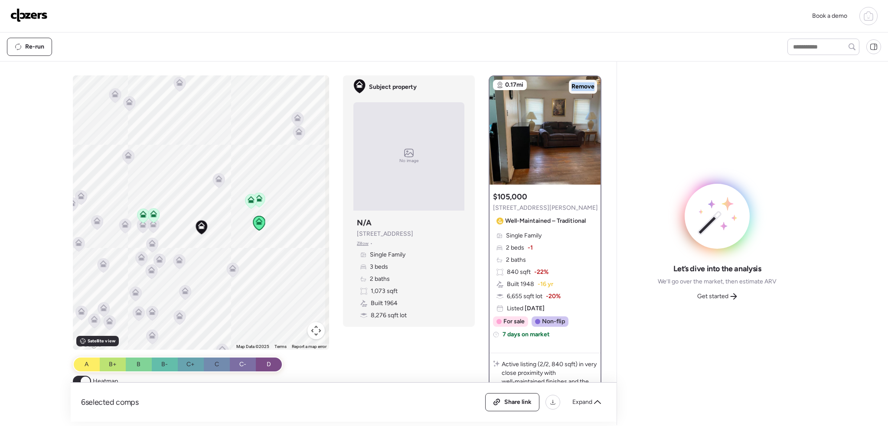
click at [583, 89] on span "Remove" at bounding box center [582, 86] width 23 height 9
click at [589, 125] on div at bounding box center [591, 126] width 10 height 10
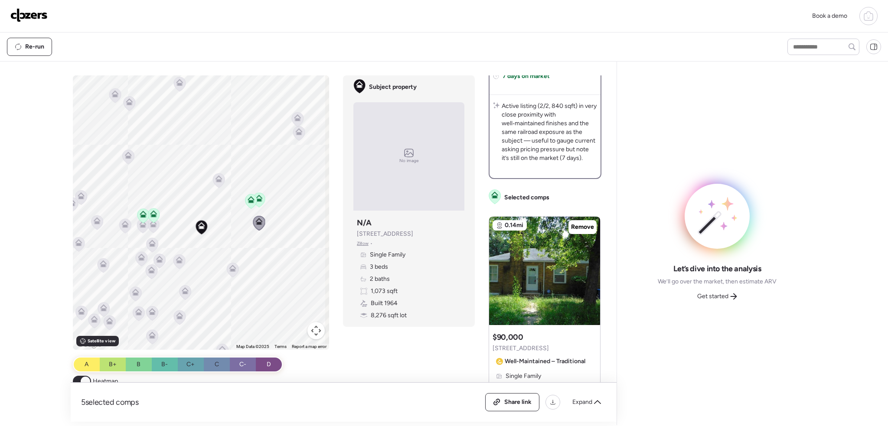
scroll to position [260, 0]
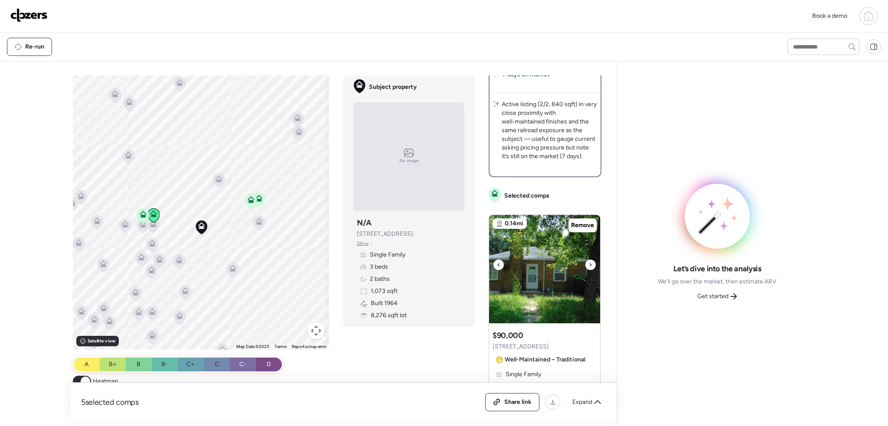
click at [589, 265] on icon at bounding box center [590, 265] width 3 height 10
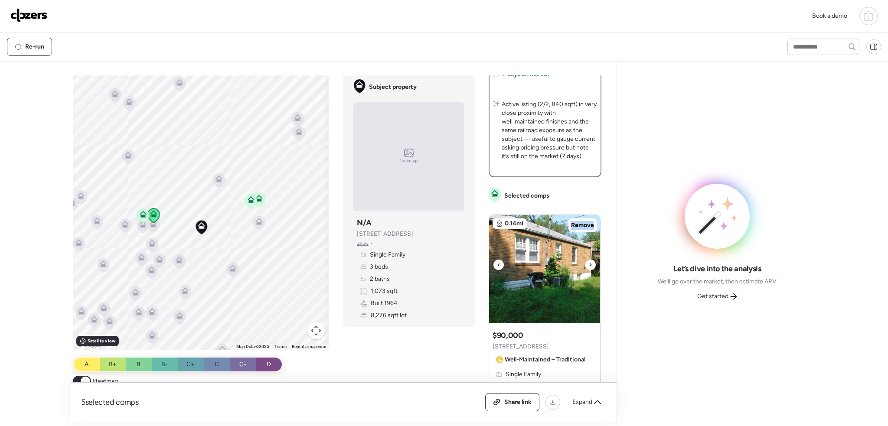
click at [589, 265] on icon at bounding box center [590, 265] width 3 height 10
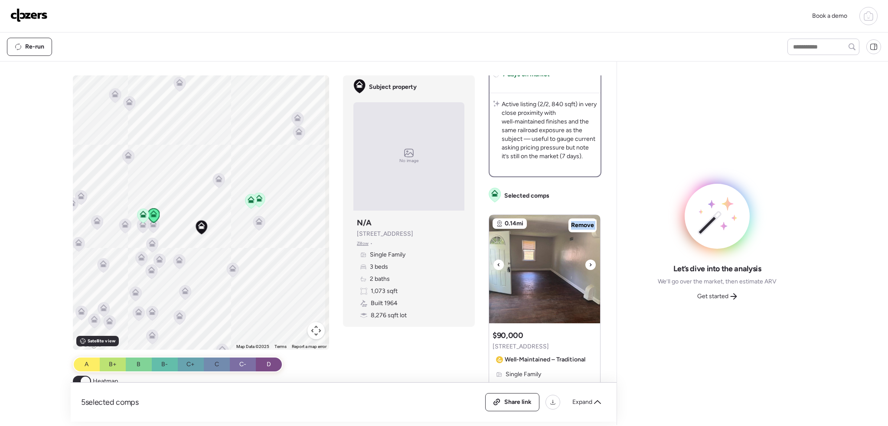
click at [589, 265] on icon at bounding box center [590, 265] width 3 height 10
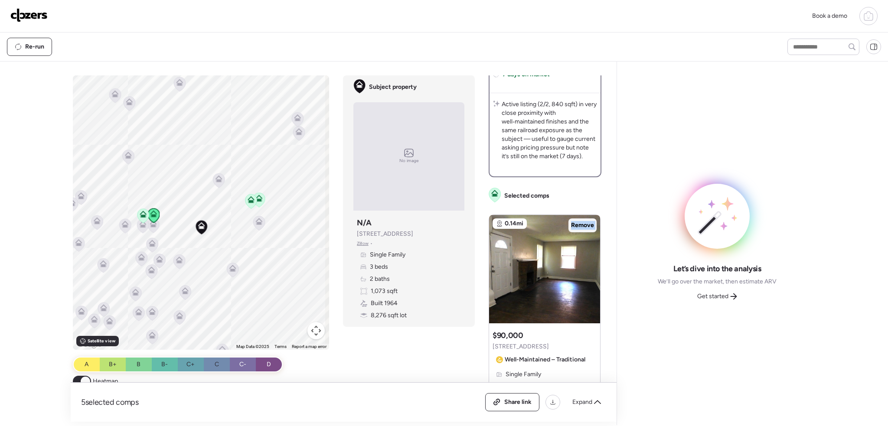
click at [585, 223] on span "Remove" at bounding box center [582, 225] width 23 height 9
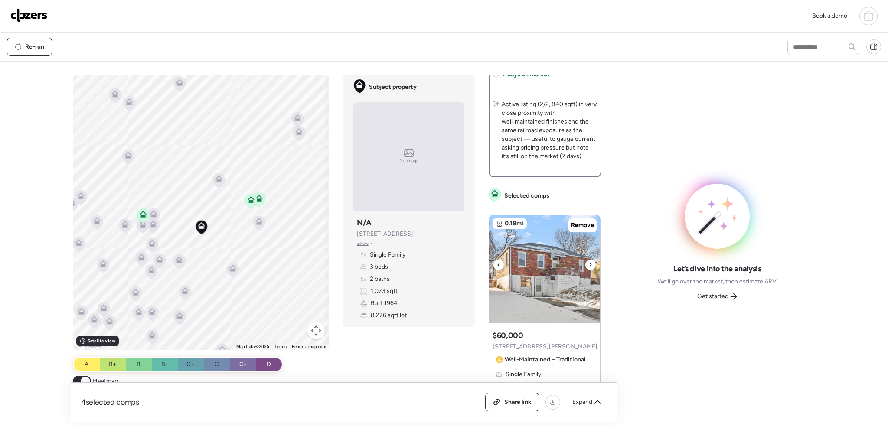
click at [588, 264] on img at bounding box center [544, 269] width 111 height 108
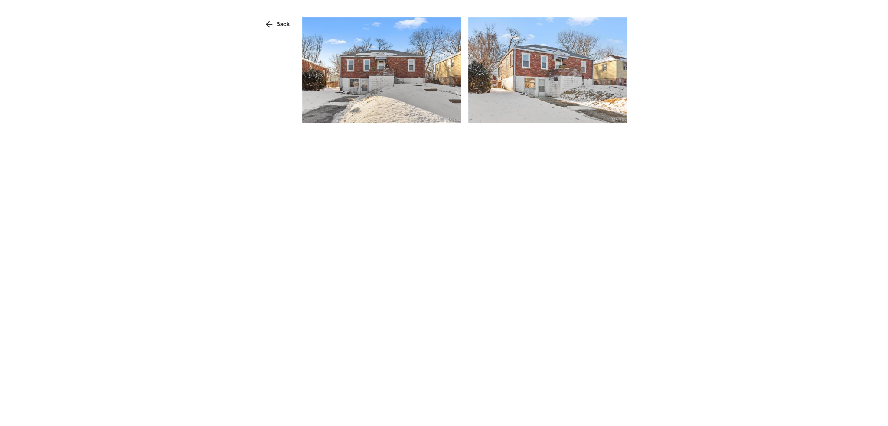
click at [588, 264] on div at bounding box center [464, 221] width 325 height 409
click at [280, 25] on span "Back" at bounding box center [283, 24] width 14 height 9
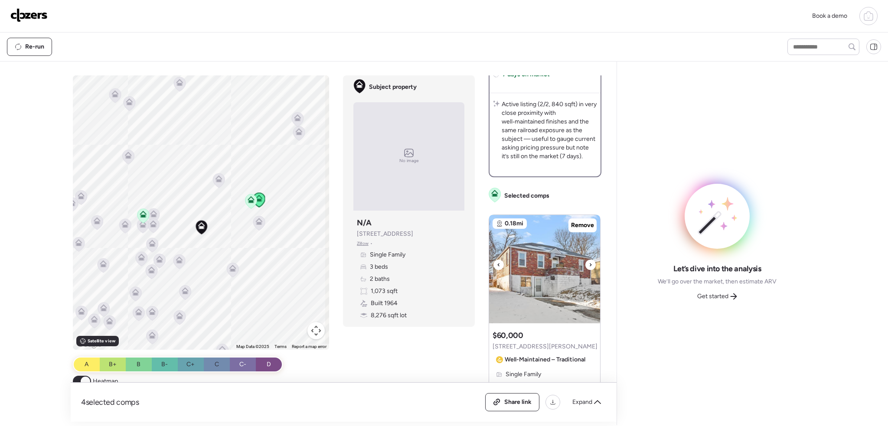
click at [586, 263] on img at bounding box center [544, 269] width 111 height 108
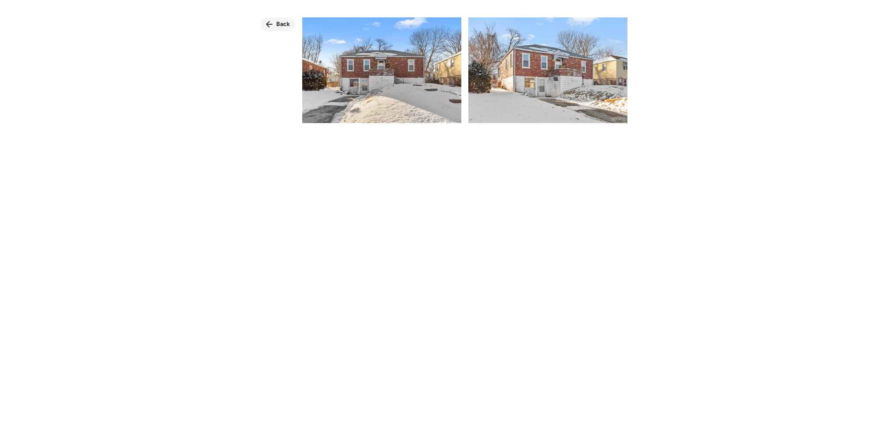
click at [283, 30] on div "Back" at bounding box center [278, 24] width 35 height 14
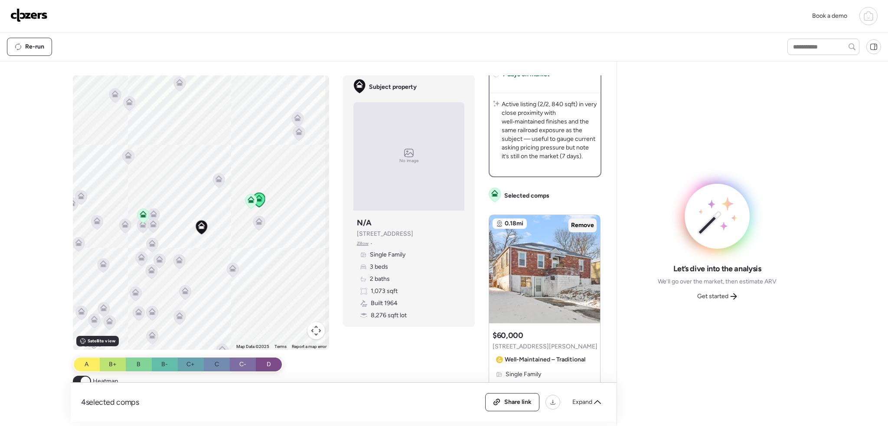
click at [577, 225] on span "Remove" at bounding box center [582, 225] width 23 height 9
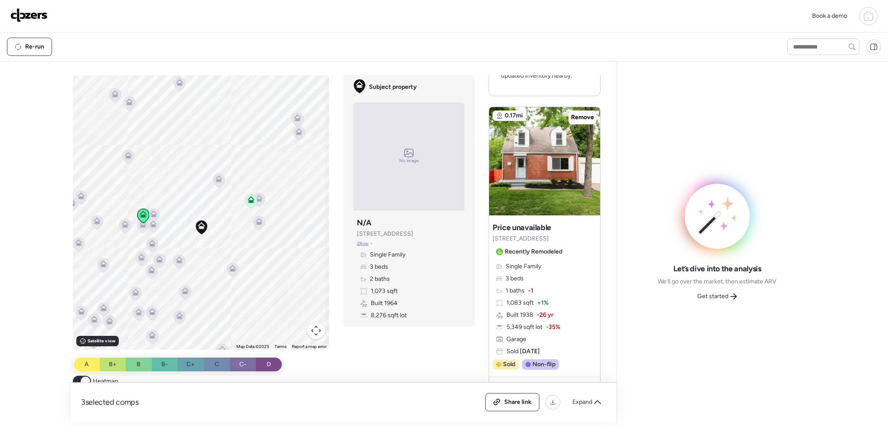
scroll to position [702, 0]
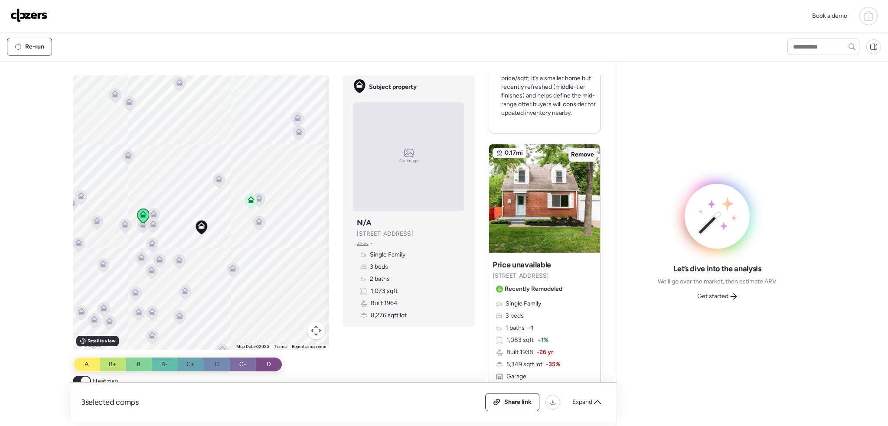
click at [574, 155] on span "Remove" at bounding box center [582, 154] width 23 height 9
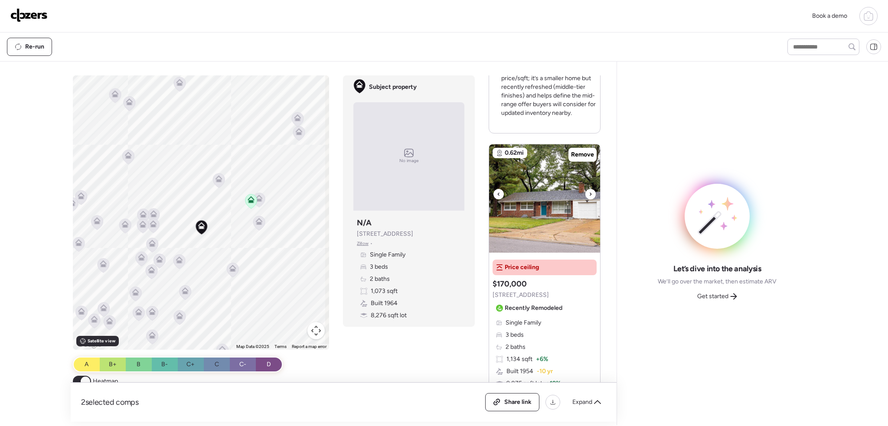
click at [589, 192] on icon at bounding box center [590, 194] width 3 height 10
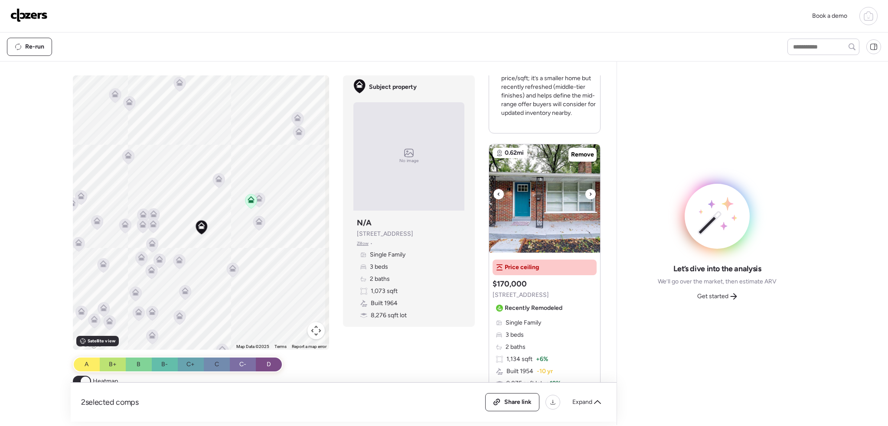
click at [589, 192] on icon at bounding box center [590, 194] width 3 height 10
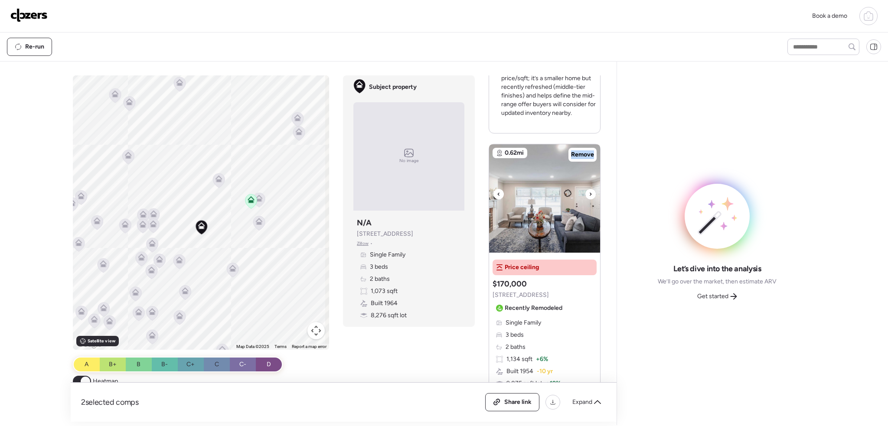
click at [589, 192] on icon at bounding box center [590, 194] width 3 height 10
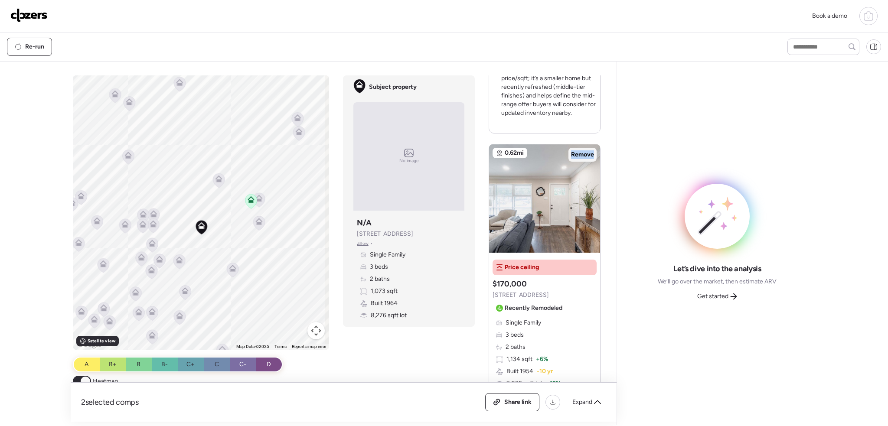
click at [580, 157] on span "Remove" at bounding box center [582, 154] width 23 height 9
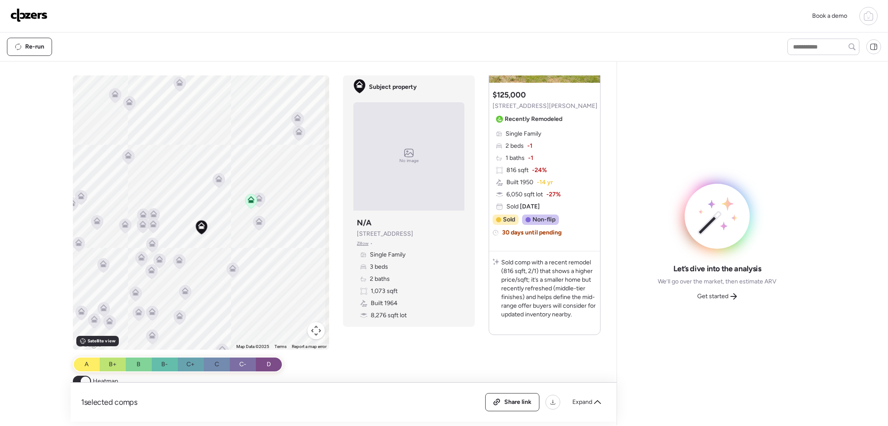
scroll to position [500, 0]
click at [213, 180] on icon at bounding box center [219, 180] width 12 height 14
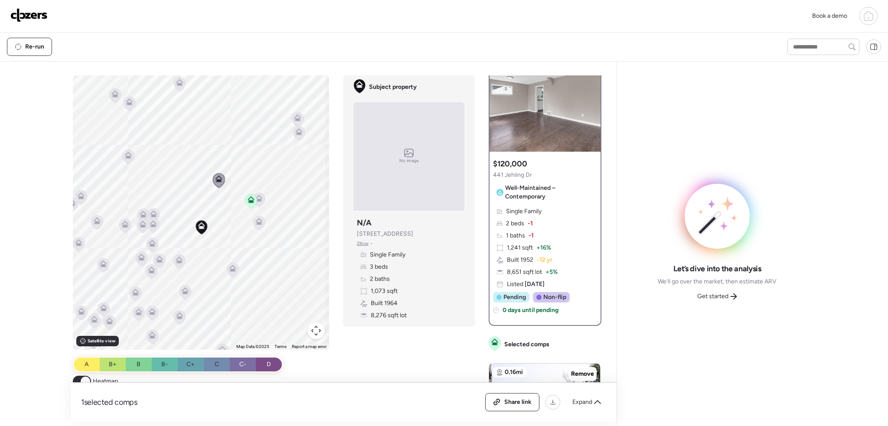
scroll to position [0, 0]
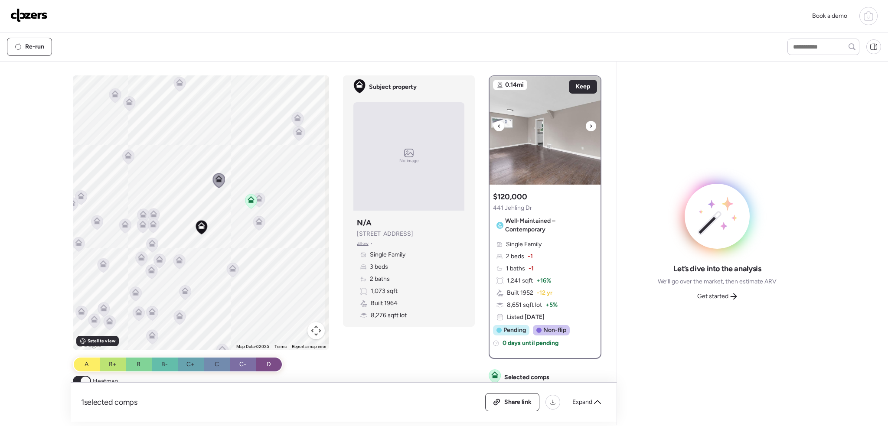
click at [589, 126] on icon at bounding box center [590, 126] width 3 height 10
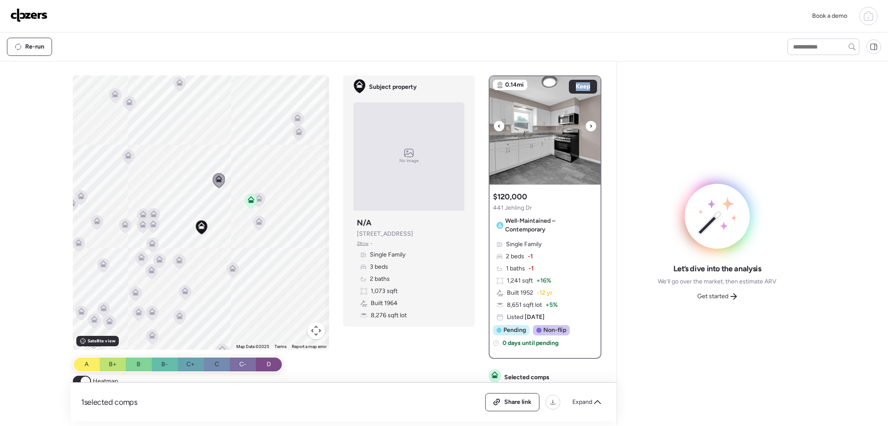
click at [589, 126] on icon at bounding box center [590, 126] width 3 height 10
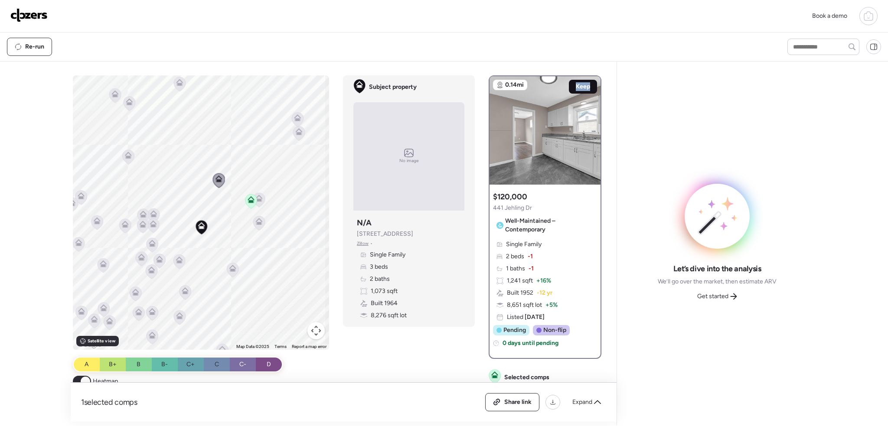
click at [582, 86] on span "Keep" at bounding box center [583, 86] width 14 height 9
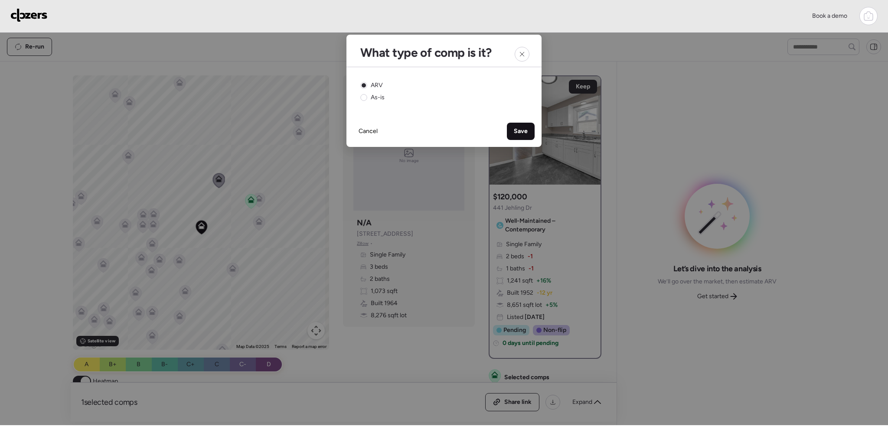
click at [512, 130] on div "Save" at bounding box center [521, 131] width 28 height 17
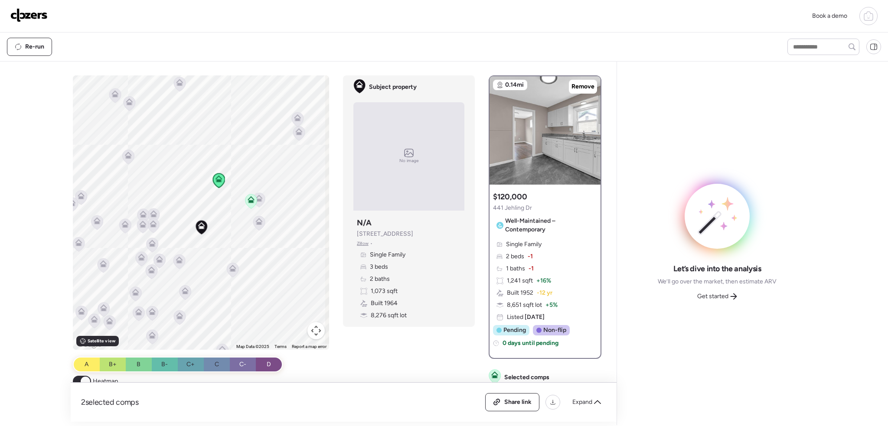
click at [230, 270] on icon at bounding box center [233, 270] width 6 height 3
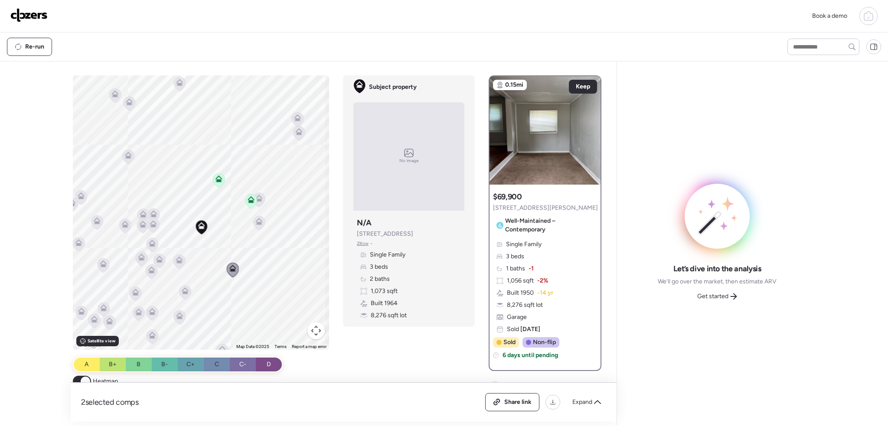
click at [178, 261] on icon at bounding box center [179, 261] width 6 height 3
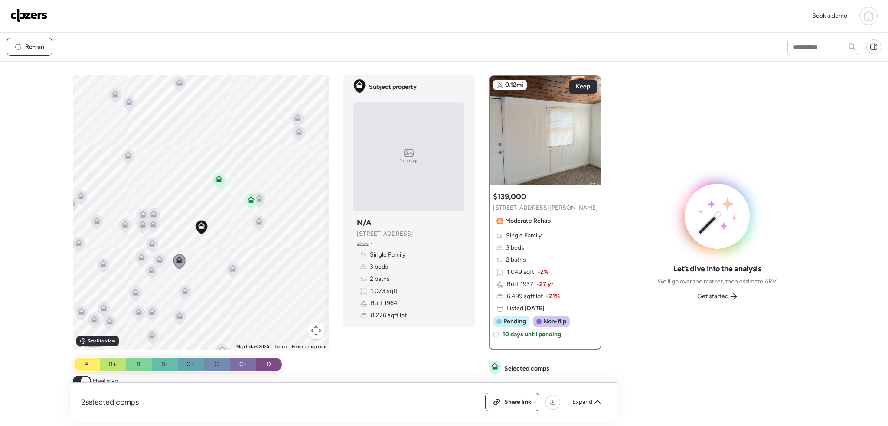
click at [163, 260] on icon at bounding box center [160, 261] width 12 height 14
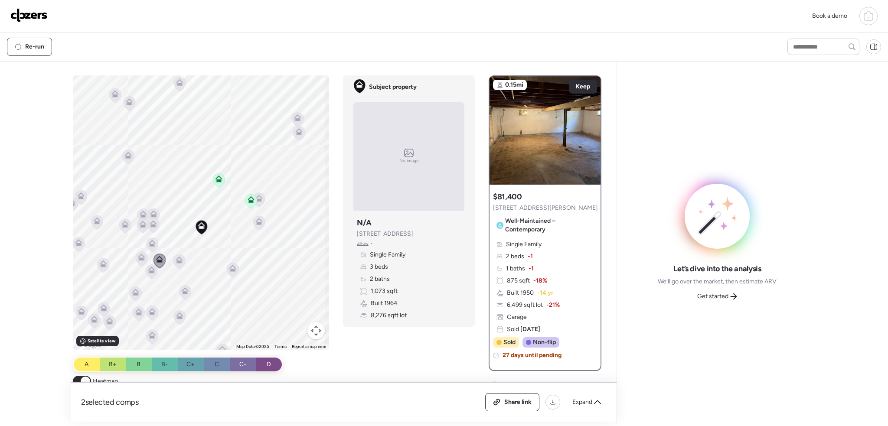
drag, startPoint x: 177, startPoint y: 260, endPoint x: 243, endPoint y: 241, distance: 67.9
click at [179, 260] on icon at bounding box center [179, 259] width 7 height 7
click at [179, 262] on icon at bounding box center [180, 261] width 6 height 3
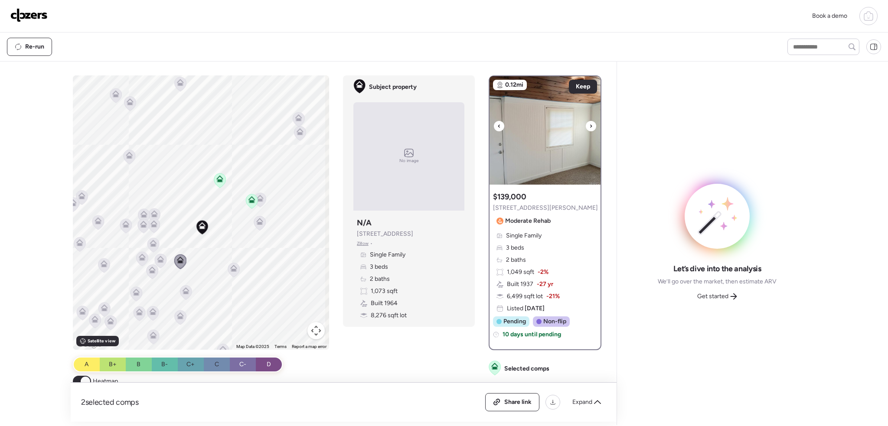
click at [589, 127] on icon at bounding box center [590, 126] width 3 height 10
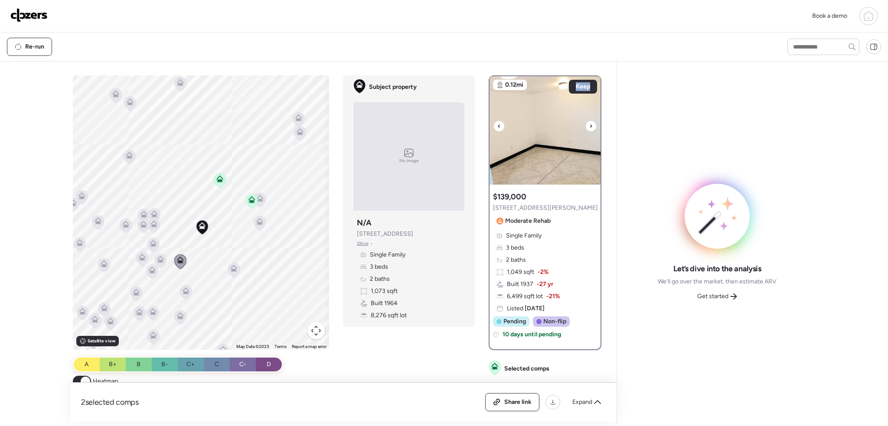
click at [589, 127] on icon at bounding box center [590, 126] width 3 height 10
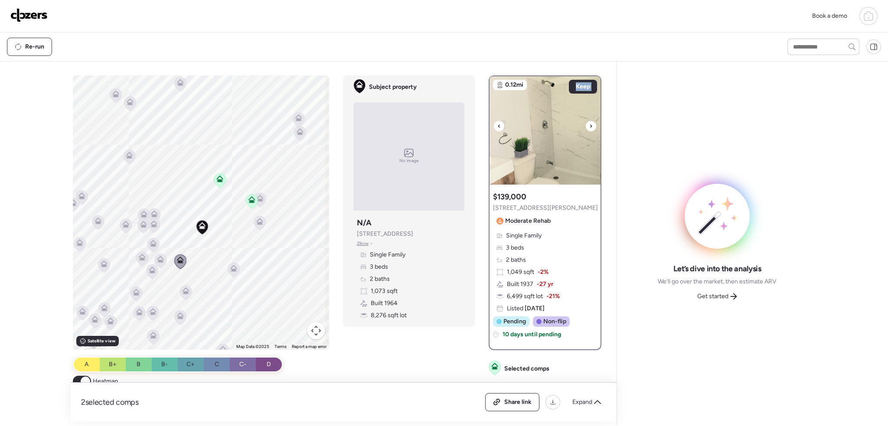
click at [589, 127] on icon at bounding box center [590, 126] width 3 height 10
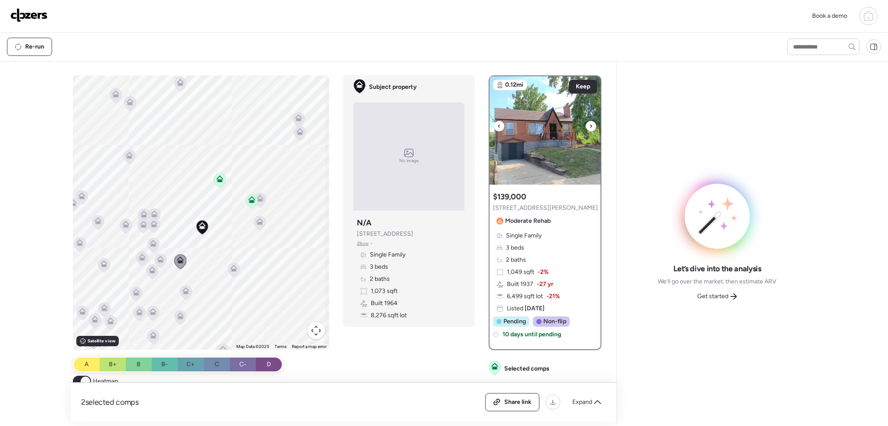
click at [589, 127] on icon at bounding box center [590, 126] width 3 height 10
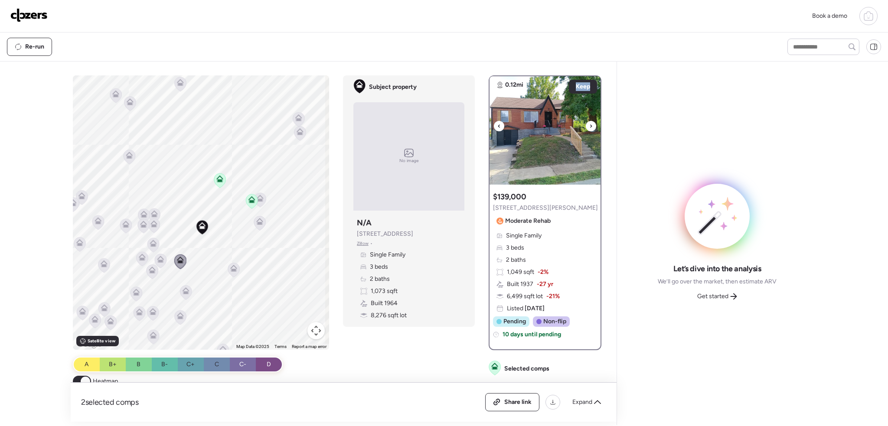
click at [589, 127] on icon at bounding box center [590, 126] width 3 height 10
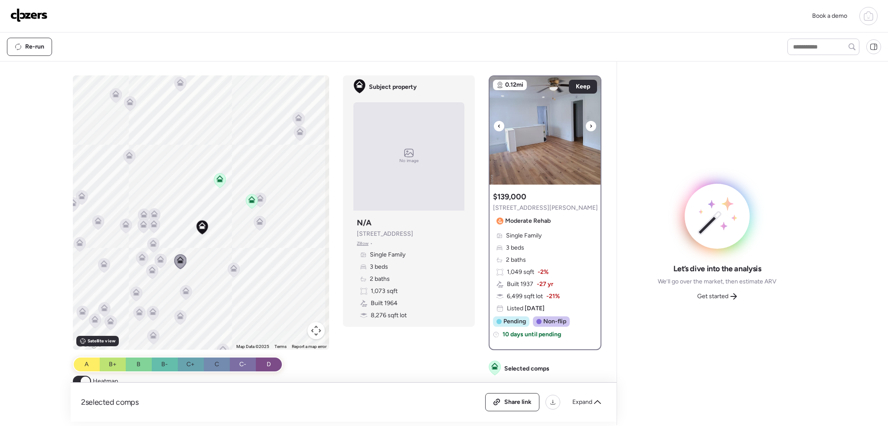
click at [589, 127] on icon at bounding box center [590, 126] width 3 height 10
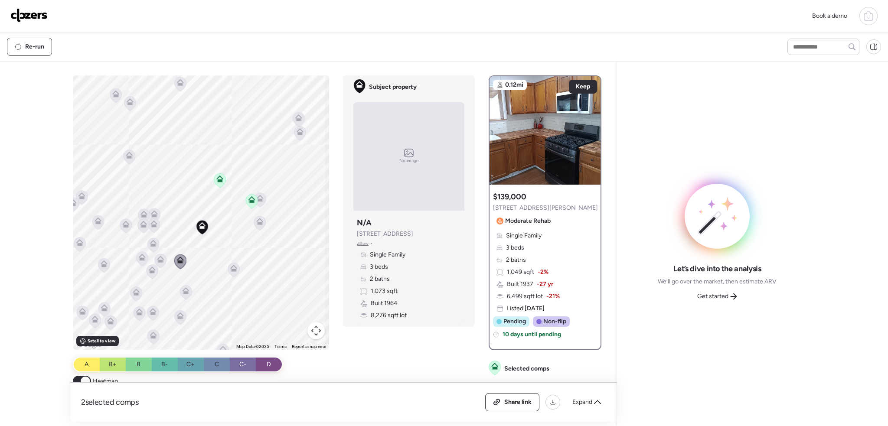
click at [153, 222] on icon at bounding box center [153, 223] width 7 height 7
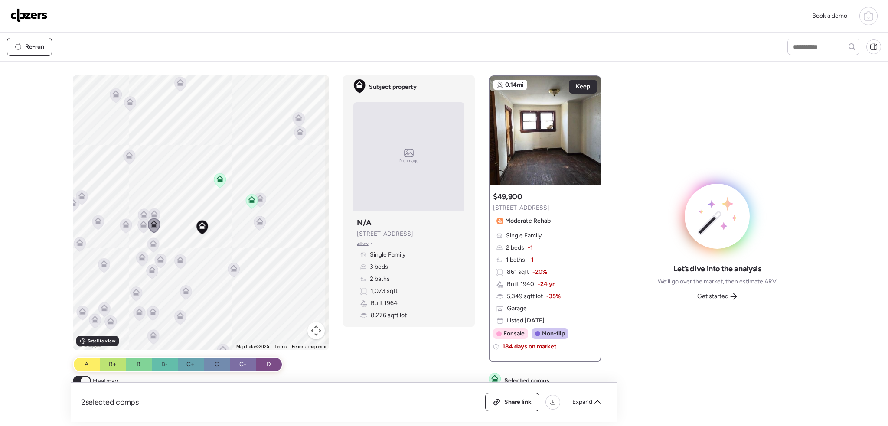
click at [154, 211] on icon at bounding box center [154, 213] width 7 height 7
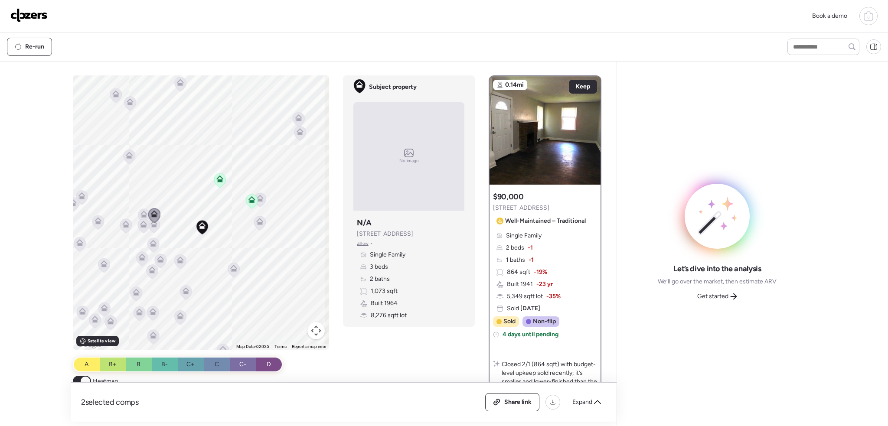
click at [143, 211] on icon at bounding box center [143, 214] width 7 height 7
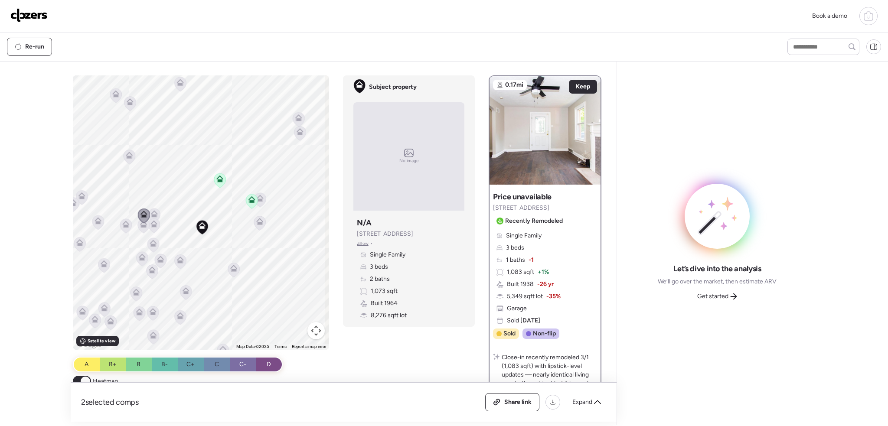
click at [140, 228] on icon at bounding box center [144, 226] width 12 height 14
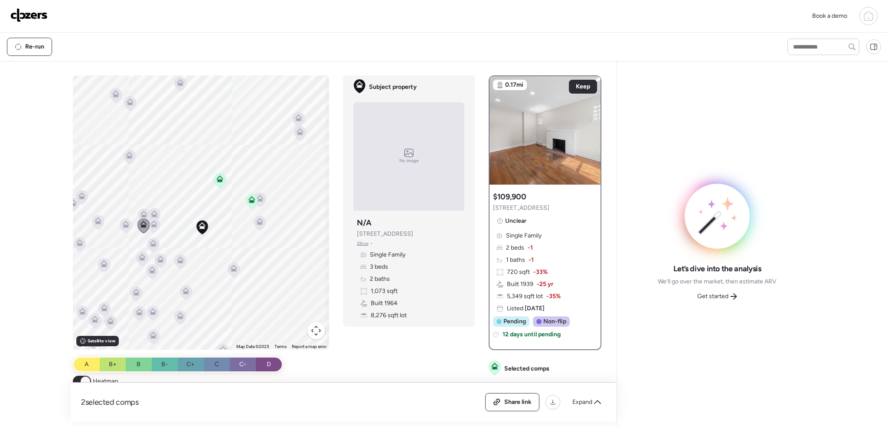
click at [125, 225] on icon at bounding box center [126, 226] width 6 height 3
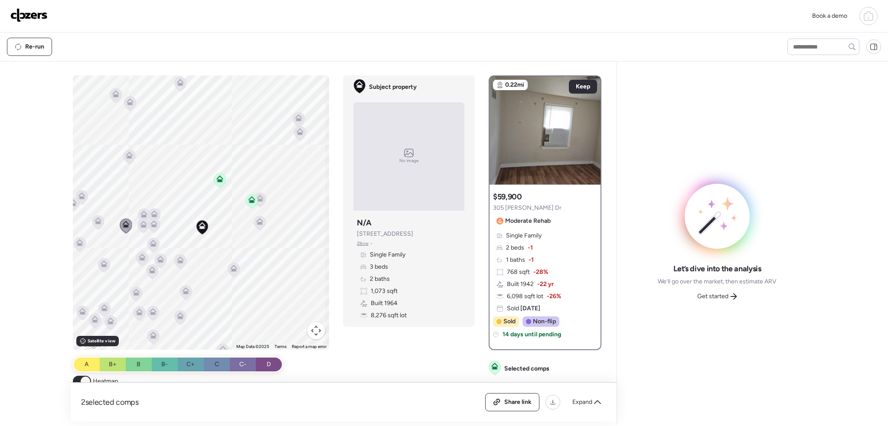
click at [140, 251] on icon at bounding box center [142, 258] width 12 height 15
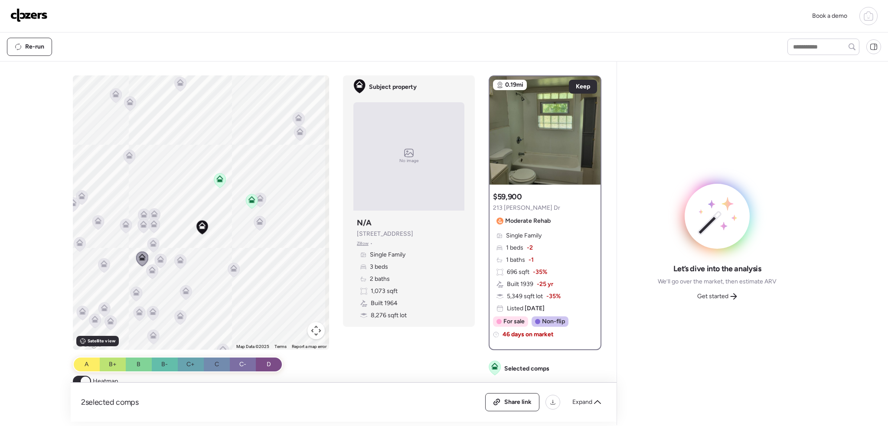
click at [150, 273] on icon at bounding box center [153, 272] width 6 height 3
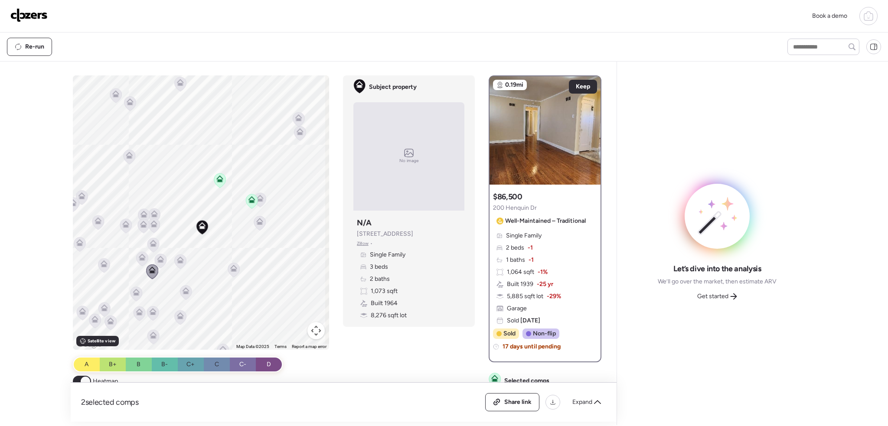
click at [183, 290] on icon at bounding box center [186, 290] width 7 height 7
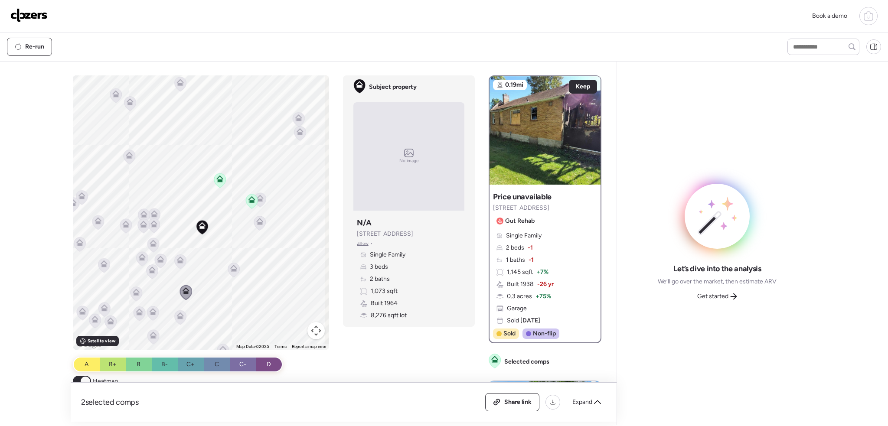
click at [180, 315] on icon at bounding box center [180, 315] width 7 height 4
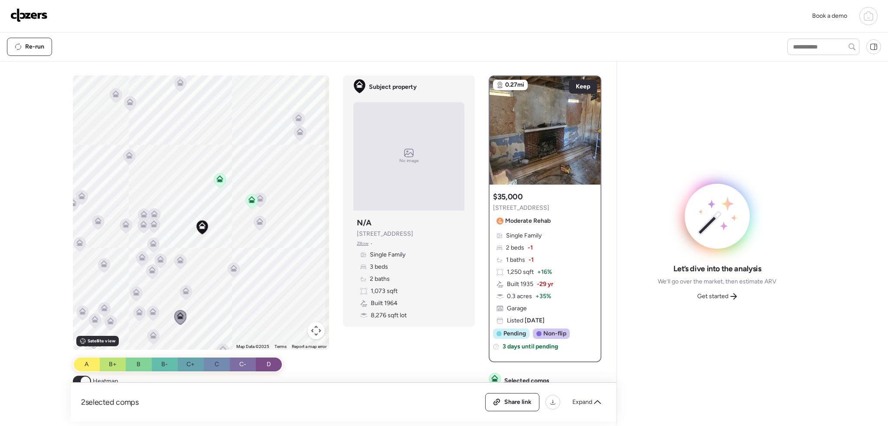
click at [151, 309] on icon at bounding box center [153, 310] width 7 height 4
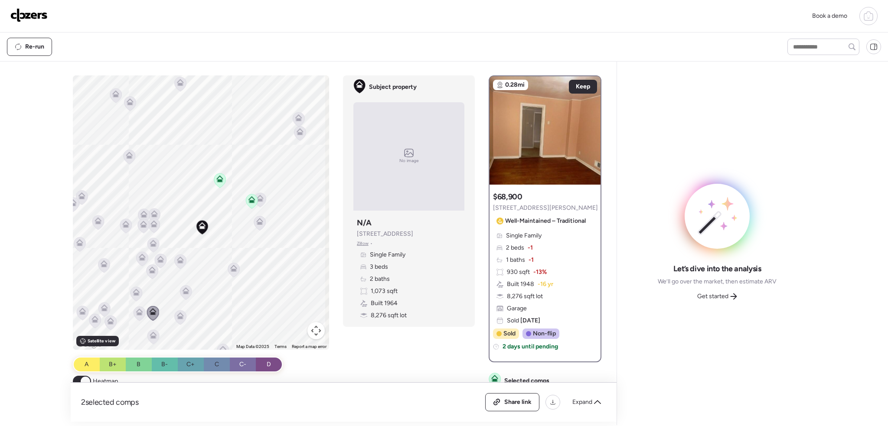
click at [137, 313] on icon at bounding box center [140, 313] width 6 height 3
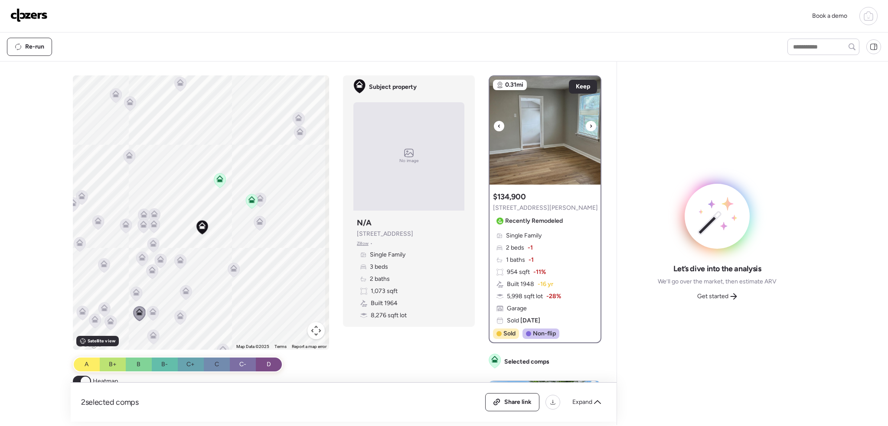
click at [589, 126] on icon at bounding box center [590, 126] width 3 height 10
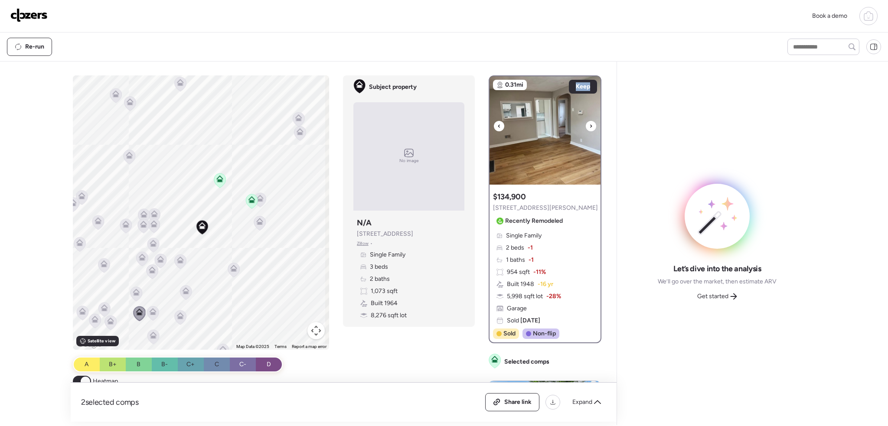
click at [589, 126] on icon at bounding box center [590, 126] width 3 height 10
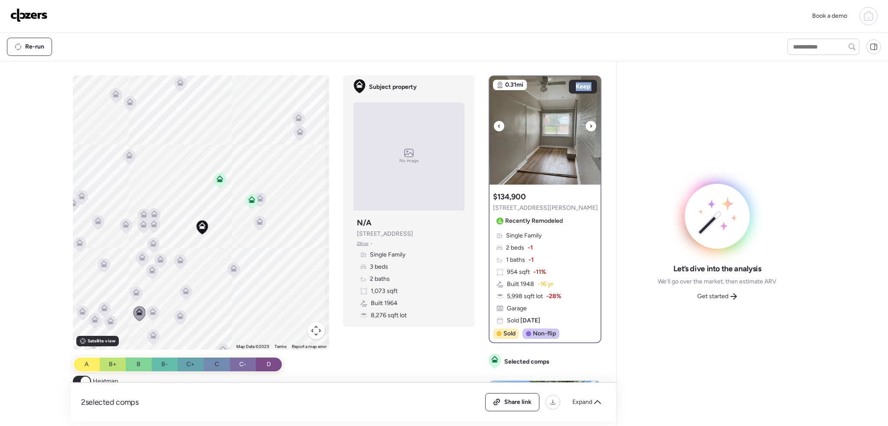
click at [589, 126] on icon at bounding box center [590, 126] width 3 height 10
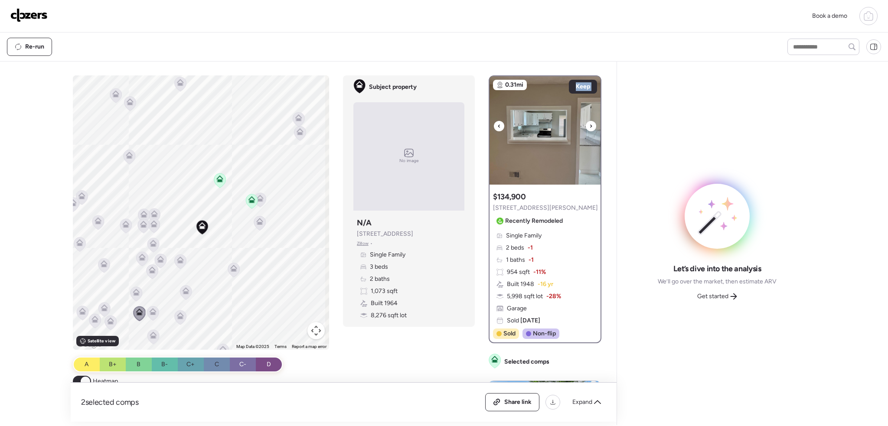
click at [589, 126] on icon at bounding box center [590, 126] width 3 height 10
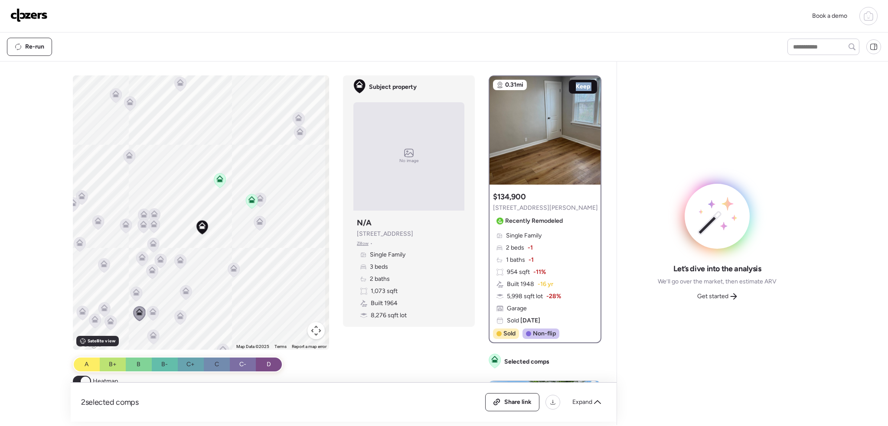
click at [579, 88] on span "Keep" at bounding box center [583, 86] width 14 height 9
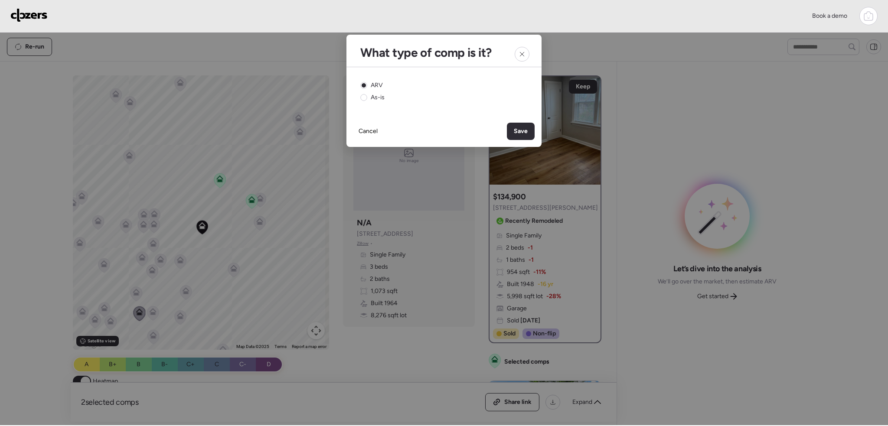
click at [522, 130] on span "Save" at bounding box center [521, 131] width 14 height 9
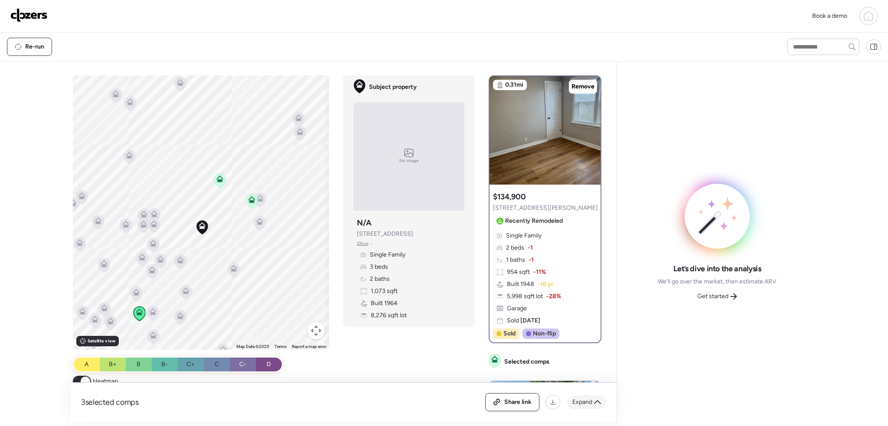
click at [580, 401] on span "Expand" at bounding box center [582, 402] width 20 height 9
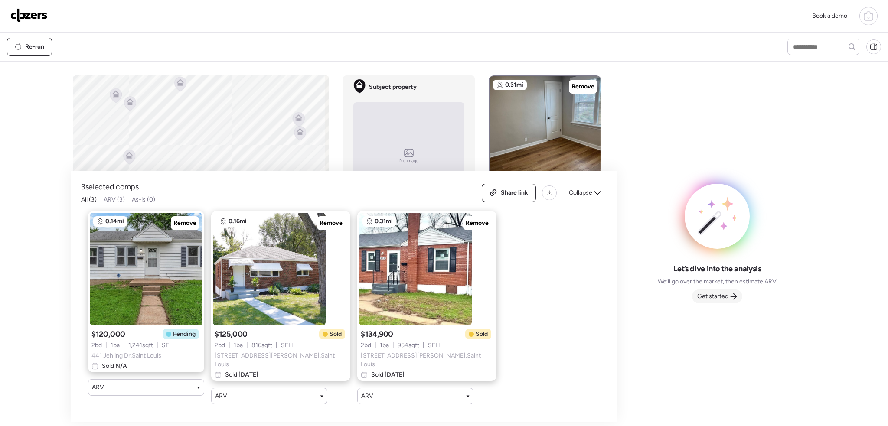
click at [716, 296] on span "Get started" at bounding box center [712, 296] width 31 height 9
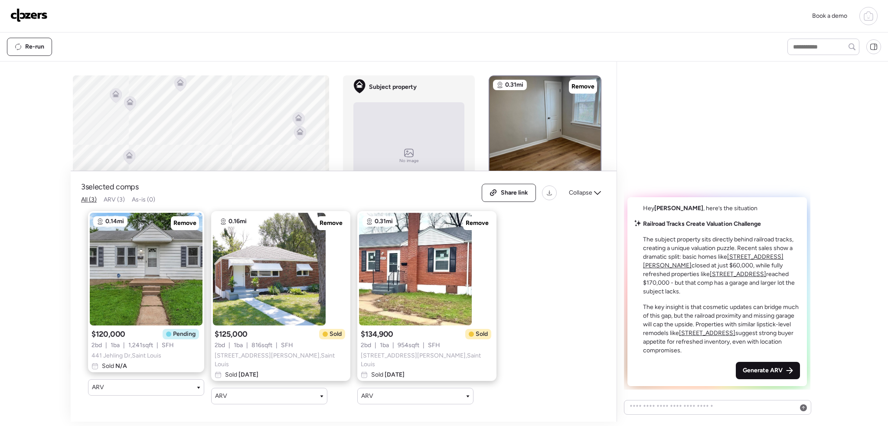
click at [759, 372] on span "Generate ARV" at bounding box center [763, 370] width 40 height 9
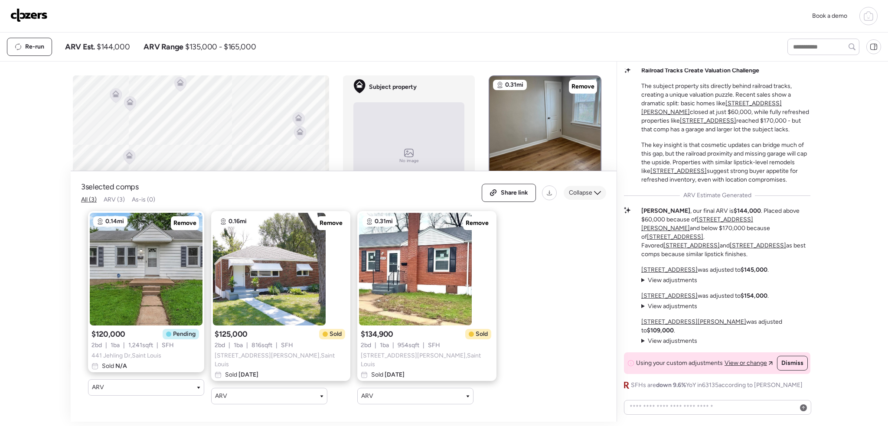
click at [589, 197] on span "Collapse" at bounding box center [580, 193] width 23 height 9
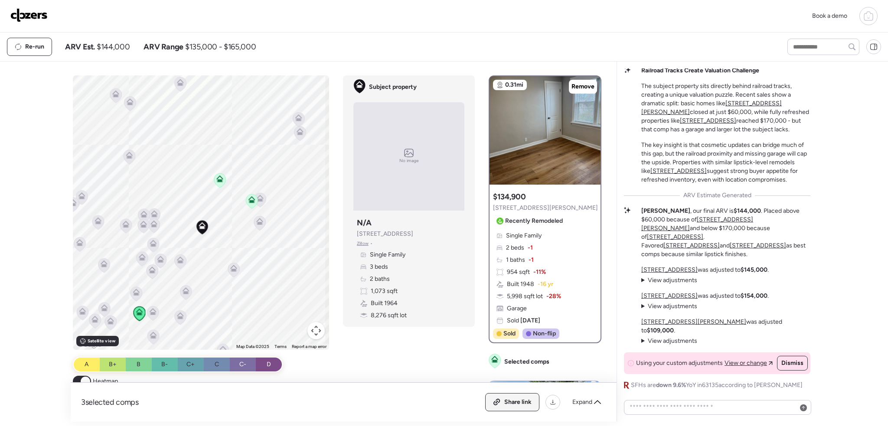
click at [516, 399] on span "Share link" at bounding box center [517, 402] width 27 height 9
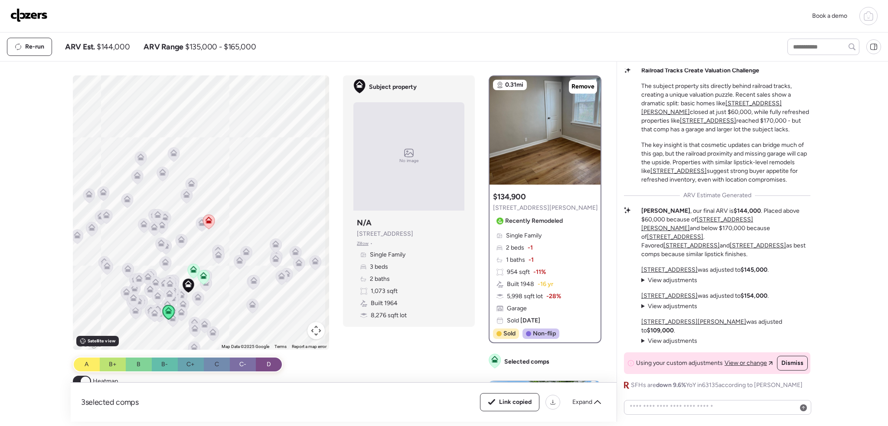
drag, startPoint x: 269, startPoint y: 282, endPoint x: 232, endPoint y: 301, distance: 41.9
click at [232, 301] on div "To activate drag with keyboard, press Alt + Enter. Once in keyboard drag state,…" at bounding box center [201, 212] width 257 height 274
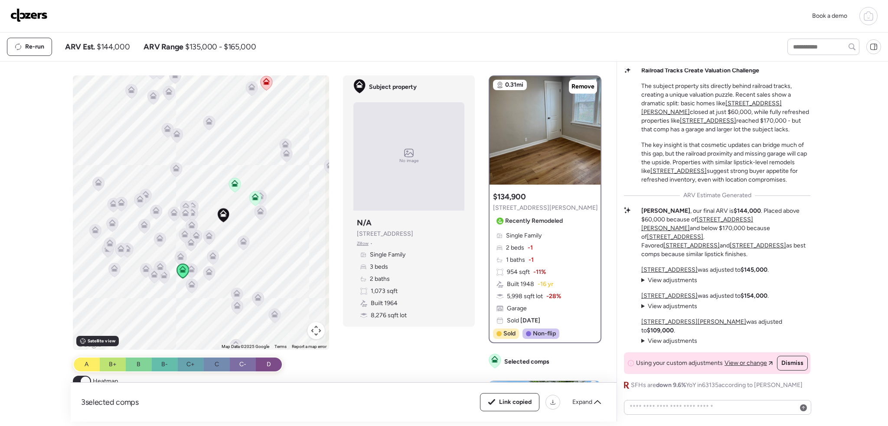
drag, startPoint x: 157, startPoint y: 218, endPoint x: 225, endPoint y: 137, distance: 106.5
click at [227, 135] on div "To activate drag with keyboard, press Alt + Enter. Once in keyboard drag state,…" at bounding box center [201, 212] width 257 height 274
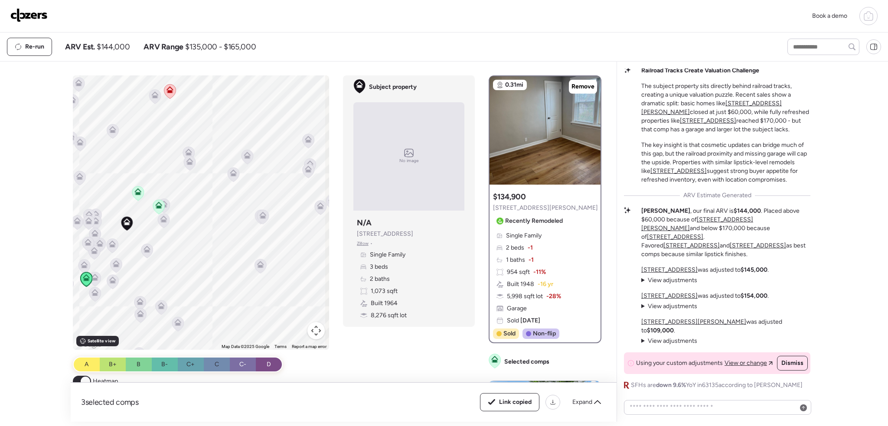
drag, startPoint x: 236, startPoint y: 268, endPoint x: 137, endPoint y: 284, distance: 100.1
click at [135, 283] on div "To activate drag with keyboard, press Alt + Enter. Once in keyboard drag state,…" at bounding box center [201, 212] width 257 height 274
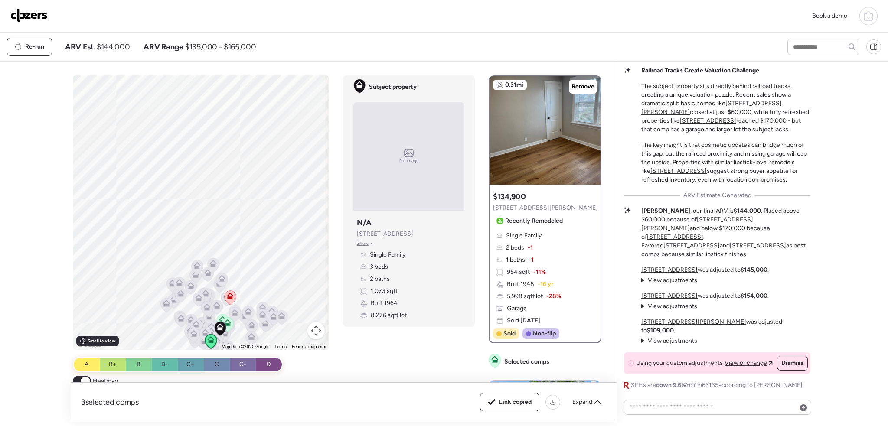
drag, startPoint x: 206, startPoint y: 163, endPoint x: 234, endPoint y: 246, distance: 87.7
click at [234, 246] on div "To activate drag with keyboard, press Alt + Enter. Once in keyboard drag state,…" at bounding box center [201, 212] width 257 height 274
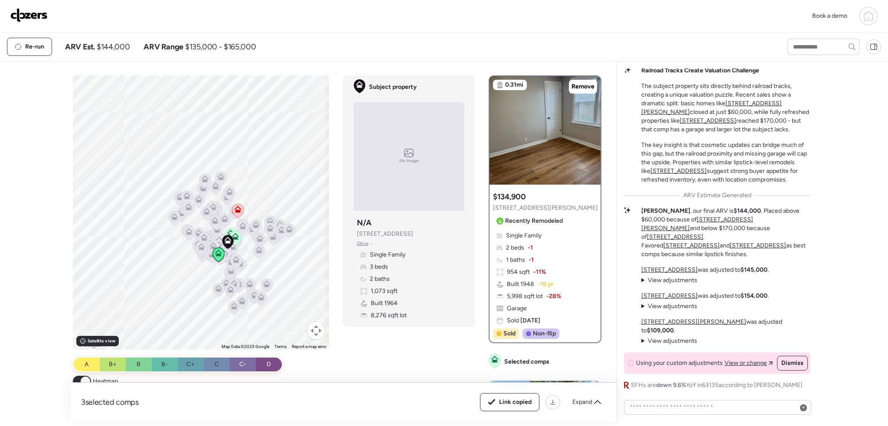
drag, startPoint x: 280, startPoint y: 228, endPoint x: 288, endPoint y: 139, distance: 88.8
click at [288, 139] on div "To activate drag with keyboard, press Alt + Enter. Once in keyboard drag state,…" at bounding box center [201, 212] width 257 height 274
